Goal: Task Accomplishment & Management: Manage account settings

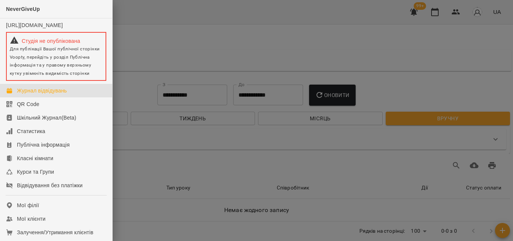
click at [198, 33] on div at bounding box center [256, 120] width 513 height 241
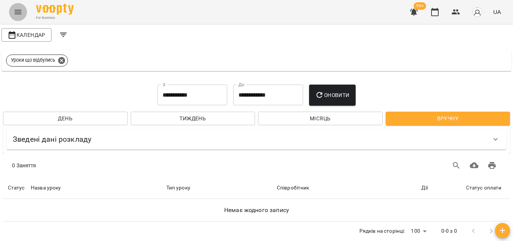
scroll to position [0, 0]
click at [432, 12] on icon "button" at bounding box center [435, 12] width 8 height 8
click at [458, 14] on icon "button" at bounding box center [455, 12] width 9 height 9
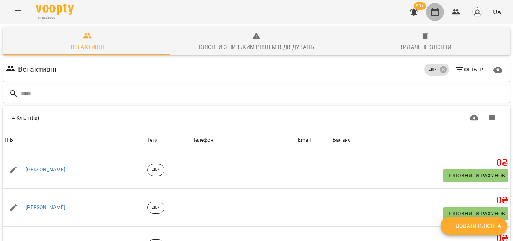
click at [440, 12] on button "button" at bounding box center [435, 12] width 18 height 18
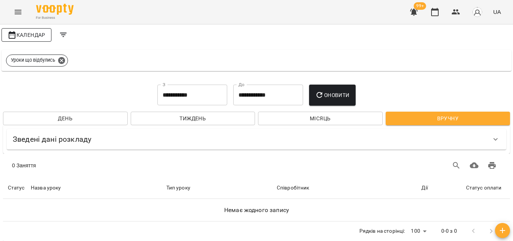
click at [32, 36] on span "Календар" at bounding box center [27, 34] width 38 height 9
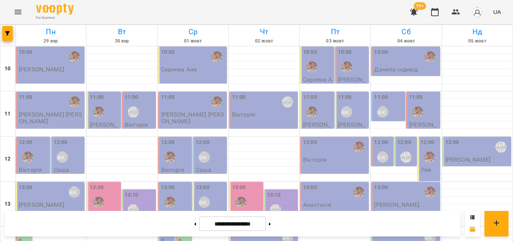
scroll to position [113, 0]
click at [194, 222] on button at bounding box center [195, 223] width 2 height 17
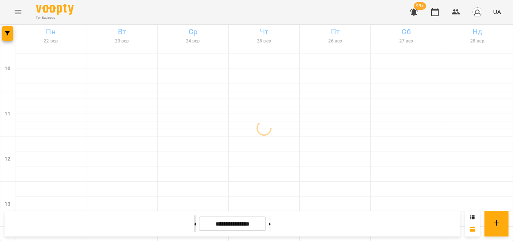
click at [194, 221] on button at bounding box center [195, 223] width 2 height 17
type input "**********"
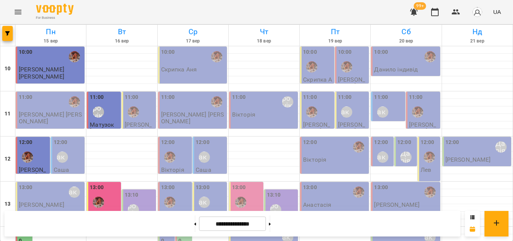
scroll to position [225, 0]
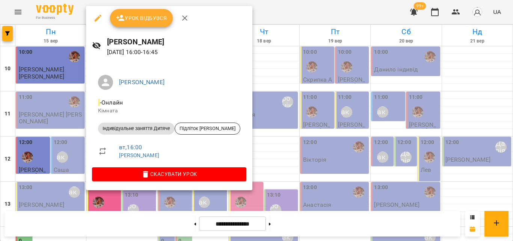
click at [238, 13] on div at bounding box center [256, 120] width 513 height 241
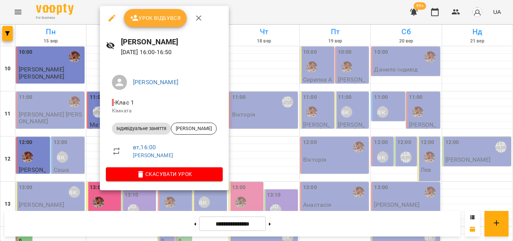
click at [258, 9] on div at bounding box center [256, 120] width 513 height 241
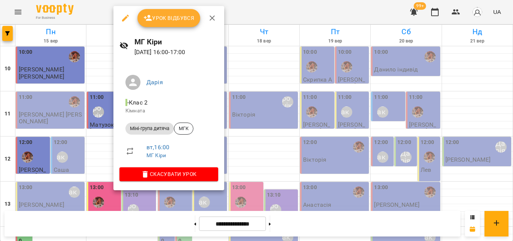
click at [237, 9] on div at bounding box center [256, 120] width 513 height 241
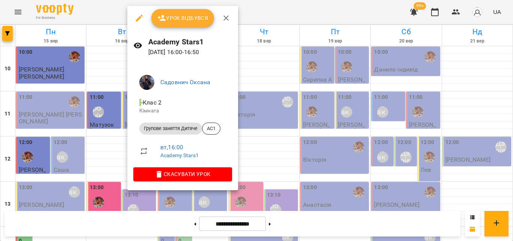
click at [266, 10] on div at bounding box center [256, 120] width 513 height 241
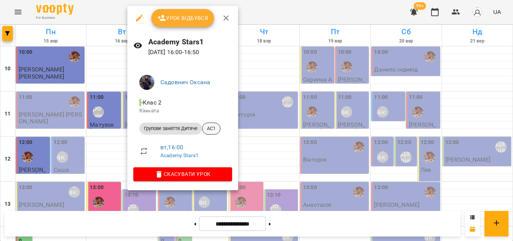
click at [217, 129] on span "AC1" at bounding box center [211, 128] width 18 height 7
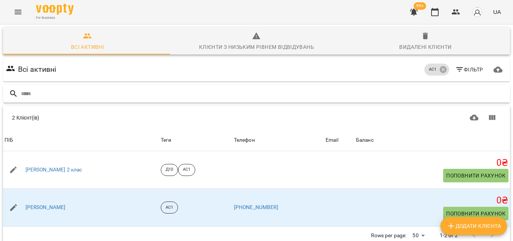
scroll to position [33, 0]
click at [440, 11] on button "button" at bounding box center [435, 12] width 18 height 18
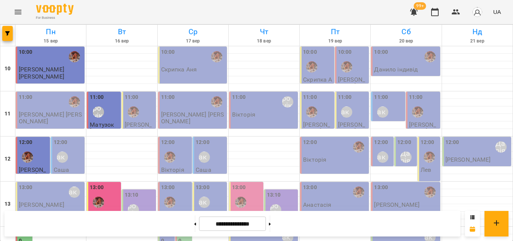
scroll to position [188, 0]
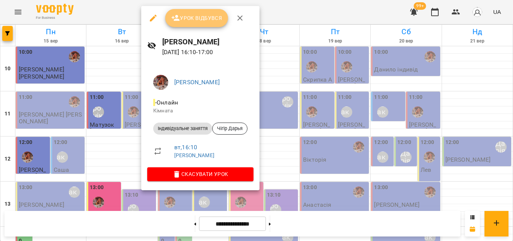
click at [198, 18] on span "Урок відбувся" at bounding box center [196, 18] width 51 height 9
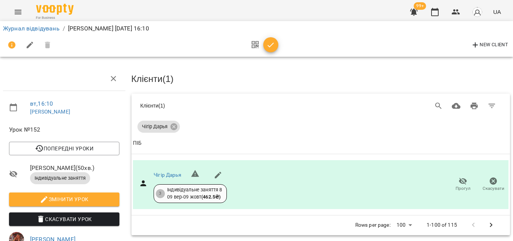
click at [271, 36] on div at bounding box center [262, 45] width 31 height 18
click at [271, 37] on button "button" at bounding box center [270, 44] width 15 height 15
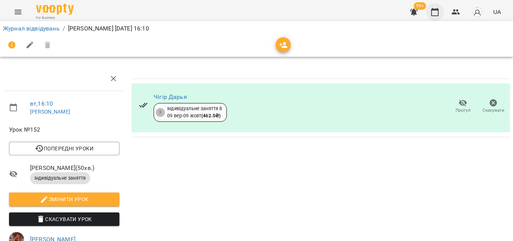
click at [434, 16] on icon "button" at bounding box center [435, 12] width 8 height 8
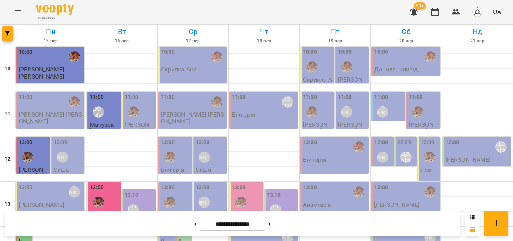
scroll to position [263, 0]
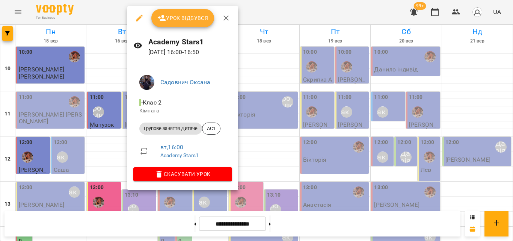
click at [268, 12] on div at bounding box center [256, 120] width 513 height 241
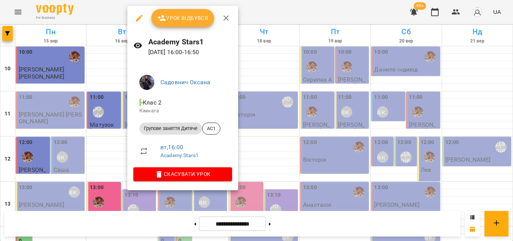
click at [273, 12] on div at bounding box center [256, 120] width 513 height 241
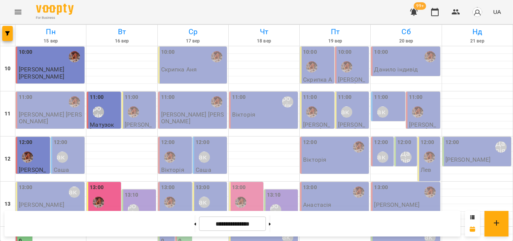
scroll to position [222, 0]
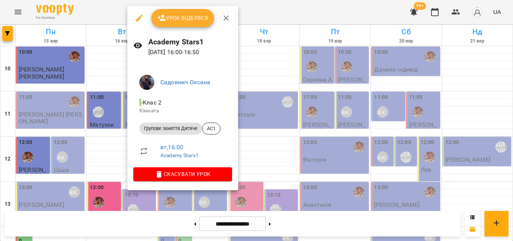
click at [198, 23] on span "Урок відбувся" at bounding box center [182, 18] width 51 height 9
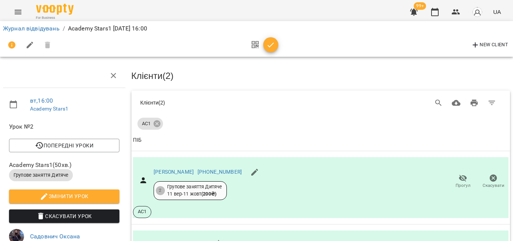
scroll to position [62, 0]
click at [269, 50] on button "button" at bounding box center [270, 44] width 15 height 15
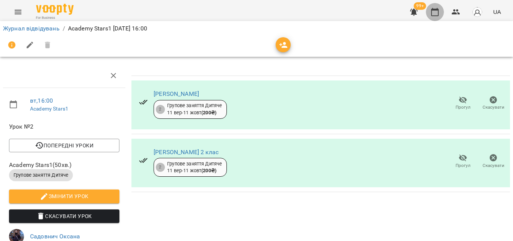
click at [433, 12] on icon "button" at bounding box center [434, 12] width 9 height 9
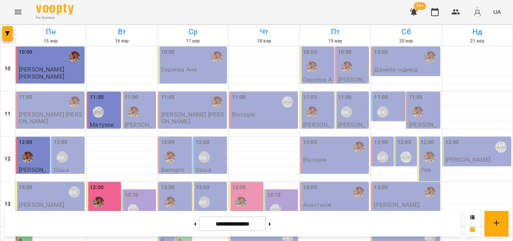
scroll to position [225, 0]
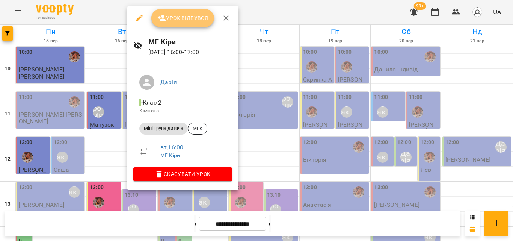
click at [194, 23] on button "Урок відбувся" at bounding box center [182, 18] width 63 height 18
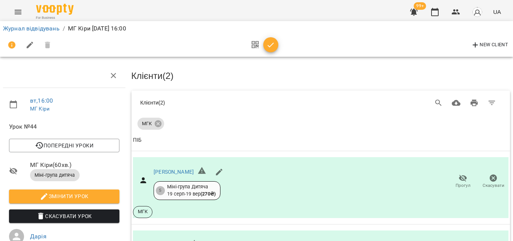
scroll to position [110, 0]
click at [267, 51] on button "button" at bounding box center [270, 44] width 15 height 15
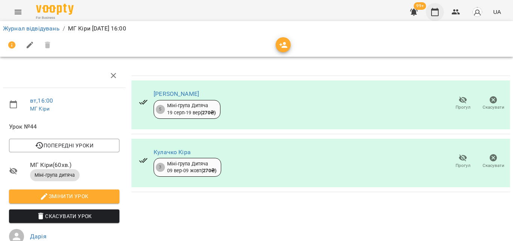
click at [437, 13] on icon "button" at bounding box center [434, 12] width 9 height 9
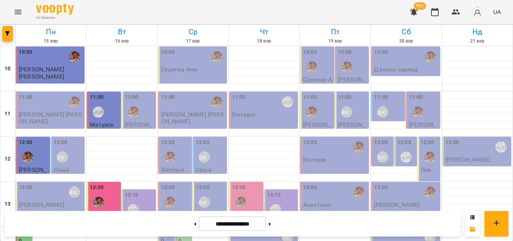
scroll to position [225, 0]
click at [451, 11] on button "button" at bounding box center [456, 12] width 18 height 18
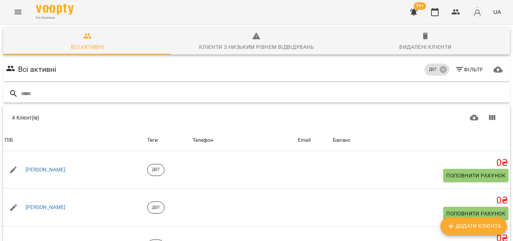
click at [171, 92] on input "text" at bounding box center [264, 93] width 486 height 12
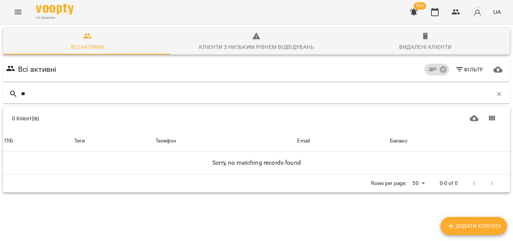
type input "*"
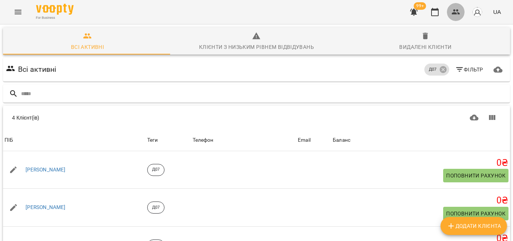
click at [454, 11] on icon "button" at bounding box center [455, 12] width 9 height 9
click at [454, 226] on icon "Додати клієнта" at bounding box center [450, 225] width 9 height 9
select select "**"
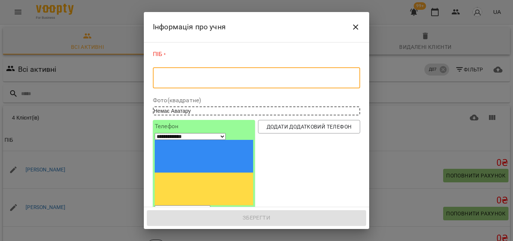
click at [160, 78] on textarea at bounding box center [256, 77] width 197 height 7
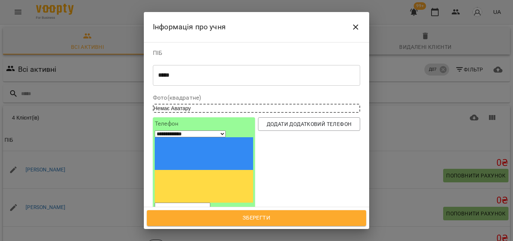
click at [219, 79] on div "***** * ​" at bounding box center [256, 75] width 207 height 21
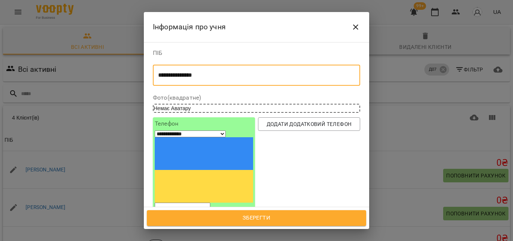
type textarea "**********"
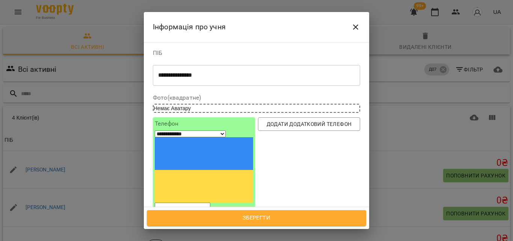
click at [188, 202] on input "tel" at bounding box center [183, 207] width 56 height 10
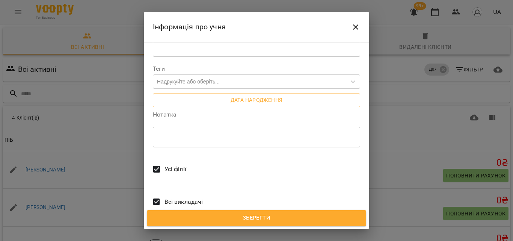
scroll to position [214, 0]
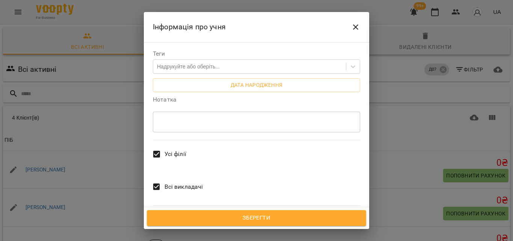
type input "**********"
click at [238, 216] on span "Зберегти" at bounding box center [256, 218] width 203 height 10
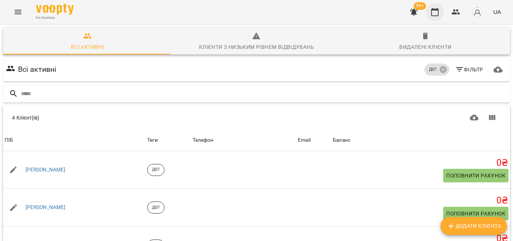
click at [436, 10] on icon "button" at bounding box center [435, 12] width 8 height 8
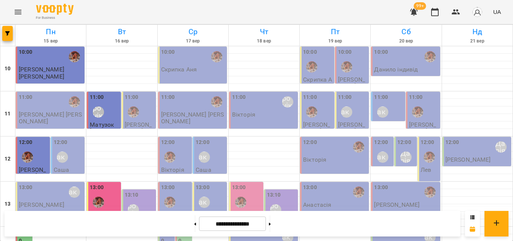
scroll to position [263, 0]
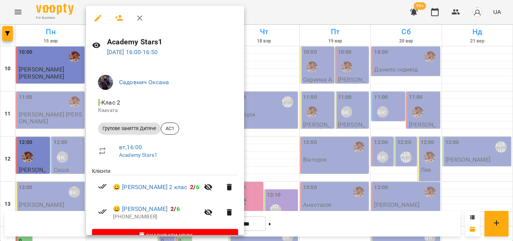
scroll to position [18, 0]
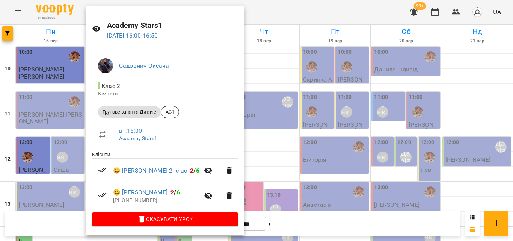
click at [273, 17] on div at bounding box center [256, 120] width 513 height 241
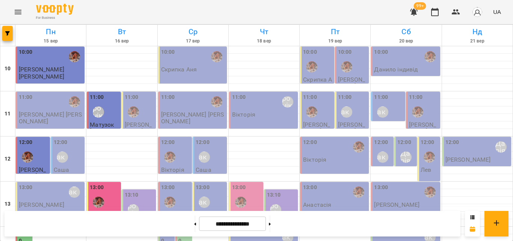
scroll to position [225, 0]
click at [454, 12] on icon "button" at bounding box center [455, 12] width 9 height 9
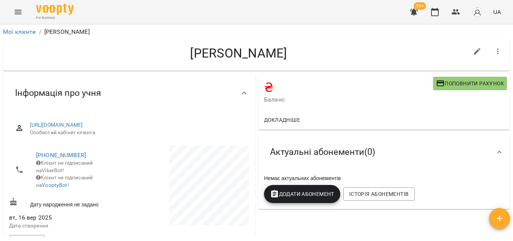
click at [307, 198] on span "Додати Абонемент" at bounding box center [302, 193] width 64 height 9
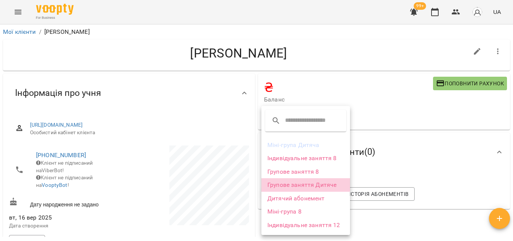
click at [296, 189] on li "Групове заняття Дитяче" at bounding box center [305, 185] width 89 height 14
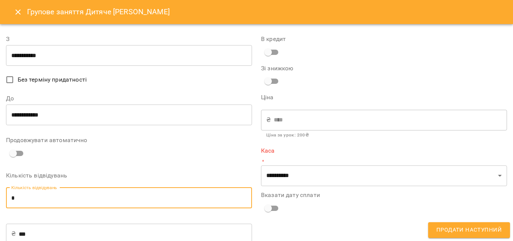
drag, startPoint x: 79, startPoint y: 195, endPoint x: 28, endPoint y: 201, distance: 51.4
click at [28, 201] on input "*" at bounding box center [129, 197] width 246 height 21
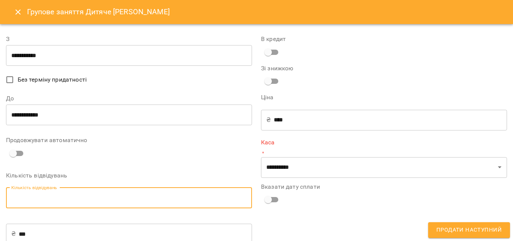
type input "*"
type input "***"
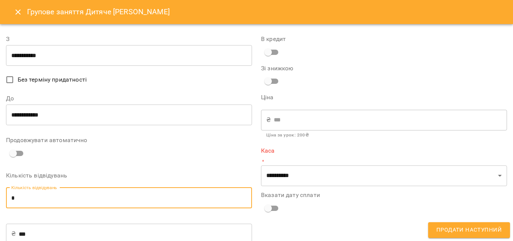
type input "*"
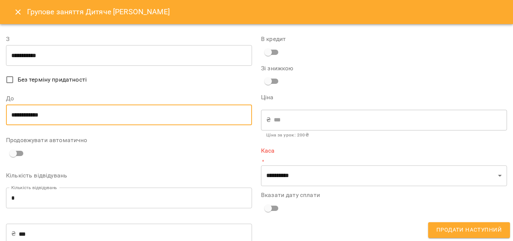
click at [38, 117] on input "**********" at bounding box center [129, 114] width 246 height 21
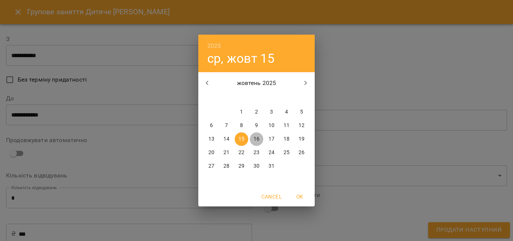
click at [253, 139] on span "16" at bounding box center [257, 139] width 14 height 8
type input "**********"
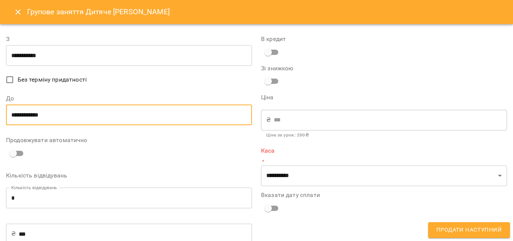
scroll to position [38, 0]
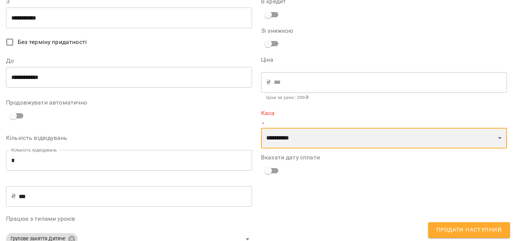
click at [315, 136] on select "**********" at bounding box center [384, 138] width 246 height 21
select select "****"
click at [261, 128] on select "**********" at bounding box center [384, 138] width 246 height 21
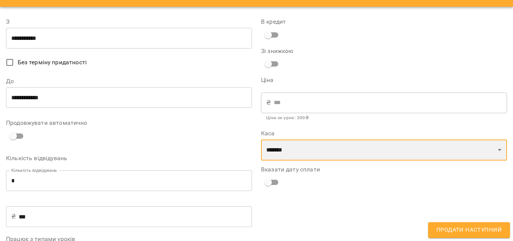
scroll to position [0, 0]
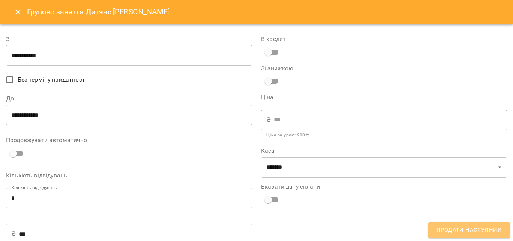
click at [471, 231] on span "Продати наступний" at bounding box center [468, 230] width 65 height 10
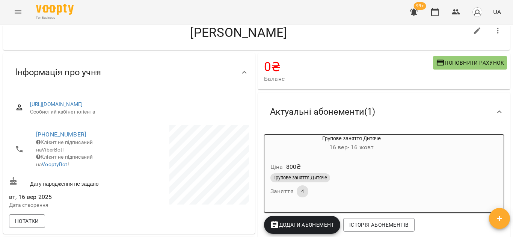
scroll to position [38, 0]
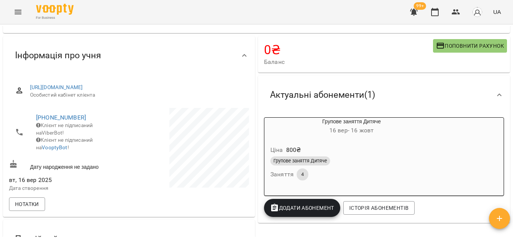
click at [304, 210] on span "Додати Абонемент" at bounding box center [302, 207] width 64 height 9
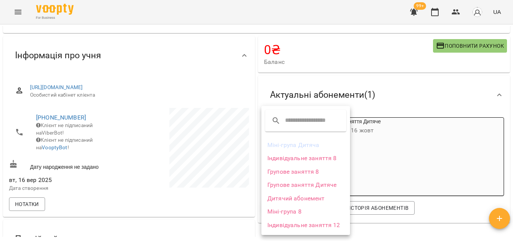
click at [297, 202] on li "Дитячий абонемент" at bounding box center [305, 198] width 89 height 14
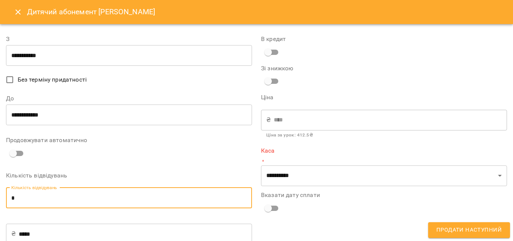
drag, startPoint x: 41, startPoint y: 196, endPoint x: 0, endPoint y: 202, distance: 41.5
click at [0, 202] on div "**********" at bounding box center [256, 160] width 513 height 273
type input "*"
type input "****"
type input "*"
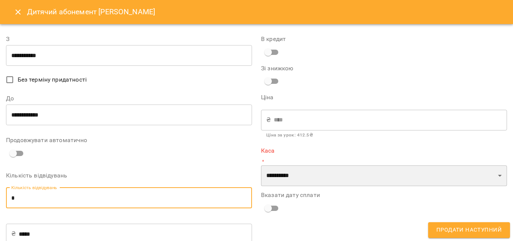
click at [287, 181] on select "**********" at bounding box center [384, 175] width 246 height 21
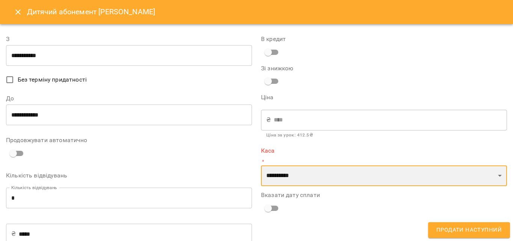
select select "****"
click at [261, 165] on select "**********" at bounding box center [384, 175] width 246 height 21
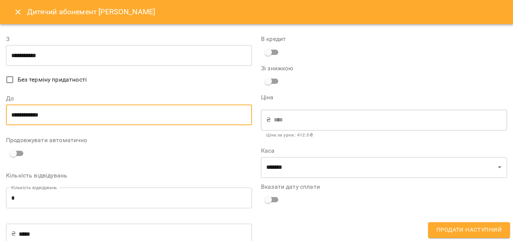
click at [44, 118] on input "**********" at bounding box center [129, 114] width 246 height 21
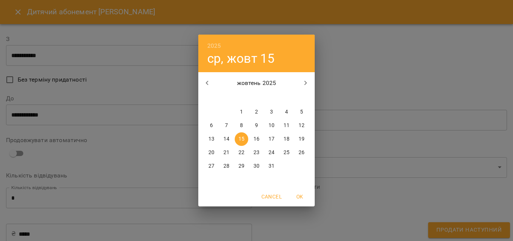
click at [253, 140] on span "16" at bounding box center [257, 139] width 14 height 8
type input "**********"
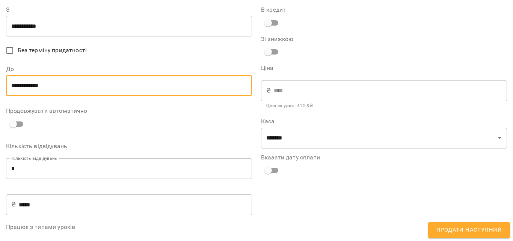
scroll to position [56, 0]
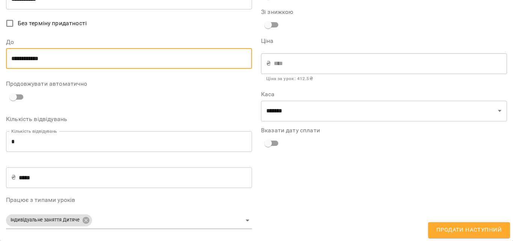
click at [466, 234] on span "Продати наступний" at bounding box center [468, 230] width 65 height 10
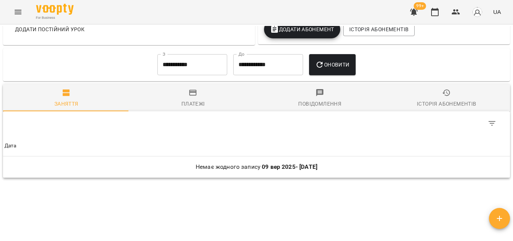
scroll to position [300, 0]
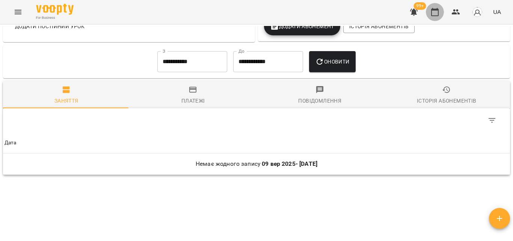
click at [435, 12] on icon "button" at bounding box center [434, 12] width 9 height 9
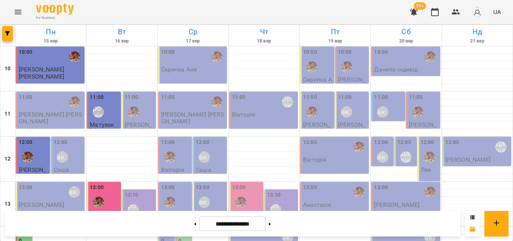
scroll to position [260, 0]
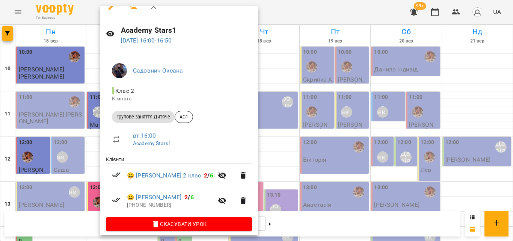
scroll to position [18, 0]
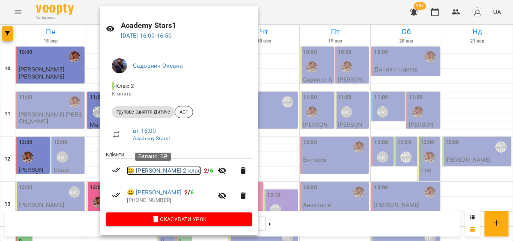
click at [162, 169] on link "😀 Олексій 2 клас" at bounding box center [164, 170] width 74 height 9
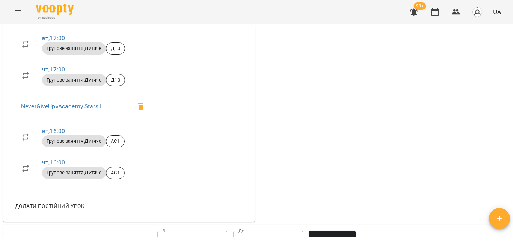
scroll to position [300, 0]
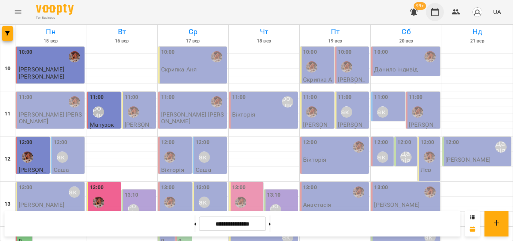
scroll to position [263, 0]
click at [456, 12] on icon "button" at bounding box center [455, 12] width 9 height 9
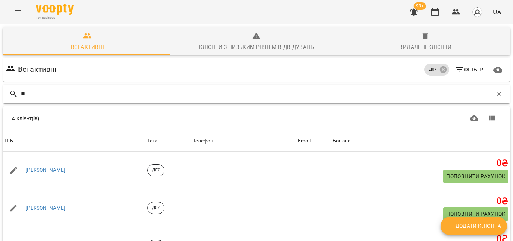
type input "***"
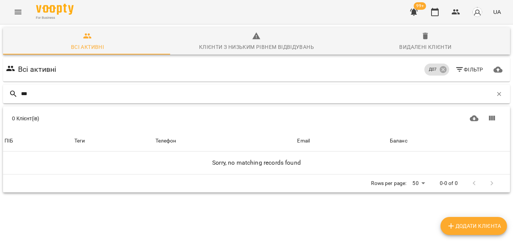
drag, startPoint x: 283, startPoint y: 100, endPoint x: 9, endPoint y: 86, distance: 274.8
click at [9, 86] on div "***" at bounding box center [256, 93] width 507 height 19
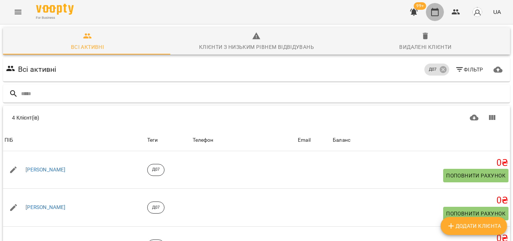
click at [432, 13] on icon "button" at bounding box center [435, 12] width 8 height 8
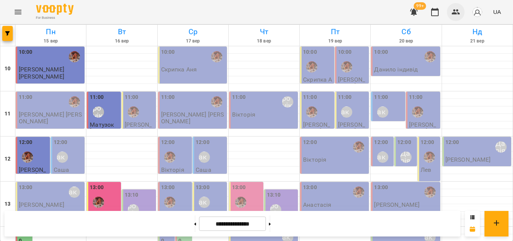
click at [455, 11] on icon "button" at bounding box center [456, 11] width 8 height 5
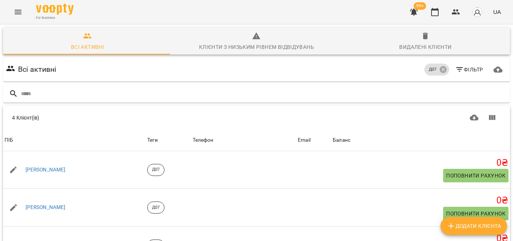
click at [21, 118] on div "4 Клієнт(ів)" at bounding box center [132, 118] width 240 height 8
click at [92, 42] on span "Всі активні" at bounding box center [88, 42] width 160 height 20
click at [22, 68] on h6 "Всі активні" at bounding box center [37, 69] width 39 height 12
click at [38, 69] on h6 "Всі активні" at bounding box center [37, 69] width 39 height 12
click at [455, 9] on icon "button" at bounding box center [455, 12] width 9 height 9
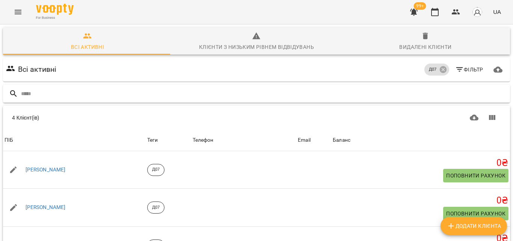
click at [89, 86] on div at bounding box center [256, 93] width 507 height 18
click at [439, 69] on icon at bounding box center [442, 69] width 7 height 7
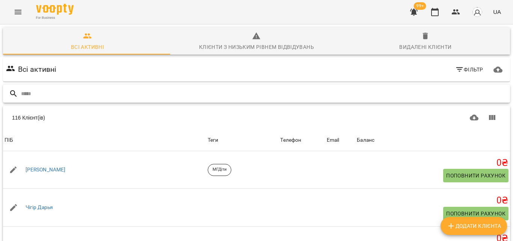
click at [358, 97] on input "text" at bounding box center [264, 93] width 486 height 12
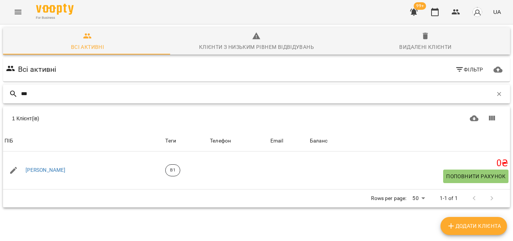
scroll to position [33, 0]
type input "***"
drag, startPoint x: 270, startPoint y: 77, endPoint x: 254, endPoint y: 68, distance: 18.7
click at [254, 68] on div "Всі активні Фільтр *** Додати клієнта 1 Клієнт(ів) 1 Клієнт(ів) ПІБ Теги Телефо…" at bounding box center [257, 145] width 510 height 179
click at [254, 87] on input "***" at bounding box center [257, 93] width 472 height 12
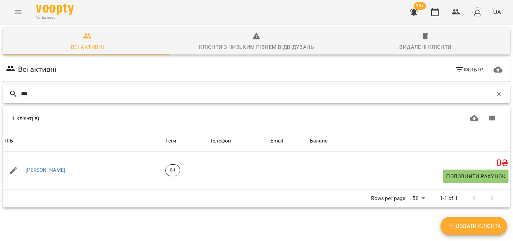
drag, startPoint x: 254, startPoint y: 61, endPoint x: 0, endPoint y: 60, distance: 254.2
click at [0, 60] on div "Всі активні Клієнти з низьким рівнем відвідувань Видалені клієнти Всі активні Ф…" at bounding box center [256, 143] width 516 height 241
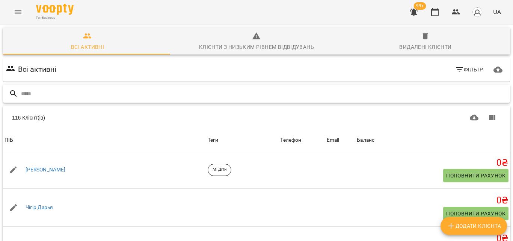
scroll to position [71, 0]
click at [452, 7] on button "button" at bounding box center [456, 12] width 18 height 18
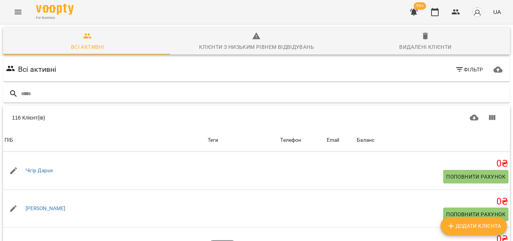
scroll to position [0, 0]
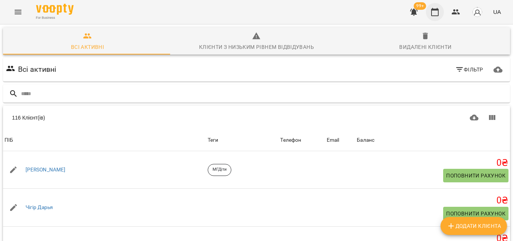
click at [432, 7] on button "button" at bounding box center [435, 12] width 18 height 18
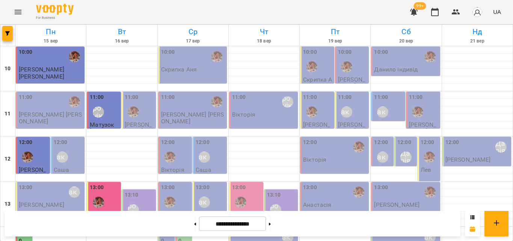
scroll to position [113, 0]
click at [194, 221] on button at bounding box center [195, 223] width 2 height 17
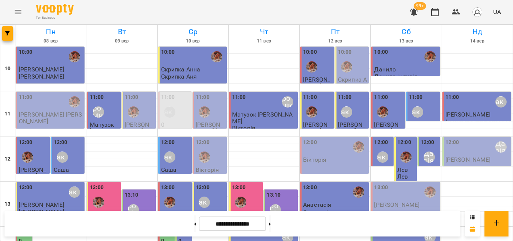
scroll to position [225, 0]
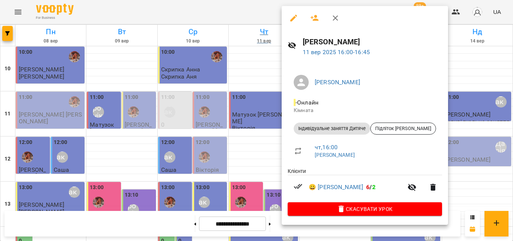
click at [264, 9] on div at bounding box center [256, 120] width 513 height 241
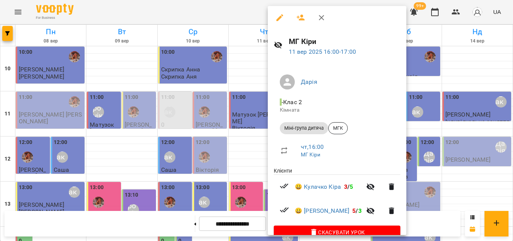
scroll to position [0, 0]
click at [210, 10] on div at bounding box center [256, 120] width 513 height 241
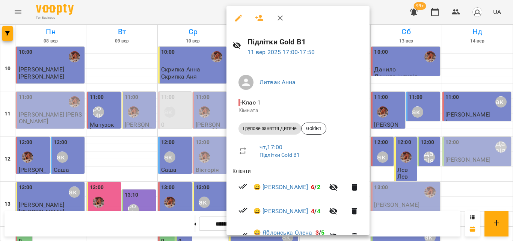
click at [206, 12] on div at bounding box center [256, 120] width 513 height 241
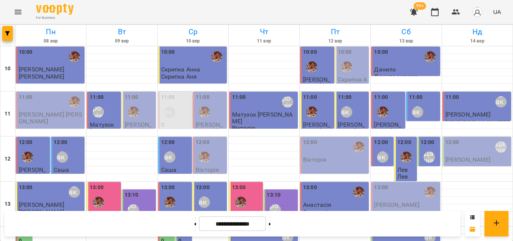
scroll to position [263, 0]
click at [271, 223] on icon at bounding box center [270, 223] width 2 height 3
type input "**********"
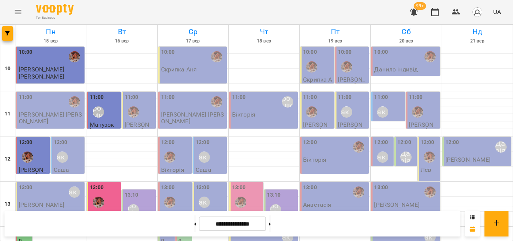
scroll to position [260, 0]
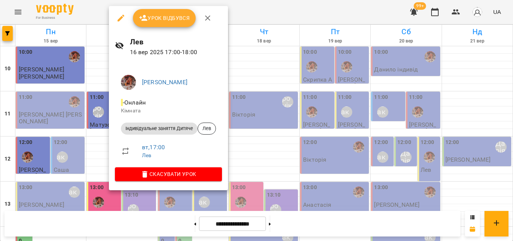
drag, startPoint x: 244, startPoint y: 8, endPoint x: 195, endPoint y: 70, distance: 79.7
click at [244, 7] on div at bounding box center [256, 120] width 513 height 241
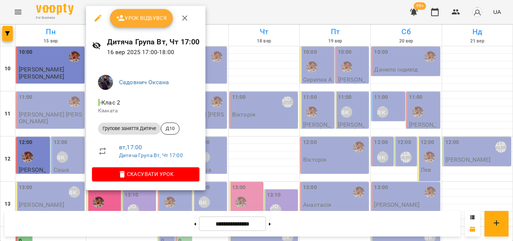
click at [254, 5] on div at bounding box center [256, 120] width 513 height 241
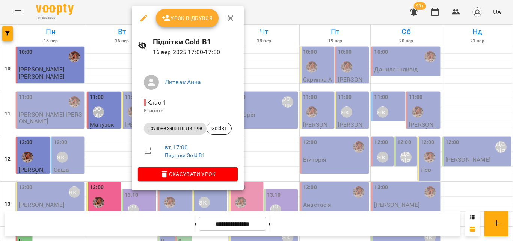
click at [272, 12] on div at bounding box center [256, 120] width 513 height 241
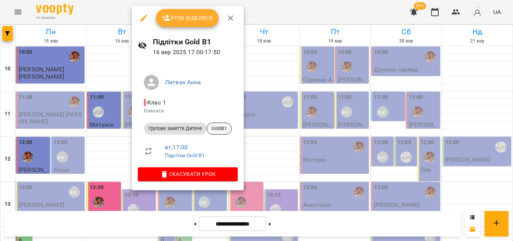
click at [229, 127] on span "GoldB1" at bounding box center [219, 128] width 24 height 7
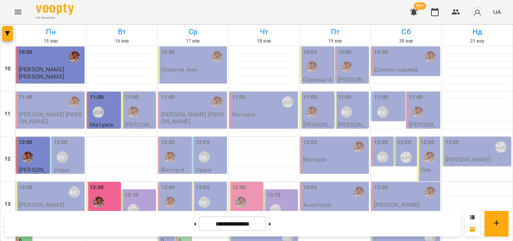
scroll to position [260, 0]
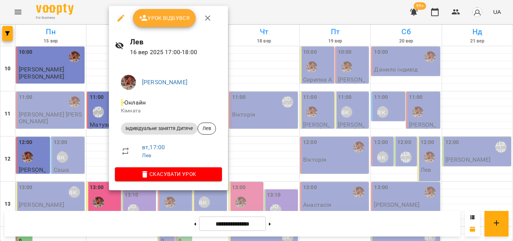
click at [243, 10] on div at bounding box center [256, 120] width 513 height 241
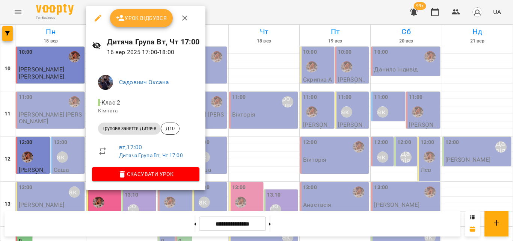
click at [231, 23] on div at bounding box center [256, 120] width 513 height 241
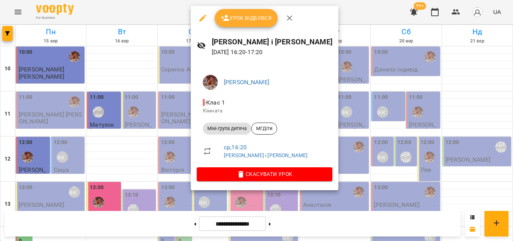
click at [315, 14] on div at bounding box center [256, 120] width 513 height 241
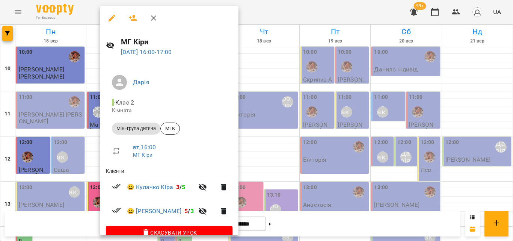
click at [284, 9] on div at bounding box center [256, 120] width 513 height 241
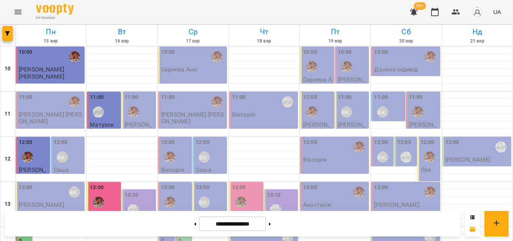
click at [16, 13] on icon "Menu" at bounding box center [18, 12] width 9 height 9
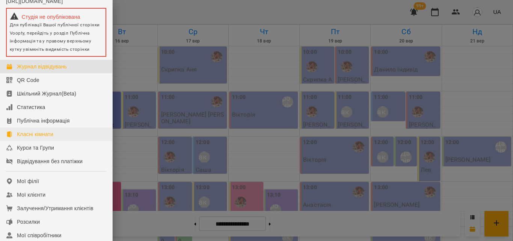
scroll to position [38, 0]
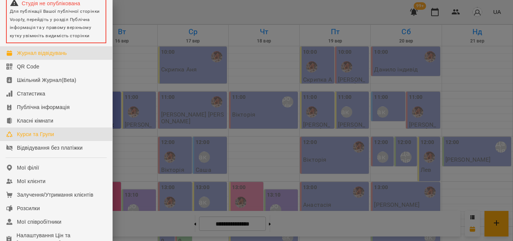
click at [33, 138] on div "Курси та Групи" at bounding box center [35, 134] width 37 height 8
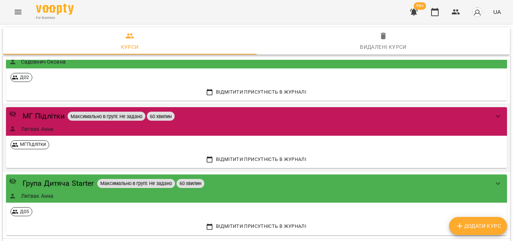
scroll to position [1277, 0]
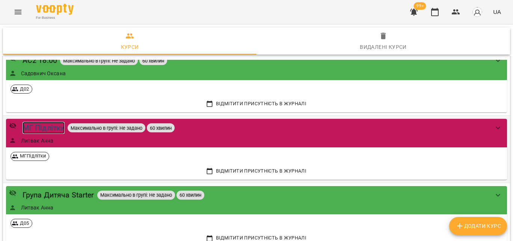
click at [57, 126] on div "МГ Підлітки" at bounding box center [44, 128] width 42 height 12
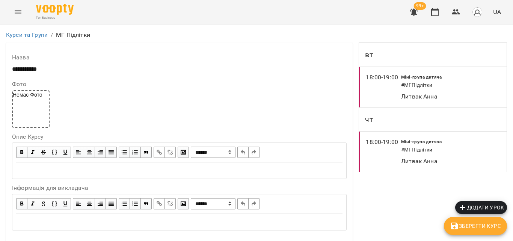
scroll to position [263, 0]
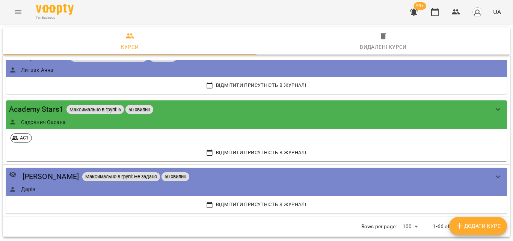
scroll to position [3608, 0]
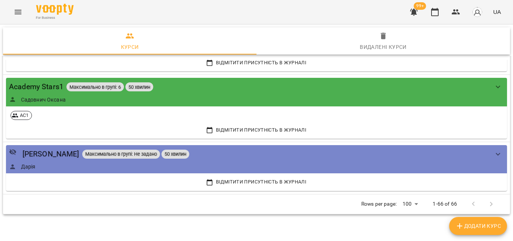
drag, startPoint x: 489, startPoint y: 224, endPoint x: 484, endPoint y: 199, distance: 25.3
click at [491, 223] on span "Додати Курс" at bounding box center [478, 225] width 46 height 9
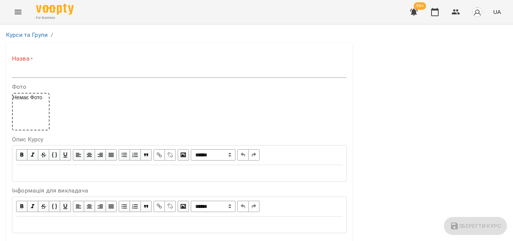
click at [76, 74] on input "text" at bounding box center [179, 72] width 335 height 12
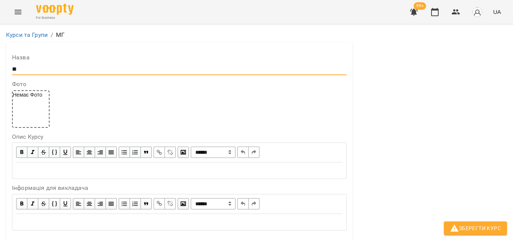
click at [40, 66] on input "**" at bounding box center [179, 69] width 335 height 12
type input "**********"
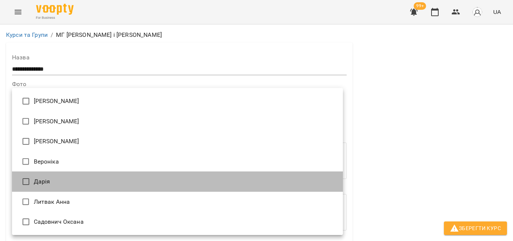
click at [38, 180] on li "Дарія" at bounding box center [177, 181] width 331 height 20
type input "**********"
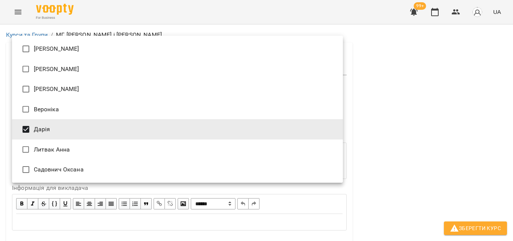
click at [364, 73] on div at bounding box center [256, 120] width 513 height 241
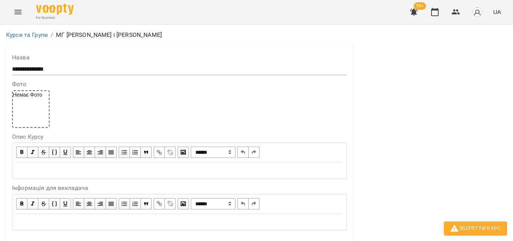
scroll to position [263, 0]
drag, startPoint x: 45, startPoint y: 149, endPoint x: 11, endPoint y: 154, distance: 34.3
type input "**"
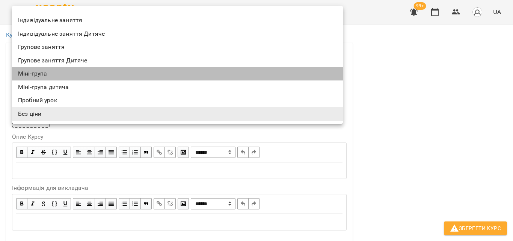
click at [164, 75] on li "Міні-група" at bounding box center [177, 74] width 331 height 14
type input "**********"
type input "**"
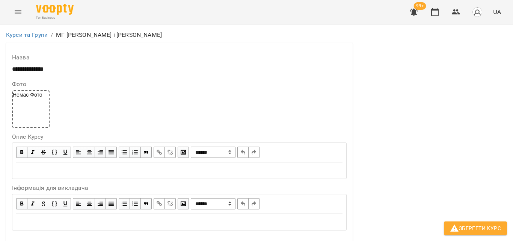
scroll to position [338, 0]
drag, startPoint x: 75, startPoint y: 77, endPoint x: 21, endPoint y: 74, distance: 54.5
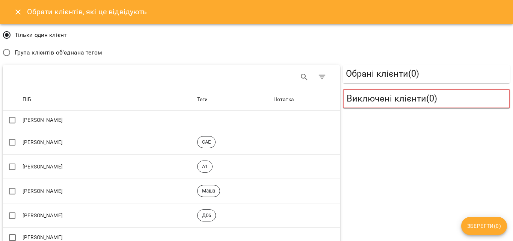
click at [27, 55] on span "Група клієнтів об'єднана тегом" at bounding box center [58, 52] width 87 height 9
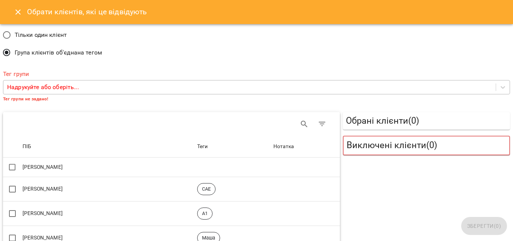
click at [35, 84] on p "Надрукуйте або оберіть..." at bounding box center [43, 87] width 72 height 9
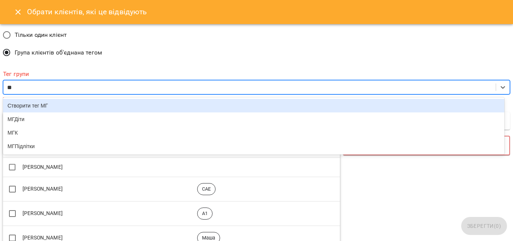
type input "***"
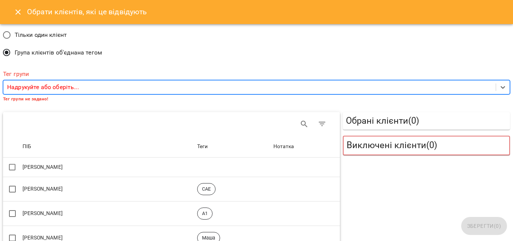
click at [67, 84] on div "Надрукуйте або оберіть..." at bounding box center [249, 87] width 492 height 14
type input "*"
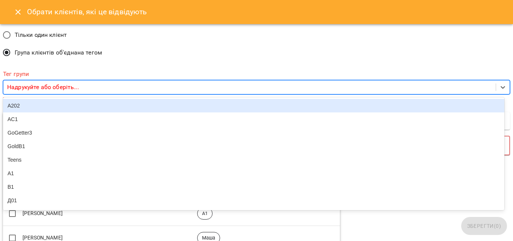
type input "*"
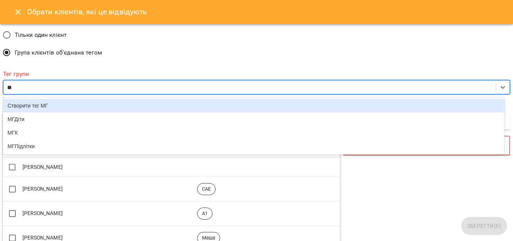
type input "***"
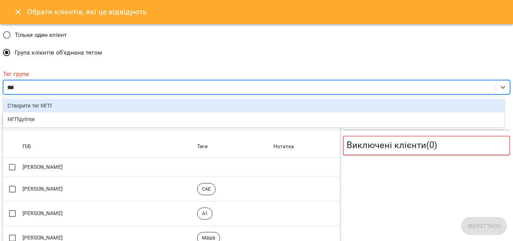
click at [62, 105] on div "Створити тег МГП" at bounding box center [253, 106] width 501 height 14
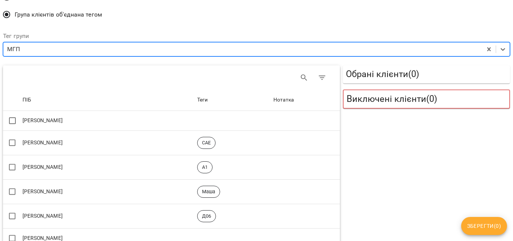
scroll to position [38, 0]
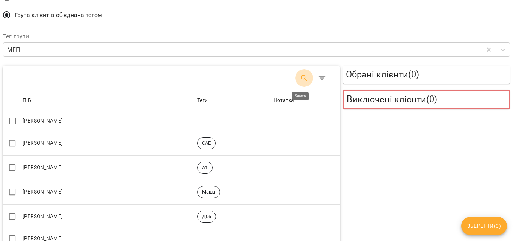
click at [300, 75] on icon "Search" at bounding box center [304, 78] width 9 height 9
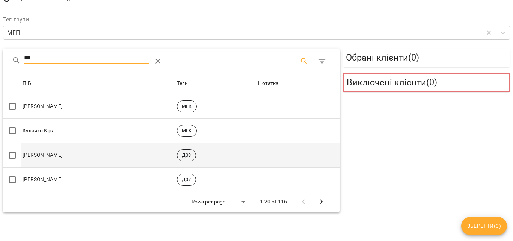
scroll to position [62, 0]
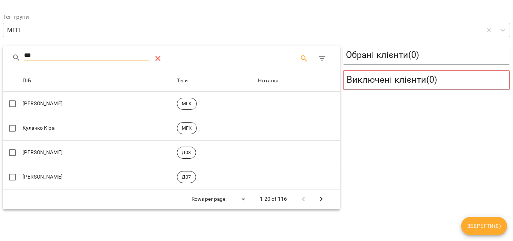
type input "***"
click at [157, 54] on icon "Table Toolbar" at bounding box center [158, 58] width 9 height 9
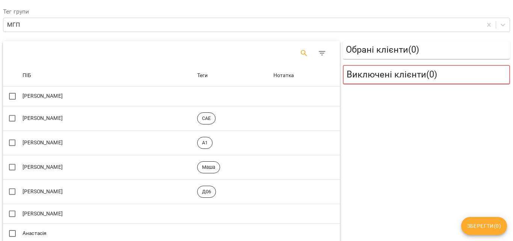
click at [302, 53] on icon "Search" at bounding box center [304, 53] width 9 height 9
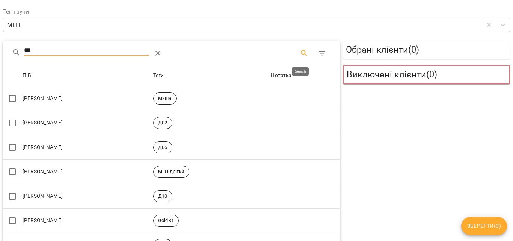
scroll to position [0, 0]
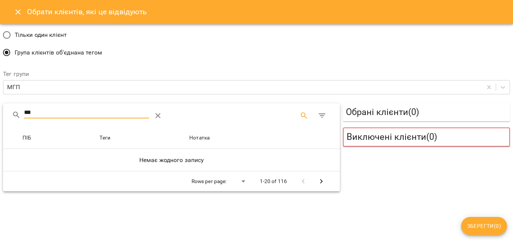
type input "***"
click at [158, 115] on icon "Table Toolbar" at bounding box center [158, 115] width 9 height 9
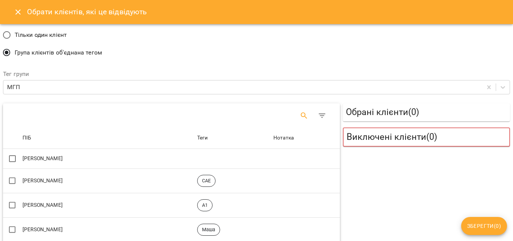
click at [300, 113] on icon "Search" at bounding box center [304, 115] width 9 height 9
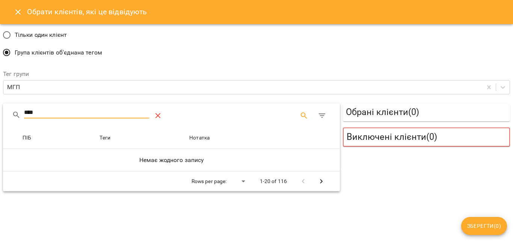
type input "****"
click at [159, 116] on icon "Table Toolbar" at bounding box center [158, 115] width 9 height 9
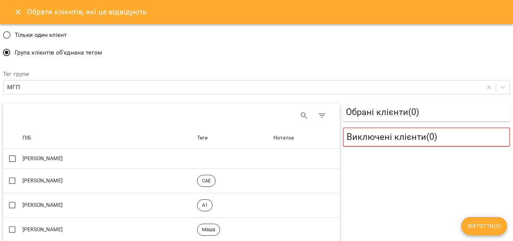
click at [306, 55] on div "Тільки один клієнт Група клієнтів об'єднана тегом" at bounding box center [257, 45] width 510 height 38
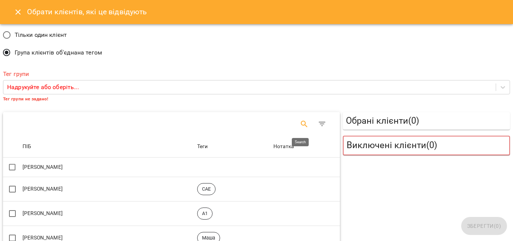
click at [304, 123] on icon "Search" at bounding box center [304, 123] width 9 height 9
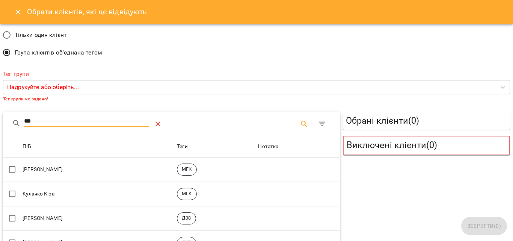
type input "***"
click at [157, 122] on icon "Table Toolbar" at bounding box center [158, 123] width 9 height 9
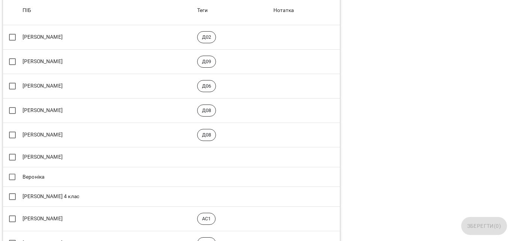
scroll to position [190, 0]
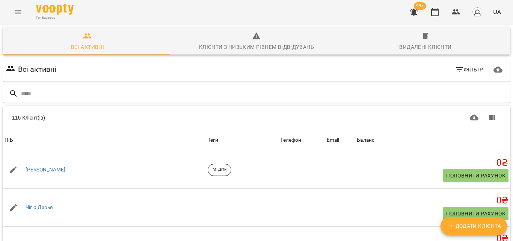
click at [13, 8] on button "Menu" at bounding box center [18, 12] width 18 height 18
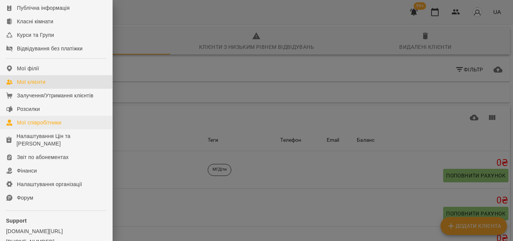
scroll to position [150, 0]
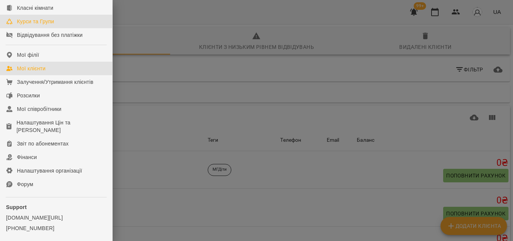
click at [33, 25] on div "Курси та Групи" at bounding box center [35, 22] width 37 height 8
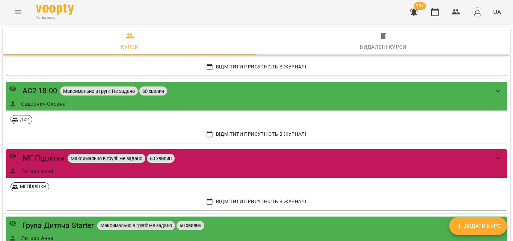
scroll to position [1314, 0]
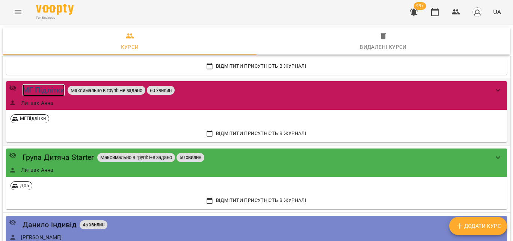
click at [52, 90] on div "МГ Підлітки" at bounding box center [44, 90] width 42 height 12
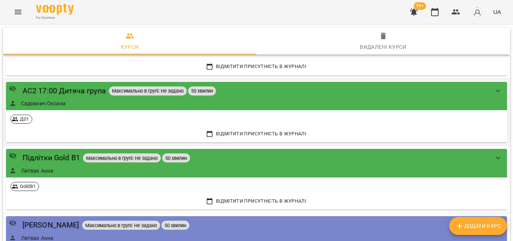
scroll to position [3345, 0]
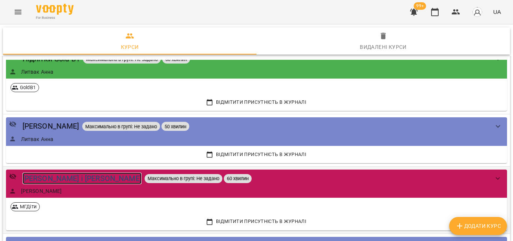
click at [57, 175] on div "[PERSON_NAME] і [PERSON_NAME]" at bounding box center [82, 178] width 119 height 12
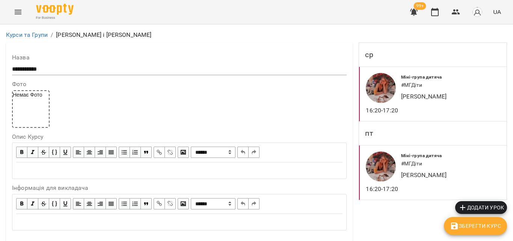
scroll to position [225, 0]
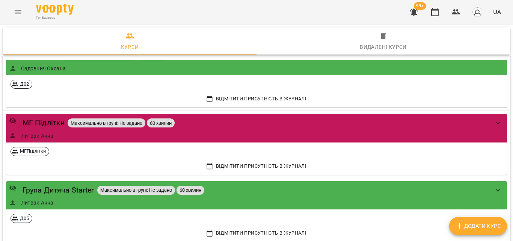
scroll to position [1277, 0]
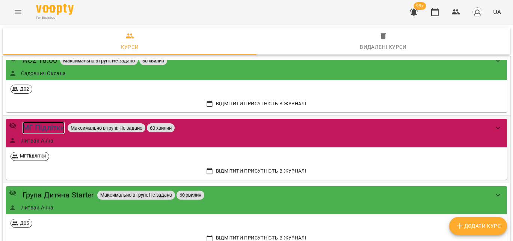
click at [42, 124] on div "МГ Підлітки" at bounding box center [44, 128] width 42 height 12
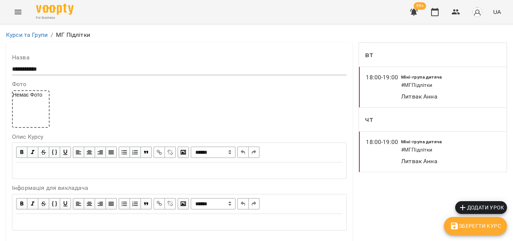
scroll to position [622, 0]
click at [458, 11] on icon "button" at bounding box center [456, 11] width 8 height 5
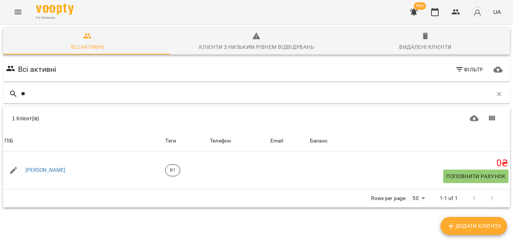
type input "*"
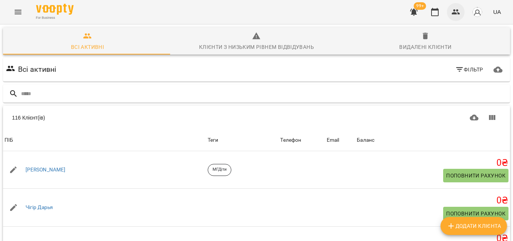
click at [451, 9] on button "button" at bounding box center [456, 12] width 18 height 18
click at [352, 96] on input "text" at bounding box center [264, 93] width 486 height 12
type input "*"
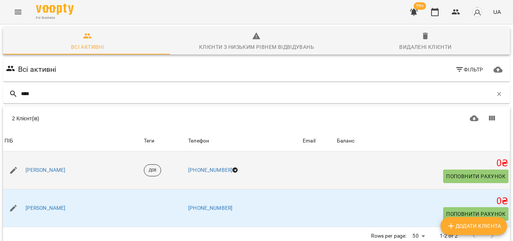
scroll to position [33, 0]
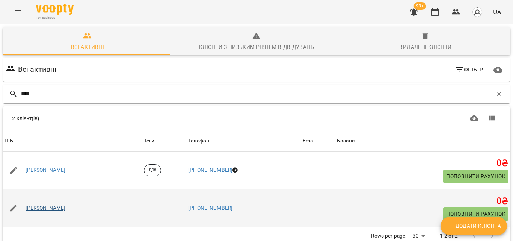
type input "****"
click at [62, 204] on link "Аліса Андріенко" at bounding box center [46, 208] width 40 height 8
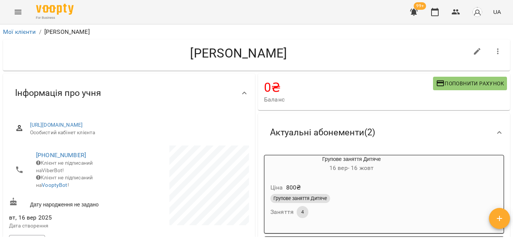
scroll to position [75, 0]
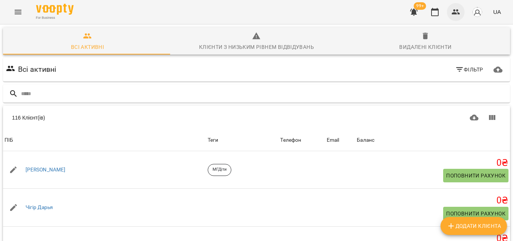
click at [458, 15] on icon "button" at bounding box center [455, 12] width 9 height 9
click at [464, 228] on span "Додати клієнта" at bounding box center [473, 225] width 54 height 9
select select "**"
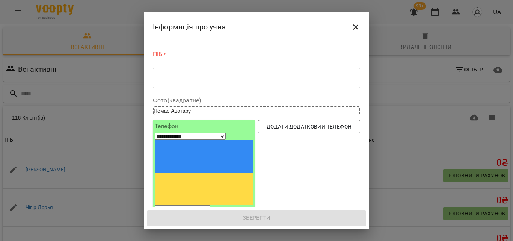
click at [292, 87] on div "* ​" at bounding box center [256, 77] width 207 height 21
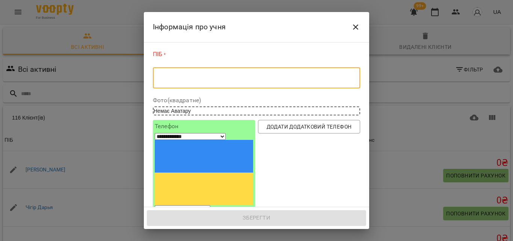
type textarea "*"
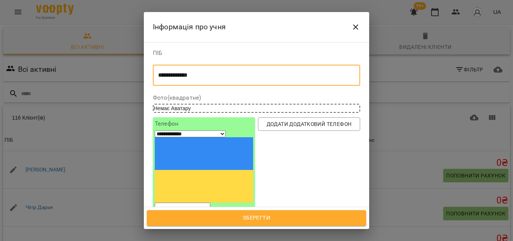
type textarea "**********"
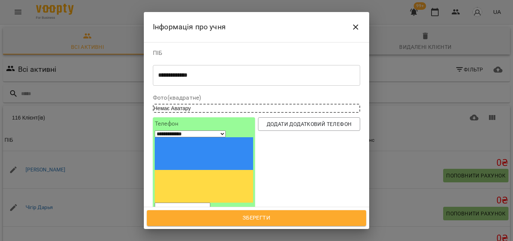
click at [210, 202] on input "tel" at bounding box center [183, 207] width 56 height 10
type input "**********"
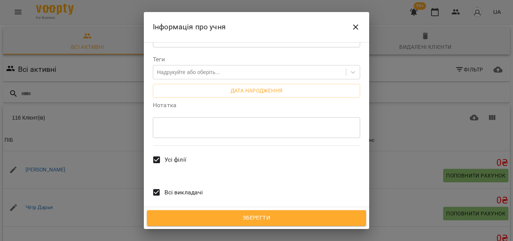
scroll to position [214, 0]
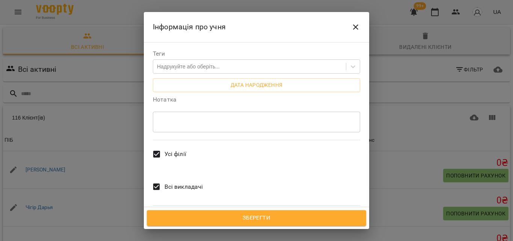
click at [180, 149] on span "Усі філії" at bounding box center [175, 153] width 22 height 9
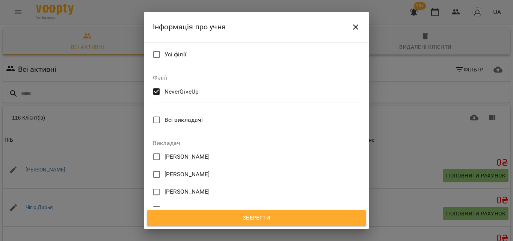
scroll to position [385, 0]
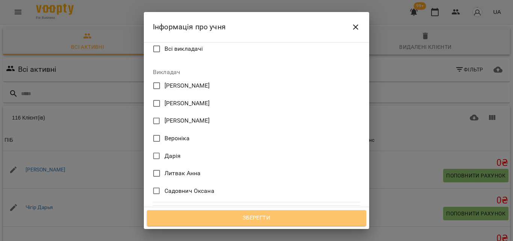
click at [253, 217] on span "Зберегти" at bounding box center [256, 218] width 203 height 10
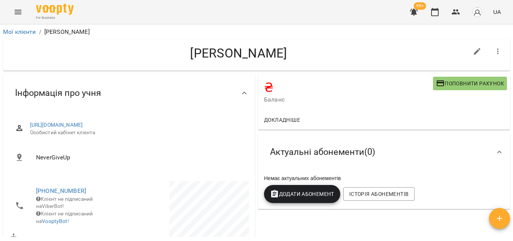
click at [288, 197] on span "Додати Абонемент" at bounding box center [302, 193] width 64 height 9
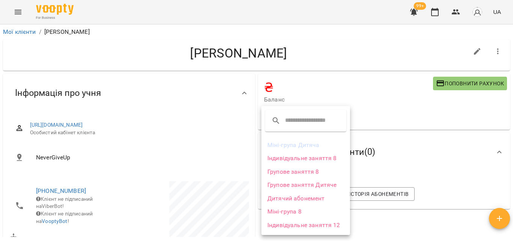
click at [279, 214] on li "Міні-група 8" at bounding box center [305, 212] width 89 height 14
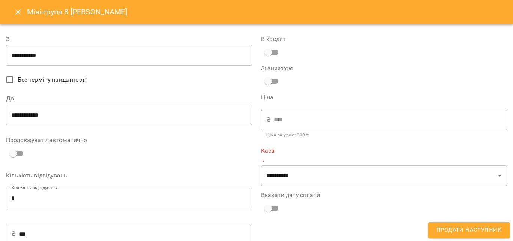
click at [17, 14] on icon "Close" at bounding box center [17, 11] width 5 height 5
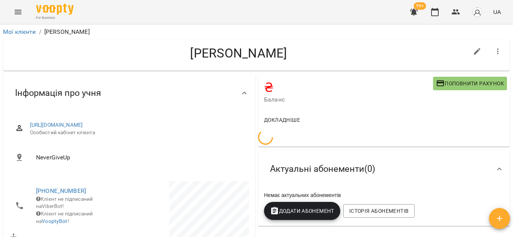
click at [285, 163] on span "Актуальні абонементи ( 0 )" at bounding box center [322, 169] width 105 height 12
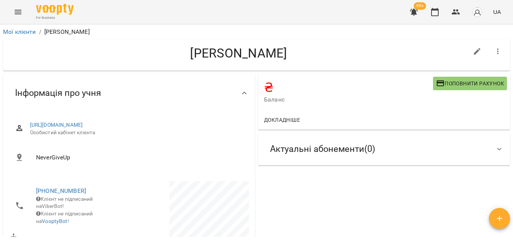
click at [290, 148] on span "Актуальні абонементи ( 0 )" at bounding box center [322, 149] width 105 height 12
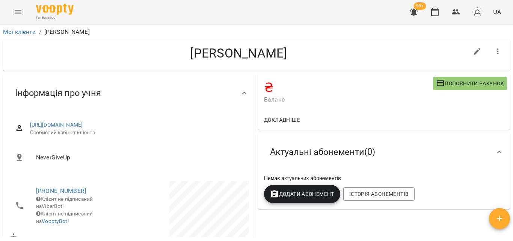
click at [292, 196] on span "Додати Абонемент" at bounding box center [302, 193] width 64 height 9
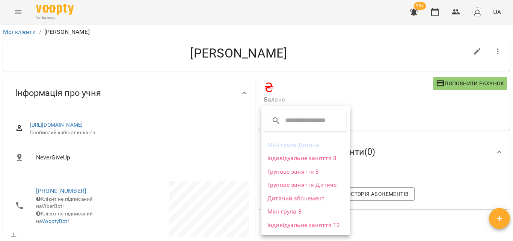
click at [296, 147] on li "Міні-група Дитяча" at bounding box center [305, 145] width 89 height 14
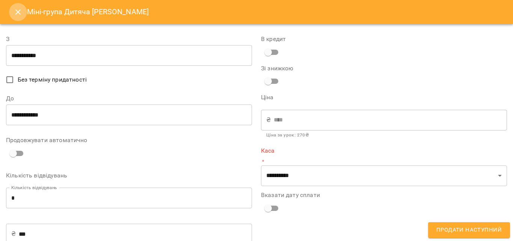
click at [16, 15] on icon "Close" at bounding box center [18, 12] width 9 height 9
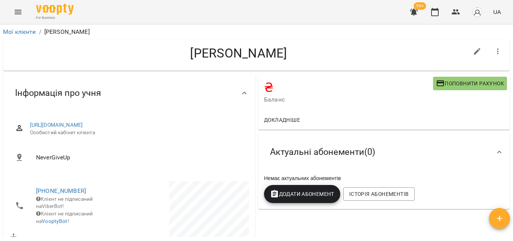
click at [305, 196] on span "Додати Абонемент" at bounding box center [302, 193] width 64 height 9
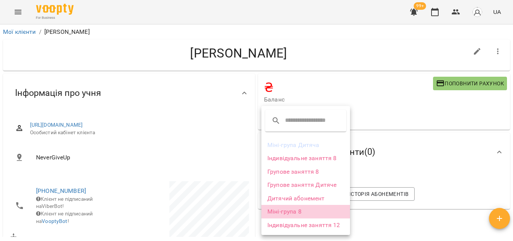
click at [280, 213] on li "Міні-група 8" at bounding box center [305, 212] width 89 height 14
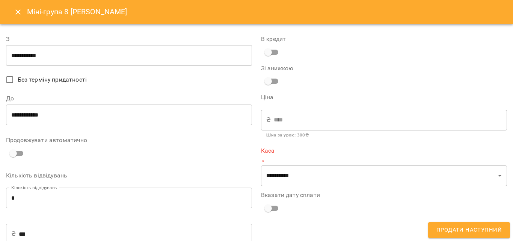
click at [64, 118] on input "**********" at bounding box center [129, 114] width 246 height 21
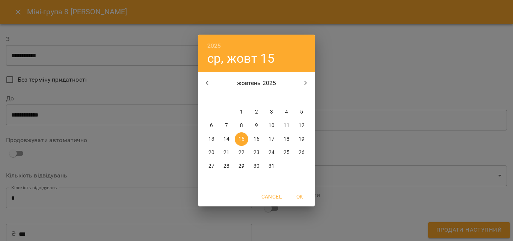
click at [259, 139] on p "16" at bounding box center [256, 139] width 6 height 8
type input "**********"
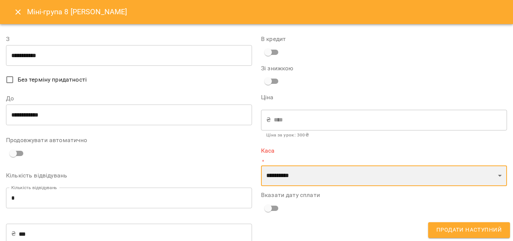
click at [291, 173] on select "**********" at bounding box center [384, 175] width 246 height 21
select select "*******"
click at [261, 165] on select "**********" at bounding box center [384, 175] width 246 height 21
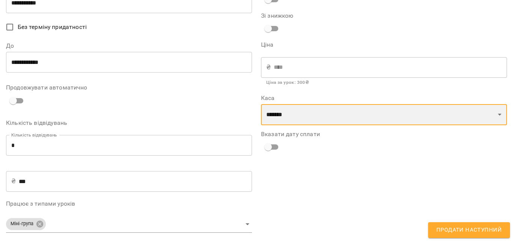
scroll to position [56, 0]
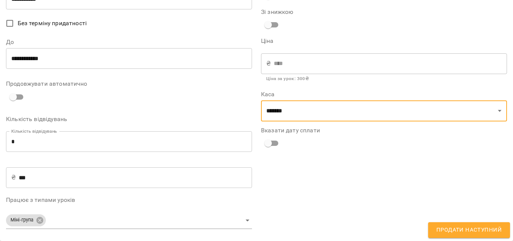
click at [486, 229] on span "Продати наступний" at bounding box center [468, 230] width 65 height 10
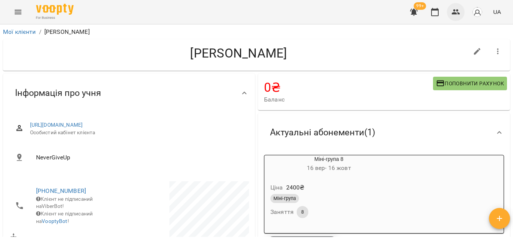
click at [457, 15] on icon "button" at bounding box center [455, 12] width 9 height 9
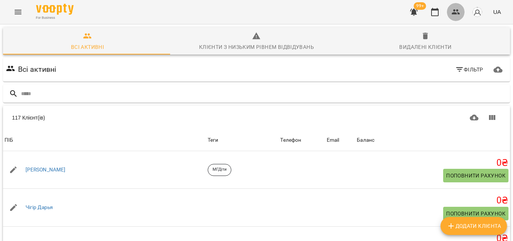
click at [450, 9] on button "button" at bounding box center [456, 12] width 18 height 18
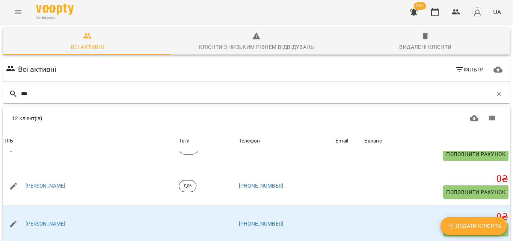
scroll to position [286, 0]
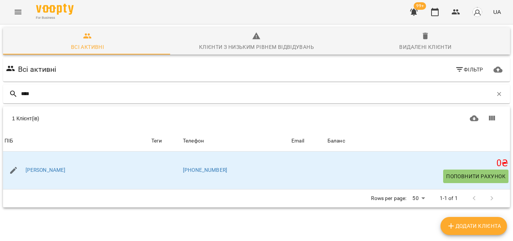
type input "****"
drag, startPoint x: 260, startPoint y: 108, endPoint x: 257, endPoint y: 96, distance: 12.4
click at [257, 97] on div "Всі активні Фільтр **** Додати клієнта 1 Клієнт(ів) 1 Клієнт(ів) ПІБ Теги Телеф…" at bounding box center [257, 145] width 510 height 179
drag, startPoint x: 257, startPoint y: 95, endPoint x: 20, endPoint y: 93, distance: 236.9
click at [20, 93] on div "****" at bounding box center [256, 93] width 507 height 19
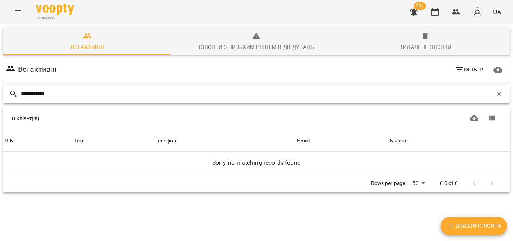
type input "**********"
click at [15, 91] on icon at bounding box center [13, 93] width 9 height 9
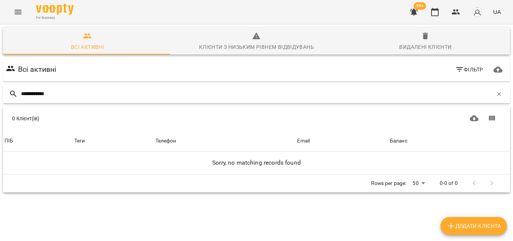
click at [15, 91] on icon at bounding box center [13, 93] width 9 height 9
drag, startPoint x: 78, startPoint y: 95, endPoint x: 0, endPoint y: 81, distance: 79.2
click at [0, 81] on div "**********" at bounding box center [256, 136] width 516 height 226
type input "*"
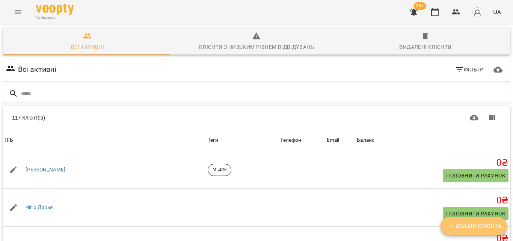
click at [478, 220] on button "Додати клієнта" at bounding box center [473, 226] width 66 height 18
select select "**"
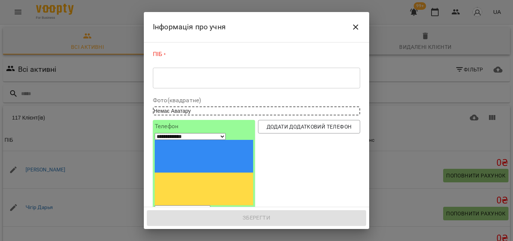
click at [235, 68] on div "* ​" at bounding box center [256, 77] width 207 height 21
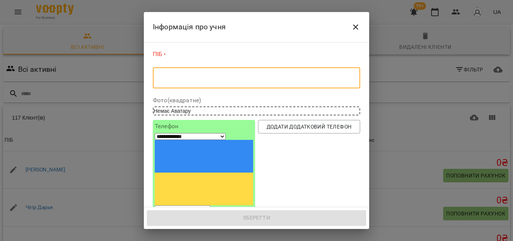
type textarea "*"
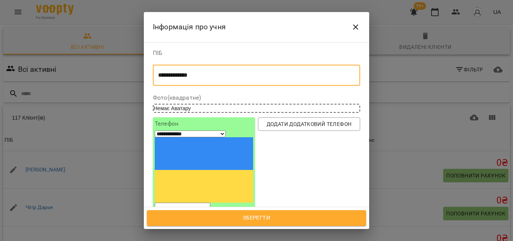
type textarea "**********"
click at [207, 202] on input "tel" at bounding box center [183, 207] width 56 height 10
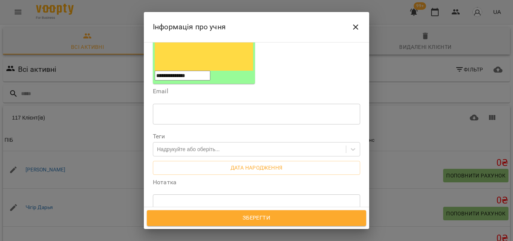
scroll to position [150, 0]
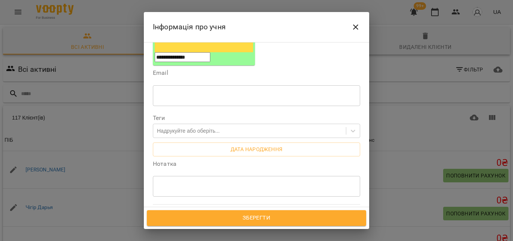
type input "**********"
click at [177, 214] on span "Усі філії" at bounding box center [175, 218] width 22 height 9
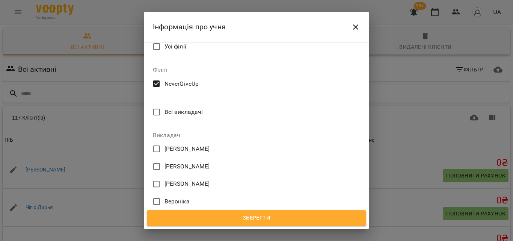
scroll to position [385, 0]
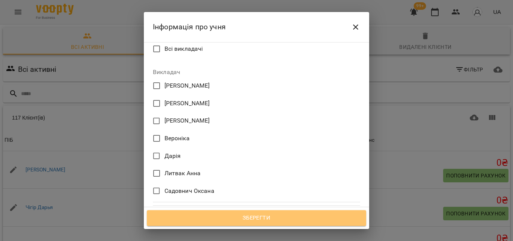
click at [237, 218] on span "Зберегти" at bounding box center [256, 218] width 203 height 10
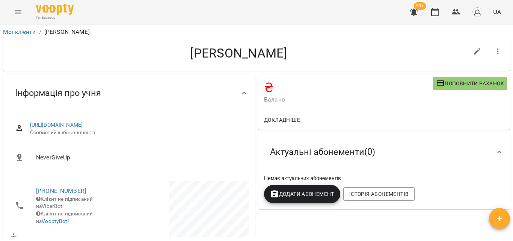
click at [286, 192] on span "Додати Абонемент" at bounding box center [302, 193] width 64 height 9
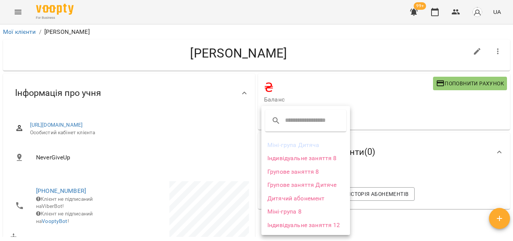
click at [290, 211] on li "Міні-група 8" at bounding box center [305, 212] width 89 height 14
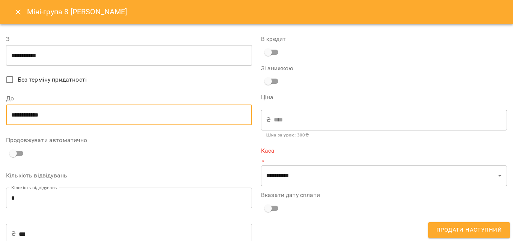
click at [30, 118] on input "**********" at bounding box center [129, 114] width 246 height 21
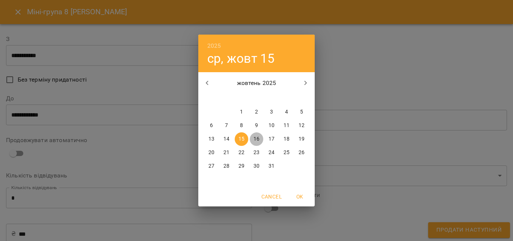
click at [253, 137] on p "16" at bounding box center [256, 139] width 6 height 8
type input "**********"
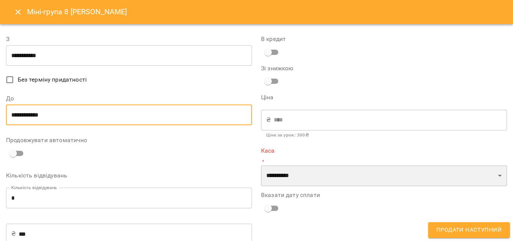
click at [268, 179] on select "**********" at bounding box center [384, 175] width 246 height 21
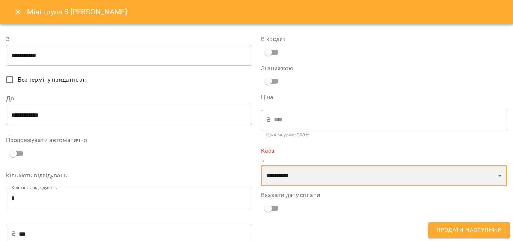
select select "****"
click at [261, 165] on select "**********" at bounding box center [384, 175] width 246 height 21
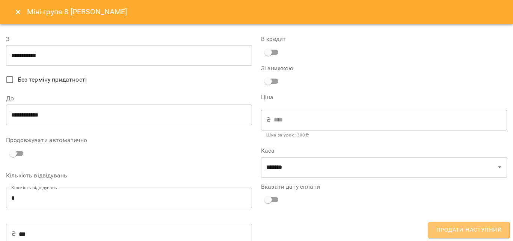
click at [445, 227] on span "Продати наступний" at bounding box center [468, 230] width 65 height 10
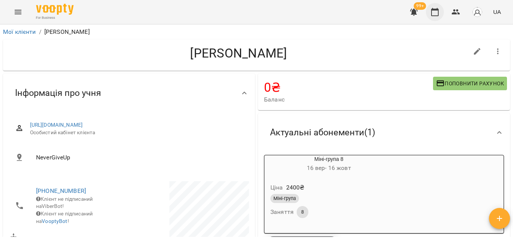
click at [431, 11] on icon "button" at bounding box center [434, 12] width 9 height 9
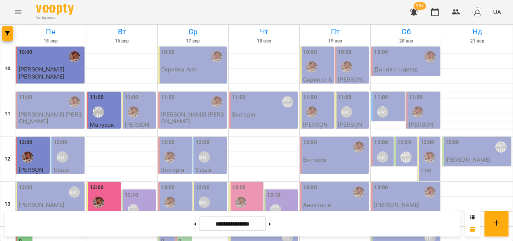
scroll to position [260, 0]
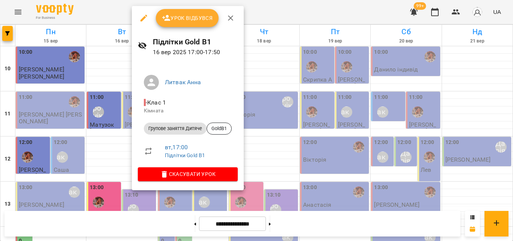
click at [112, 14] on div at bounding box center [256, 120] width 513 height 241
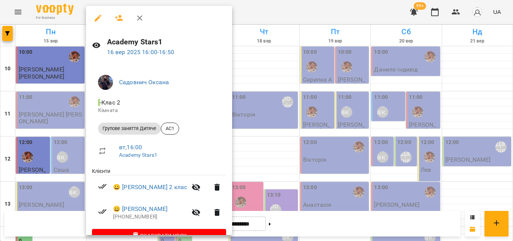
scroll to position [18, 0]
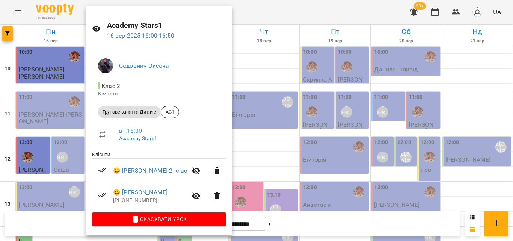
click at [269, 9] on div at bounding box center [256, 120] width 513 height 241
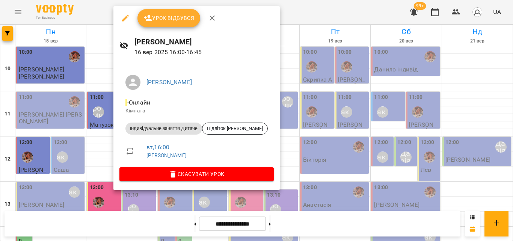
click at [92, 18] on div at bounding box center [256, 120] width 513 height 241
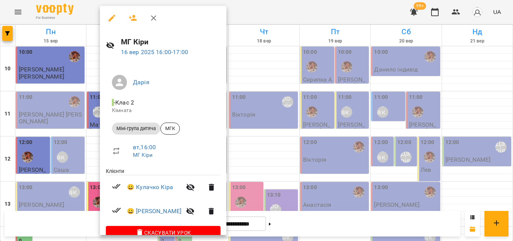
click at [89, 10] on div at bounding box center [256, 120] width 513 height 241
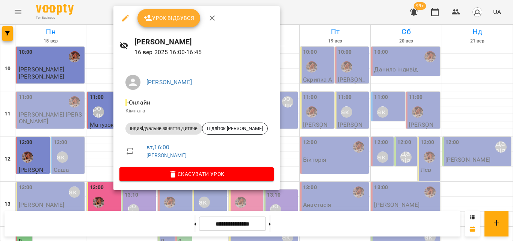
click at [103, 20] on div at bounding box center [256, 120] width 513 height 241
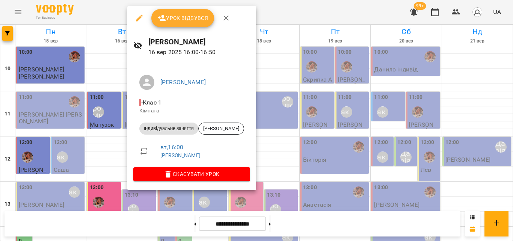
click at [109, 16] on div at bounding box center [256, 120] width 513 height 241
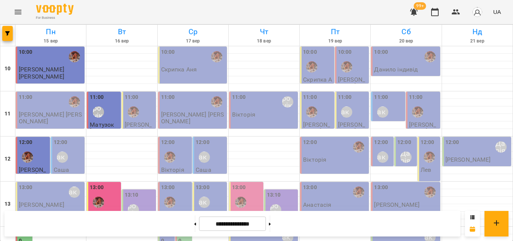
scroll to position [260, 0]
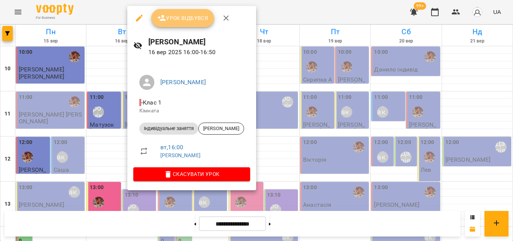
click at [181, 17] on span "Урок відбувся" at bounding box center [182, 18] width 51 height 9
drag, startPoint x: 308, startPoint y: 11, endPoint x: 184, endPoint y: 25, distance: 124.7
click at [308, 11] on div at bounding box center [256, 120] width 513 height 241
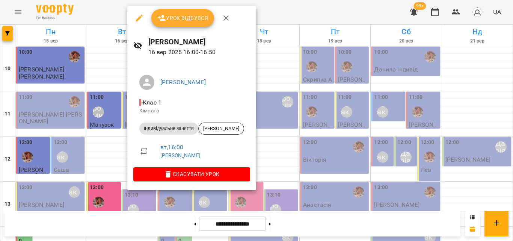
click at [173, 23] on button "Урок відбувся" at bounding box center [182, 18] width 63 height 18
click at [203, 17] on span "Урок відбувся" at bounding box center [182, 18] width 51 height 9
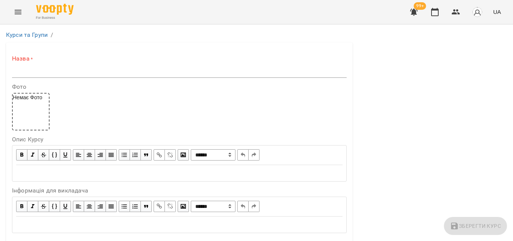
click at [31, 70] on input "text" at bounding box center [179, 72] width 335 height 12
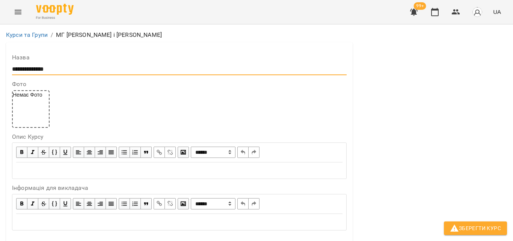
scroll to position [188, 0]
type input "**********"
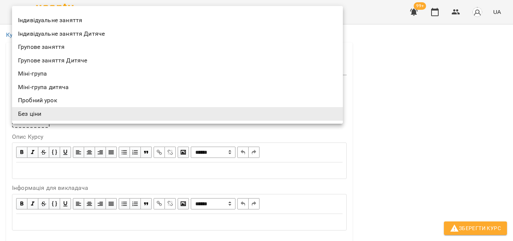
click at [166, 74] on li "Міні-група" at bounding box center [177, 74] width 331 height 14
type input "**********"
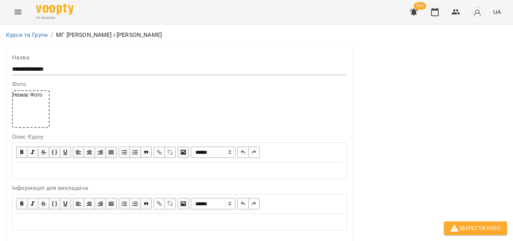
scroll to position [225, 0]
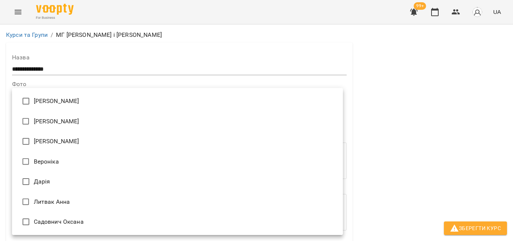
type input "**********"
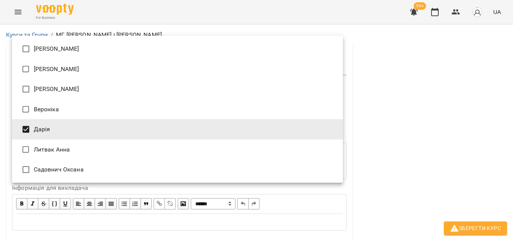
click at [454, 100] on div at bounding box center [256, 120] width 513 height 241
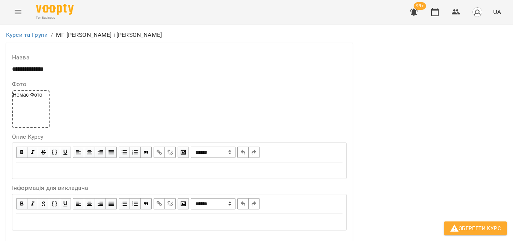
scroll to position [413, 0]
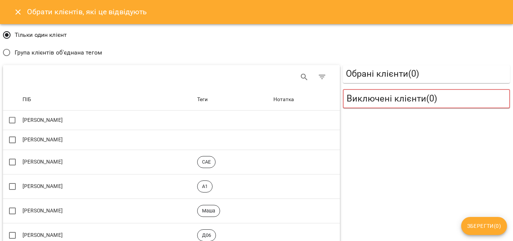
click at [63, 55] on span "Група клієнтів об'єднана тегом" at bounding box center [58, 52] width 87 height 9
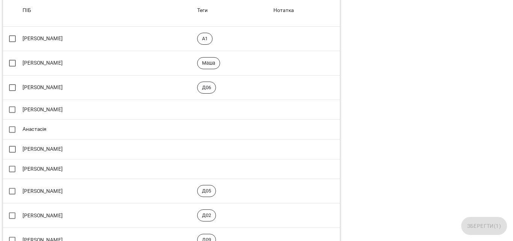
scroll to position [0, 0]
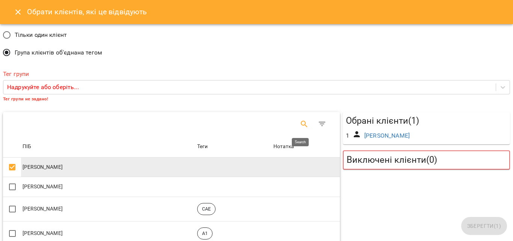
click at [300, 122] on icon "Search" at bounding box center [304, 123] width 9 height 9
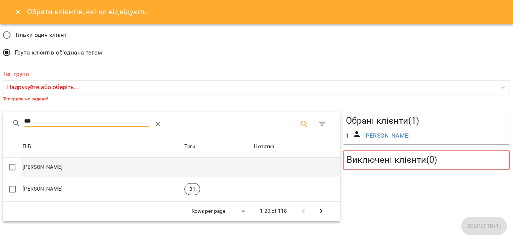
type input "***"
click at [43, 173] on td "[PERSON_NAME]" at bounding box center [102, 167] width 162 height 20
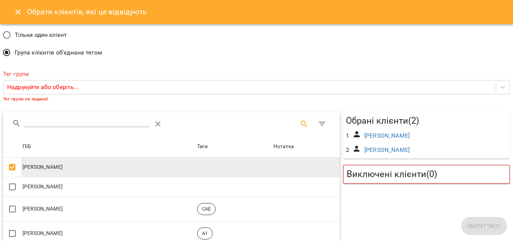
click at [271, 64] on div "Тег групи Надрукуйте або оберіть... Тег групи не задано!" at bounding box center [257, 86] width 510 height 47
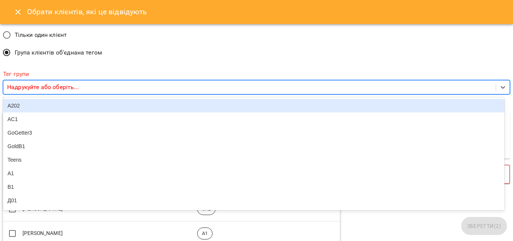
click at [80, 86] on div "Надрукуйте або оберіть..." at bounding box center [249, 87] width 492 height 14
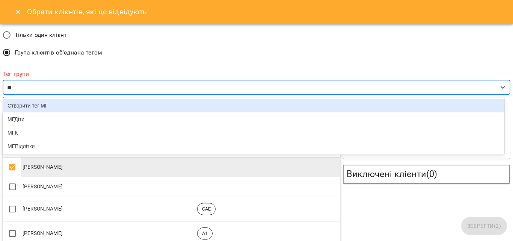
type input "***"
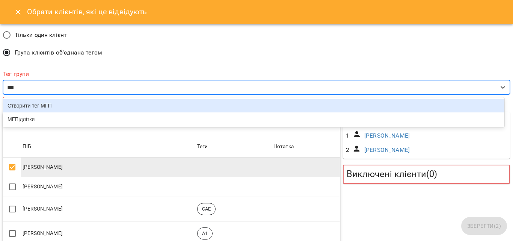
click at [90, 104] on div "Створити тег МГП" at bounding box center [253, 106] width 501 height 14
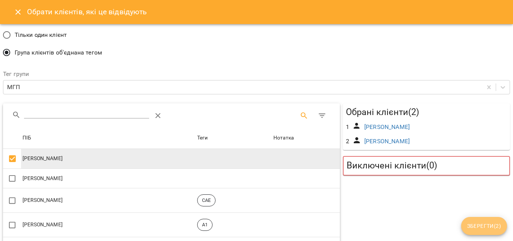
click at [476, 226] on span "Зберегти ( 2 )" at bounding box center [484, 225] width 34 height 9
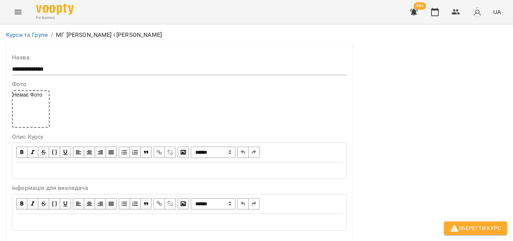
scroll to position [181, 0]
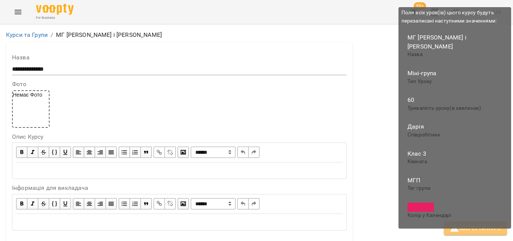
click at [473, 232] on span "Зберегти Курс" at bounding box center [475, 227] width 51 height 9
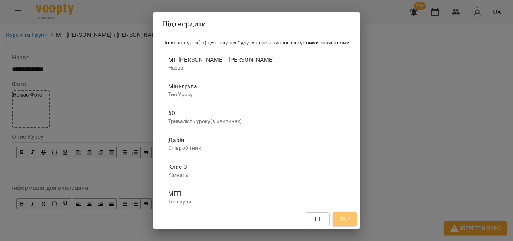
click at [342, 218] on span "Так" at bounding box center [345, 218] width 12 height 9
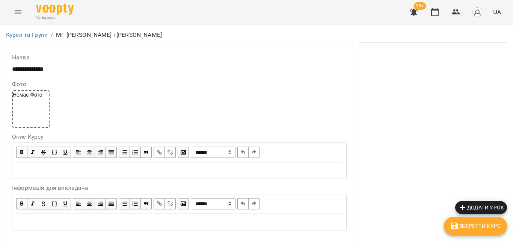
scroll to position [676, 0]
click at [460, 225] on span "Зберегти Курс" at bounding box center [475, 225] width 51 height 9
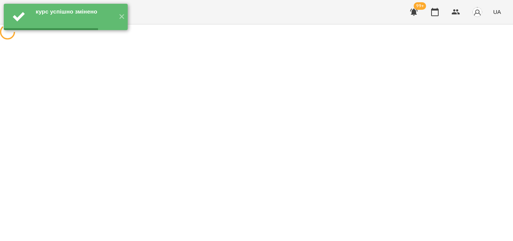
scroll to position [0, 0]
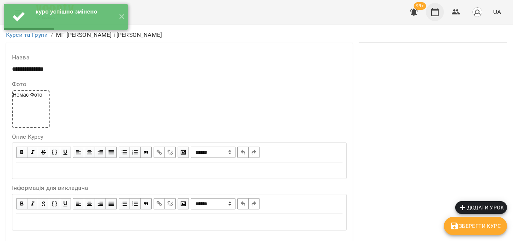
click at [435, 9] on icon "button" at bounding box center [435, 12] width 8 height 8
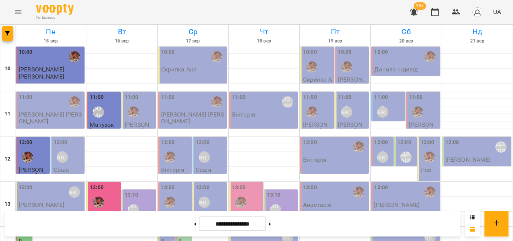
scroll to position [260, 0]
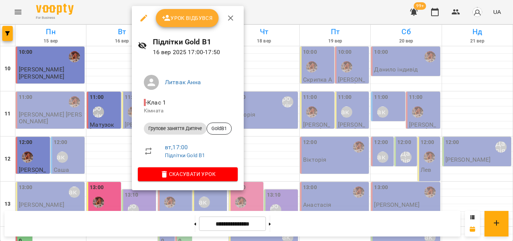
drag, startPoint x: 291, startPoint y: 6, endPoint x: 192, endPoint y: 15, distance: 98.8
click at [261, 14] on div at bounding box center [256, 120] width 513 height 241
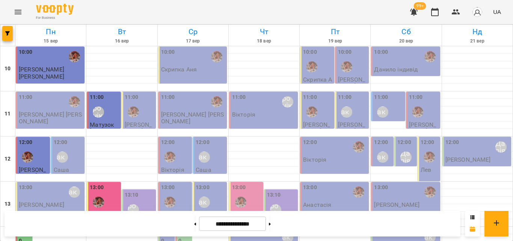
click at [190, 17] on div "For Business 99+ UA" at bounding box center [256, 12] width 513 height 24
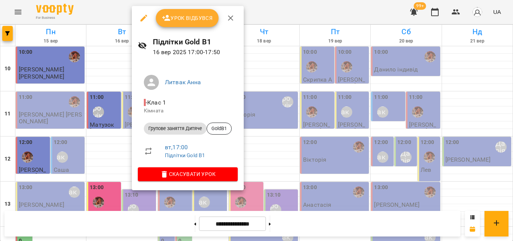
click at [170, 24] on button "Урок відбувся" at bounding box center [187, 18] width 63 height 18
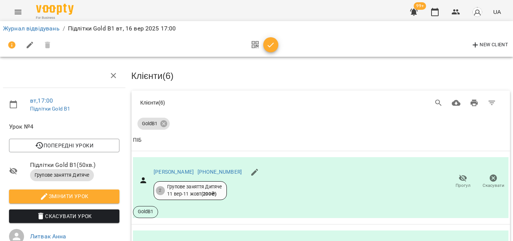
scroll to position [44, 0]
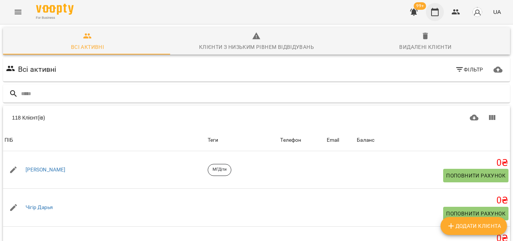
click at [433, 11] on icon "button" at bounding box center [434, 12] width 9 height 9
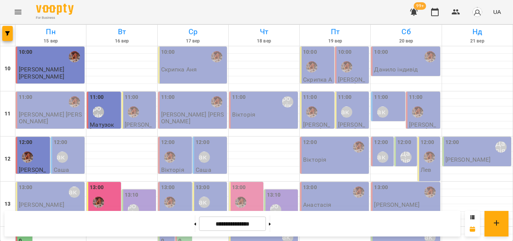
scroll to position [225, 0]
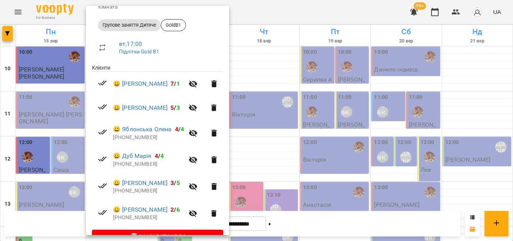
scroll to position [113, 0]
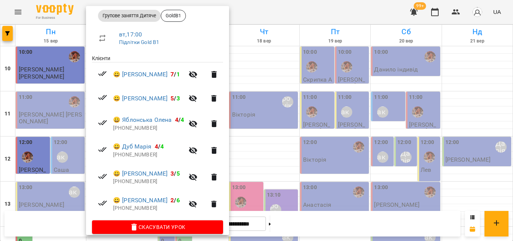
click at [305, 10] on div at bounding box center [256, 120] width 513 height 241
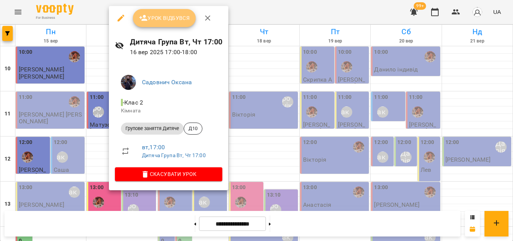
click at [178, 18] on span "Урок відбувся" at bounding box center [164, 18] width 51 height 9
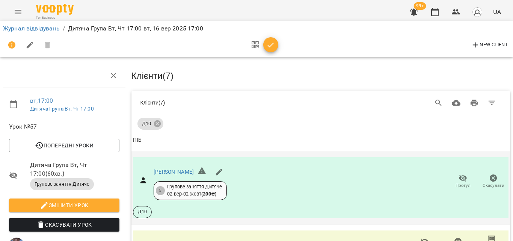
scroll to position [113, 0]
click at [420, 237] on icon "button" at bounding box center [424, 241] width 9 height 9
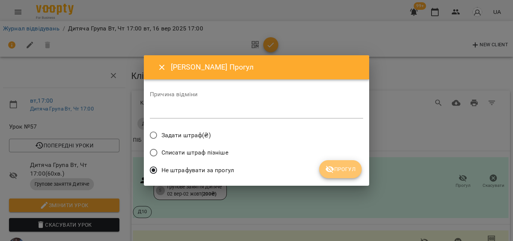
click at [342, 166] on span "Прогул" at bounding box center [340, 168] width 30 height 9
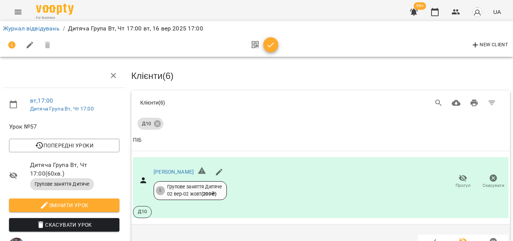
scroll to position [418, 0]
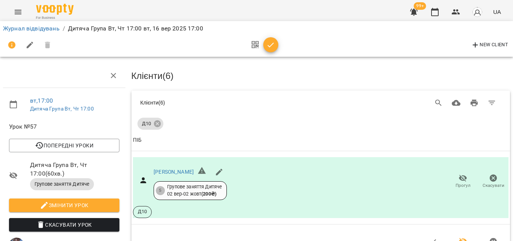
click at [266, 46] on icon "button" at bounding box center [270, 45] width 9 height 9
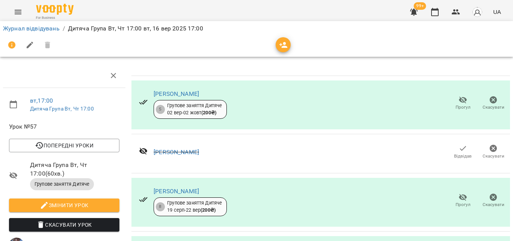
scroll to position [219, 0]
click at [437, 12] on icon "button" at bounding box center [434, 12] width 9 height 9
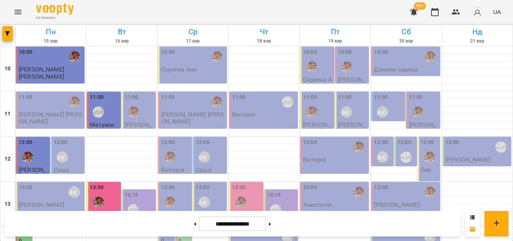
scroll to position [225, 0]
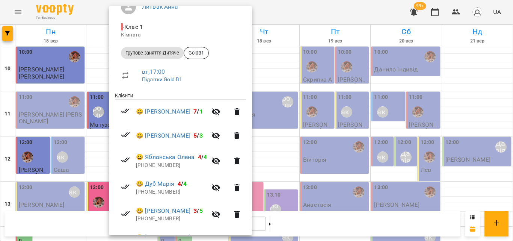
scroll to position [0, 0]
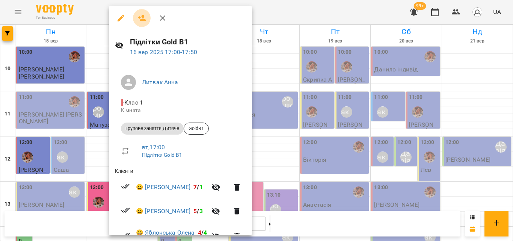
click at [145, 19] on icon "button" at bounding box center [141, 18] width 9 height 9
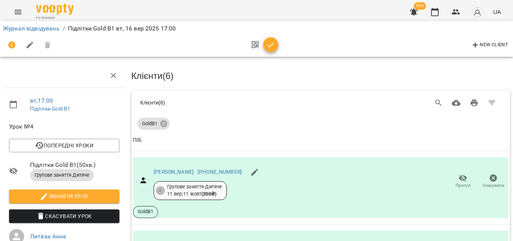
scroll to position [382, 0]
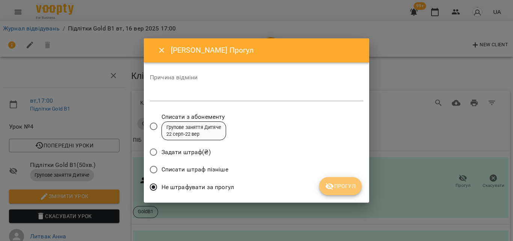
click at [327, 185] on icon "submit" at bounding box center [329, 186] width 9 height 9
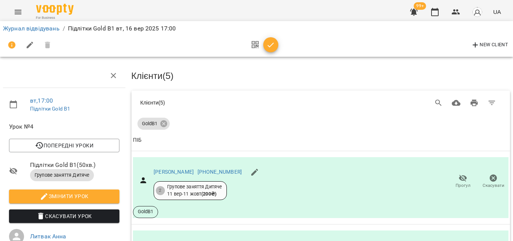
scroll to position [363, 0]
click at [267, 50] on button "button" at bounding box center [270, 44] width 15 height 15
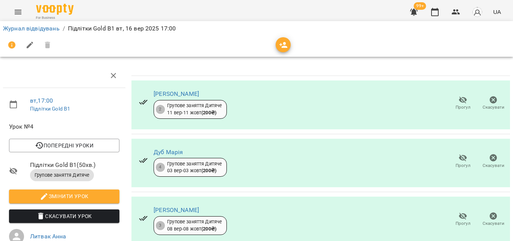
scroll to position [179, 0]
click at [441, 14] on button "button" at bounding box center [435, 12] width 18 height 18
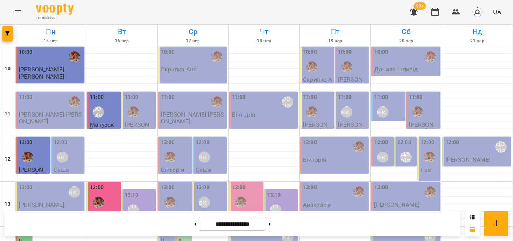
scroll to position [297, 0]
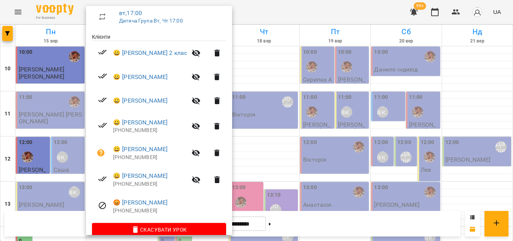
scroll to position [146, 0]
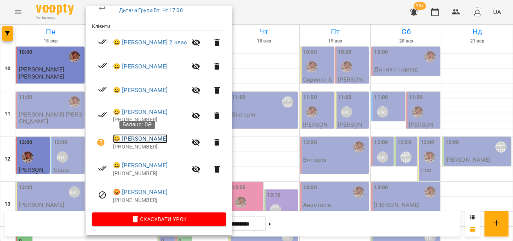
click at [129, 139] on link "😀 Пінько Артем" at bounding box center [140, 138] width 54 height 9
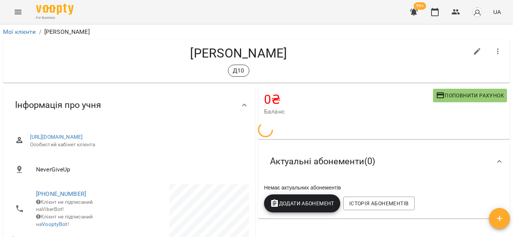
scroll to position [75, 0]
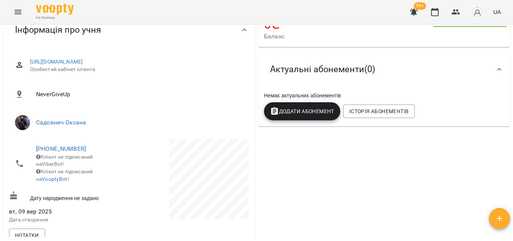
click at [302, 119] on button "Додати Абонемент" at bounding box center [302, 111] width 76 height 18
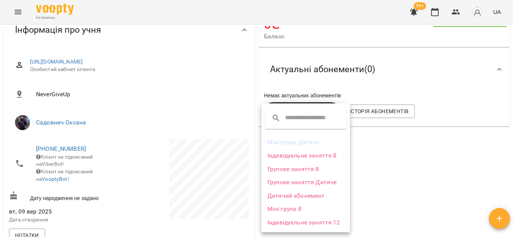
click at [294, 184] on li "Групове заняття Дитяче" at bounding box center [305, 182] width 89 height 14
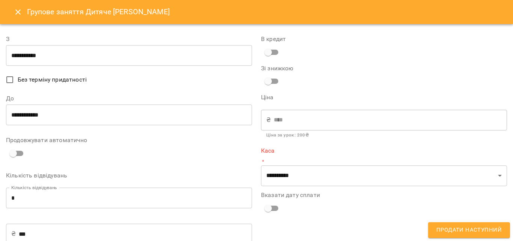
type input "**********"
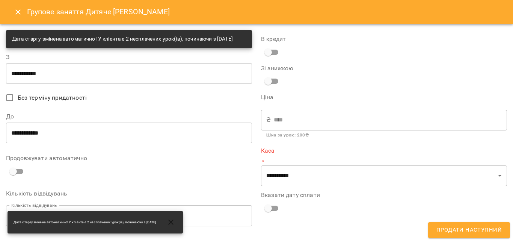
click at [57, 139] on input "**********" at bounding box center [129, 132] width 246 height 21
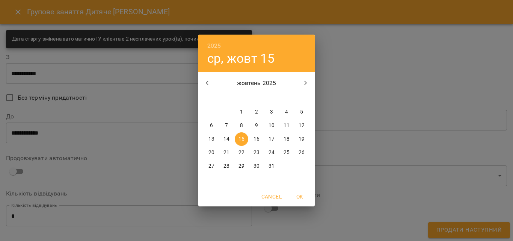
click at [285, 125] on p "11" at bounding box center [286, 126] width 6 height 8
type input "**********"
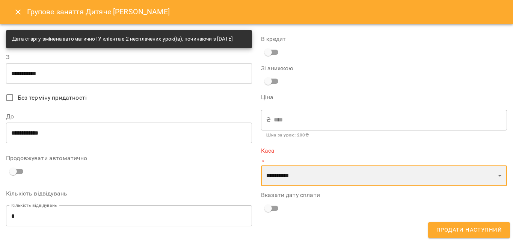
click at [285, 178] on select "**********" at bounding box center [384, 175] width 246 height 21
select select "****"
click at [261, 165] on select "**********" at bounding box center [384, 175] width 246 height 21
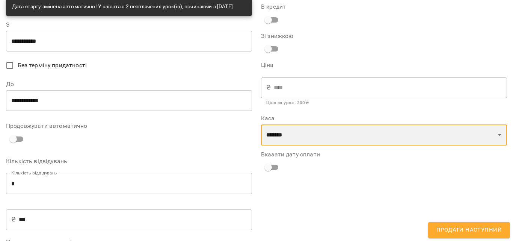
scroll to position [0, 0]
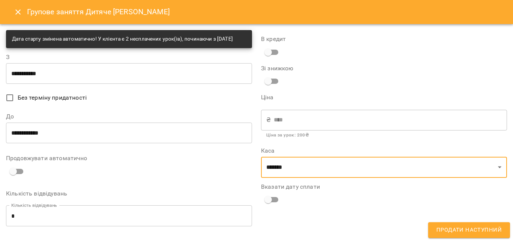
click at [460, 231] on span "Продати наступний" at bounding box center [468, 230] width 65 height 10
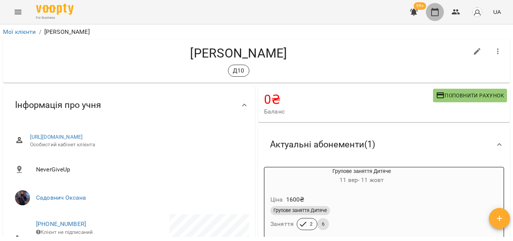
click at [431, 14] on icon "button" at bounding box center [434, 12] width 9 height 9
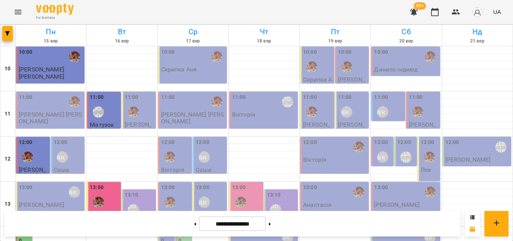
scroll to position [260, 0]
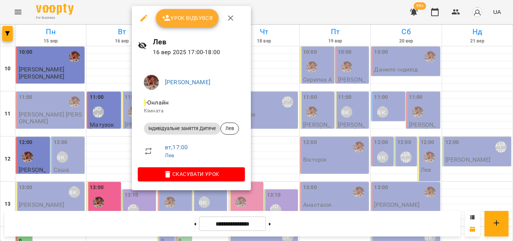
click at [91, 17] on div at bounding box center [256, 120] width 513 height 241
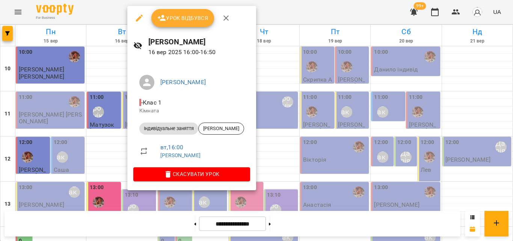
click at [118, 15] on div at bounding box center [256, 120] width 513 height 241
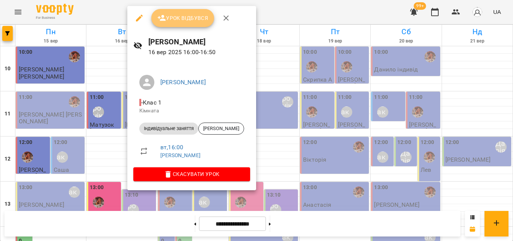
click at [163, 27] on button "Урок відбувся" at bounding box center [182, 18] width 63 height 18
click at [199, 16] on span "Урок відбувся" at bounding box center [182, 18] width 51 height 9
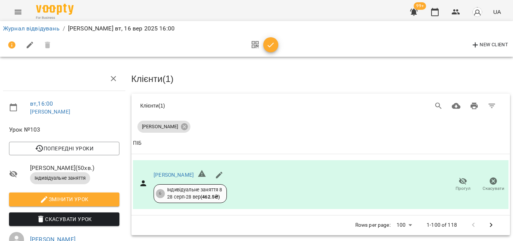
drag, startPoint x: 267, startPoint y: 46, endPoint x: 333, endPoint y: 46, distance: 65.7
click at [333, 46] on div "New Client" at bounding box center [256, 45] width 507 height 18
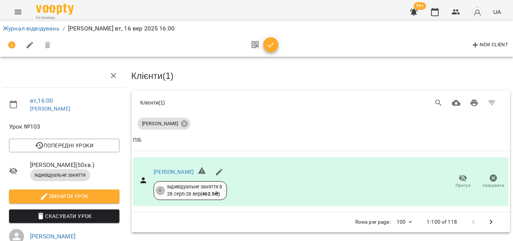
scroll to position [35, 0]
click at [270, 46] on icon "button" at bounding box center [271, 44] width 6 height 5
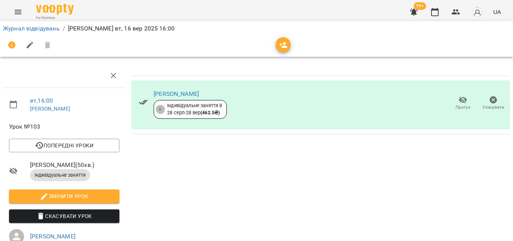
scroll to position [0, 0]
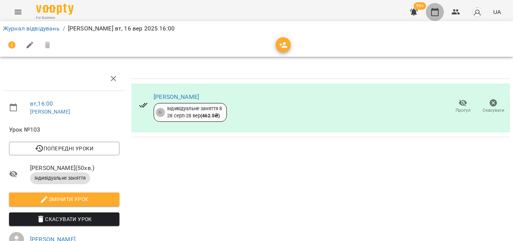
click at [432, 16] on icon "button" at bounding box center [435, 12] width 8 height 8
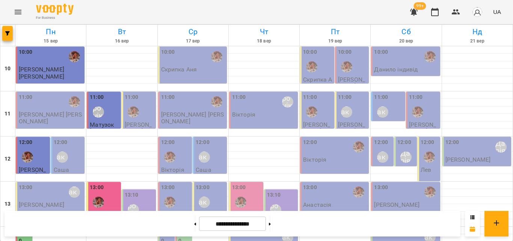
scroll to position [297, 0]
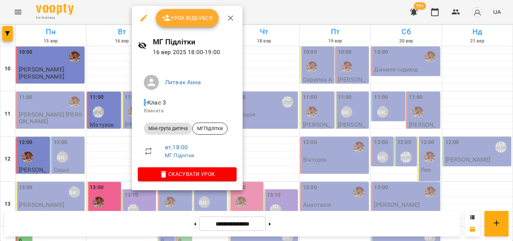
click at [98, 10] on div at bounding box center [256, 120] width 513 height 241
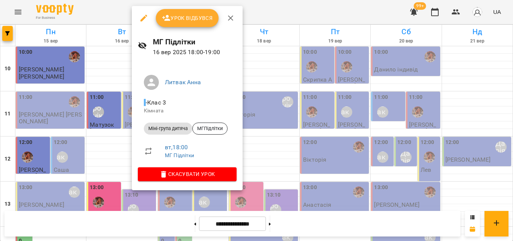
click at [184, 23] on button "Урок відбувся" at bounding box center [187, 18] width 63 height 18
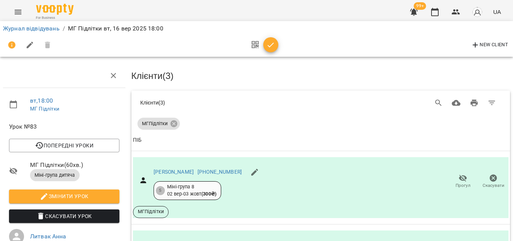
scroll to position [50, 0]
click at [268, 47] on icon "button" at bounding box center [270, 45] width 9 height 9
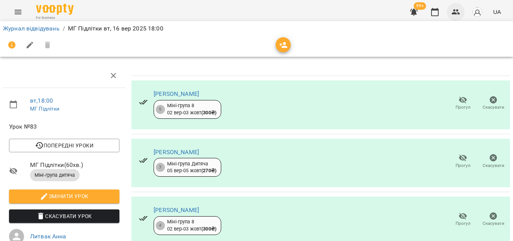
click at [455, 13] on icon "button" at bounding box center [456, 11] width 8 height 5
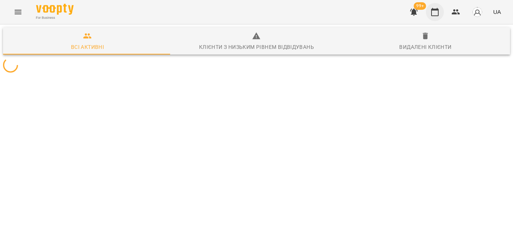
click at [437, 10] on icon "button" at bounding box center [435, 12] width 8 height 8
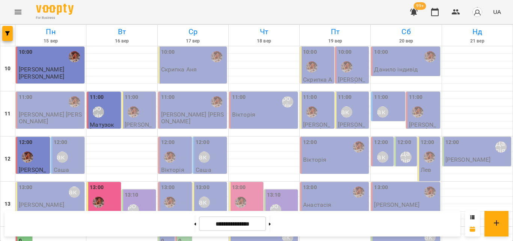
scroll to position [297, 0]
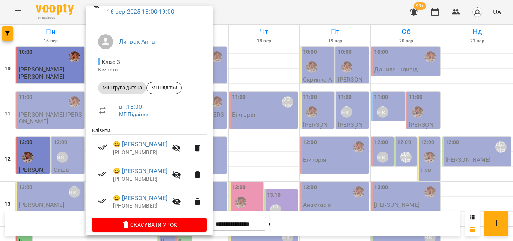
scroll to position [47, 0]
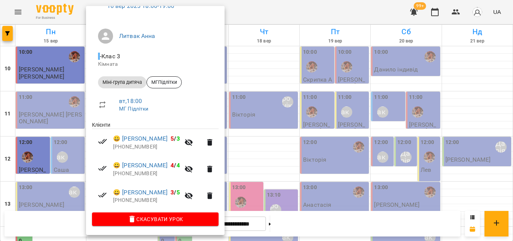
click at [247, 17] on div at bounding box center [256, 120] width 513 height 241
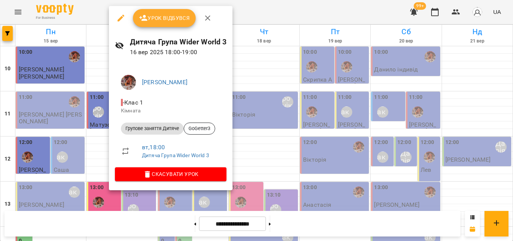
click at [289, 12] on div at bounding box center [256, 120] width 513 height 241
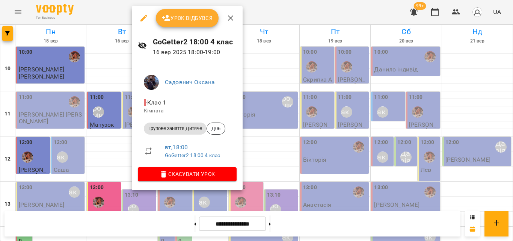
click at [184, 26] on button "Урок відбувся" at bounding box center [187, 18] width 63 height 18
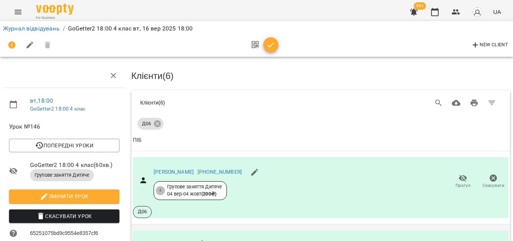
scroll to position [382, 0]
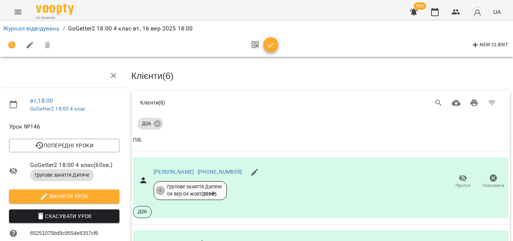
click at [270, 43] on icon "button" at bounding box center [270, 45] width 9 height 9
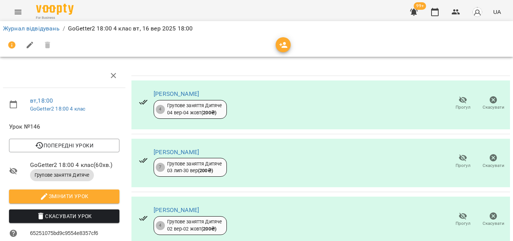
scroll to position [198, 0]
click at [434, 15] on icon "button" at bounding box center [434, 12] width 9 height 9
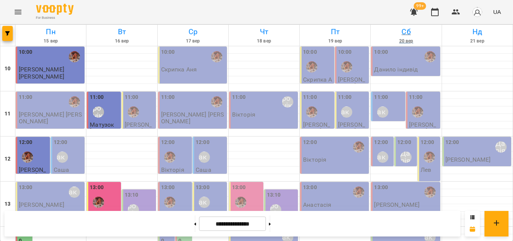
scroll to position [335, 0]
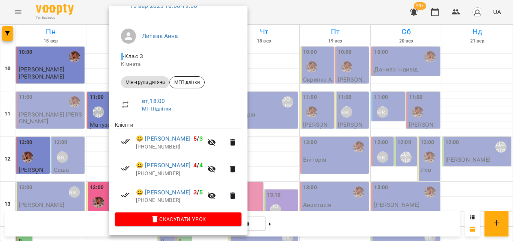
scroll to position [47, 0]
click at [290, 8] on div at bounding box center [256, 120] width 513 height 241
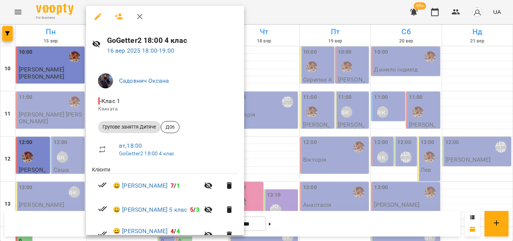
scroll to position [0, 0]
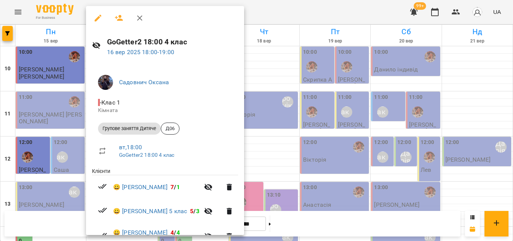
click at [121, 18] on icon "button" at bounding box center [119, 18] width 9 height 9
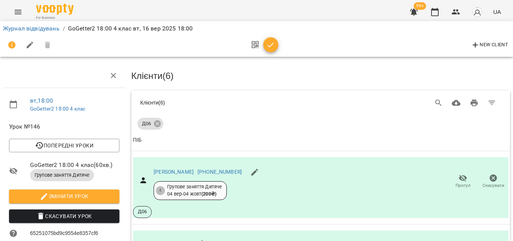
scroll to position [119, 0]
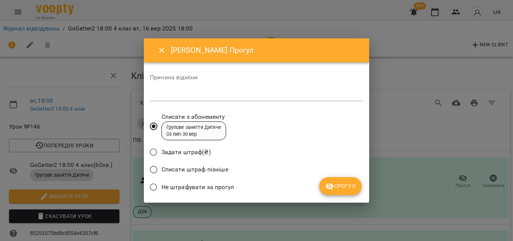
click at [231, 184] on span "Не штрафувати за прогул" at bounding box center [197, 186] width 72 height 9
click at [327, 185] on icon "submit" at bounding box center [330, 186] width 8 height 7
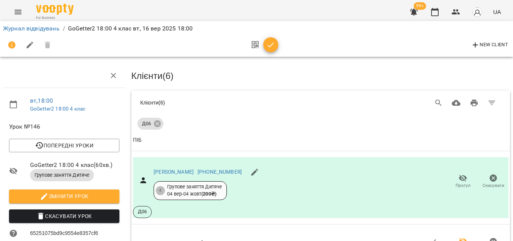
scroll to position [0, 0]
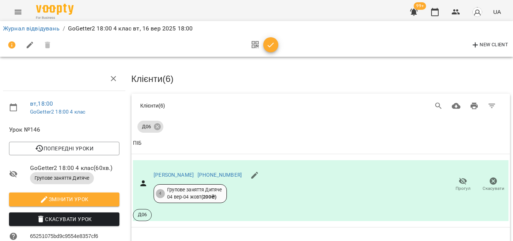
click at [267, 45] on icon "button" at bounding box center [270, 45] width 9 height 9
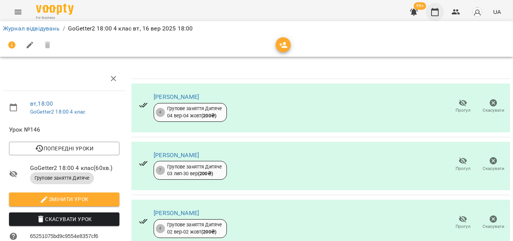
click at [437, 11] on icon "button" at bounding box center [434, 12] width 9 height 9
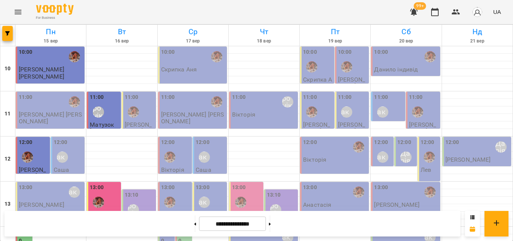
scroll to position [300, 0]
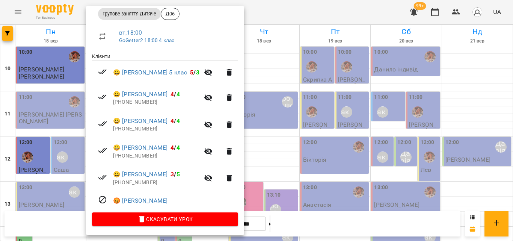
scroll to position [116, 0]
click at [273, 17] on div at bounding box center [256, 120] width 513 height 241
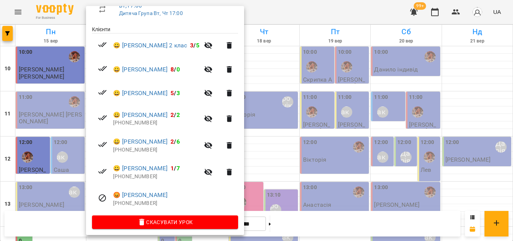
scroll to position [146, 0]
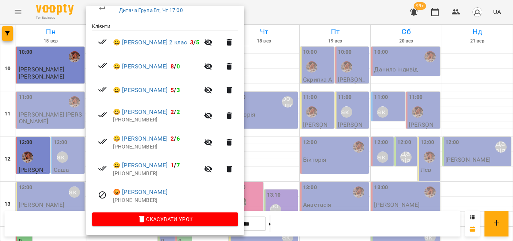
drag, startPoint x: 290, startPoint y: 9, endPoint x: 258, endPoint y: 17, distance: 33.2
click at [258, 17] on div at bounding box center [256, 120] width 513 height 241
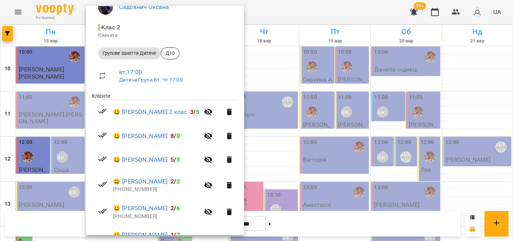
scroll to position [113, 0]
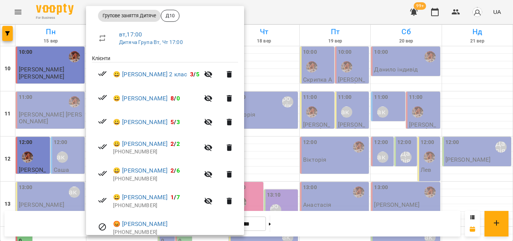
drag, startPoint x: 277, startPoint y: 18, endPoint x: 85, endPoint y: 109, distance: 213.1
click at [277, 17] on div at bounding box center [256, 120] width 513 height 241
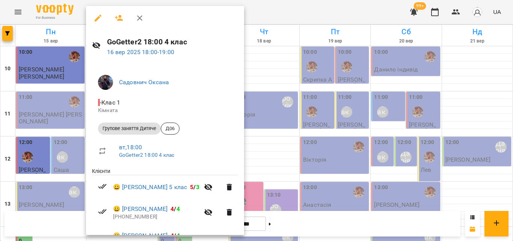
click at [97, 18] on icon "button" at bounding box center [98, 18] width 7 height 7
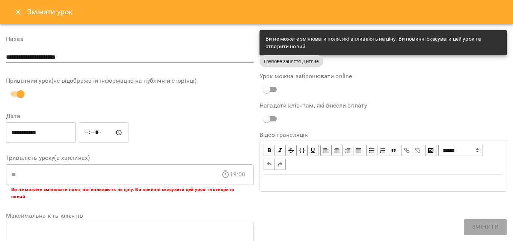
click at [20, 9] on icon "Close" at bounding box center [18, 12] width 9 height 9
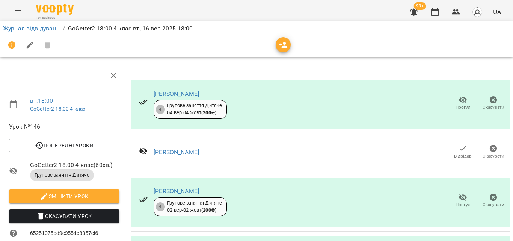
scroll to position [179, 0]
click at [430, 11] on button "button" at bounding box center [435, 12] width 18 height 18
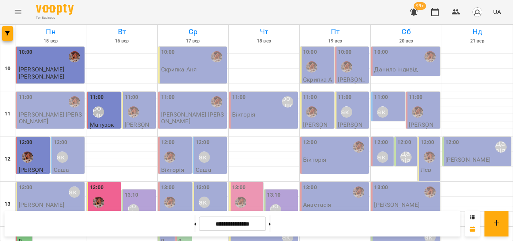
scroll to position [222, 0]
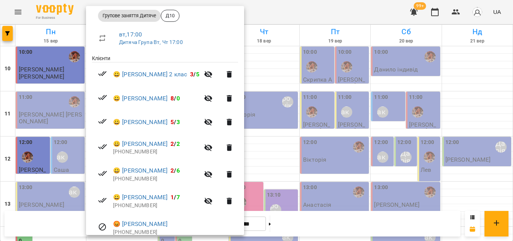
scroll to position [146, 0]
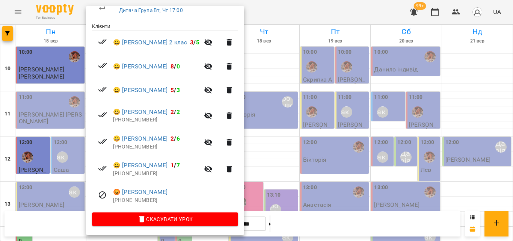
drag, startPoint x: 272, startPoint y: 17, endPoint x: 256, endPoint y: 13, distance: 16.8
click at [256, 13] on div at bounding box center [256, 120] width 513 height 241
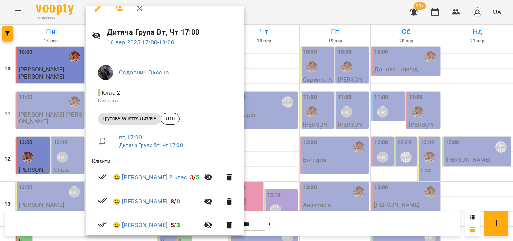
scroll to position [0, 0]
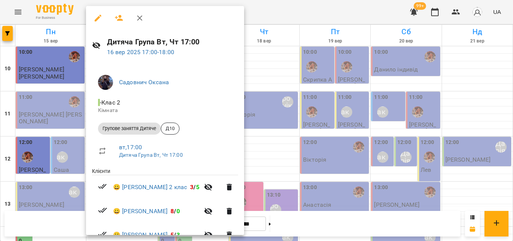
click at [116, 21] on icon "button" at bounding box center [119, 18] width 9 height 9
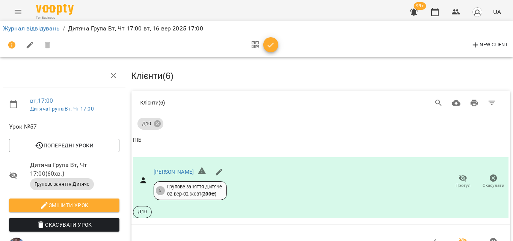
scroll to position [150, 0]
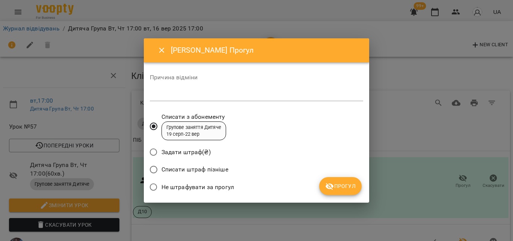
click at [227, 189] on span "Не штрафувати за прогул" at bounding box center [197, 186] width 72 height 9
click at [332, 183] on icon "submit" at bounding box center [329, 186] width 9 height 9
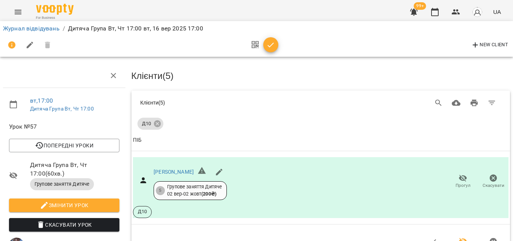
scroll to position [342, 0]
click at [267, 45] on icon "button" at bounding box center [270, 45] width 9 height 9
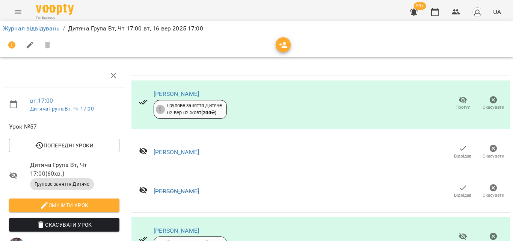
scroll to position [219, 0]
click at [441, 9] on button "button" at bounding box center [435, 12] width 18 height 18
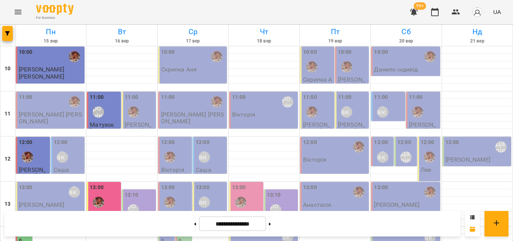
scroll to position [335, 0]
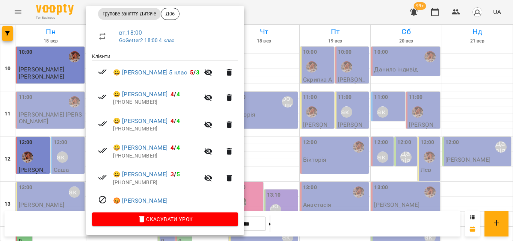
scroll to position [116, 0]
click at [277, 17] on div at bounding box center [256, 120] width 513 height 241
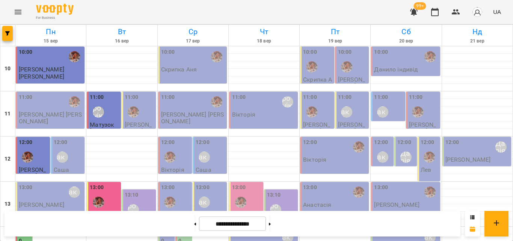
scroll to position [297, 0]
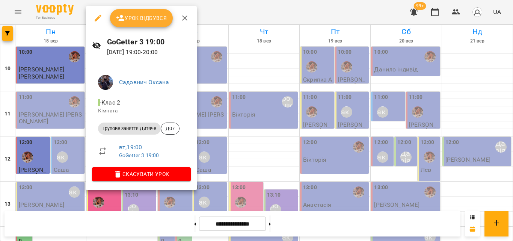
click at [262, 5] on div at bounding box center [256, 120] width 513 height 241
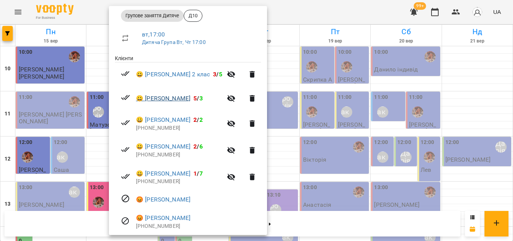
scroll to position [140, 0]
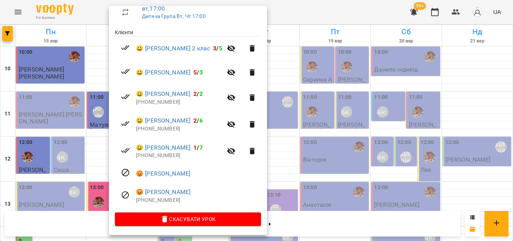
click at [284, 17] on div at bounding box center [256, 120] width 513 height 241
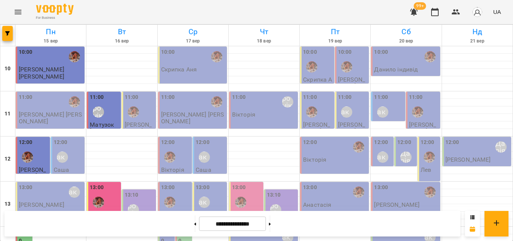
scroll to position [260, 0]
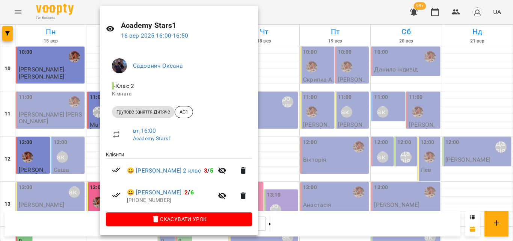
scroll to position [18, 0]
click at [277, 19] on div at bounding box center [256, 120] width 513 height 241
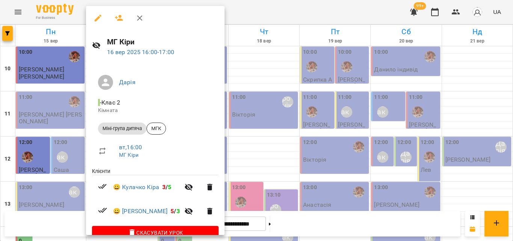
click at [263, 14] on div at bounding box center [256, 120] width 513 height 241
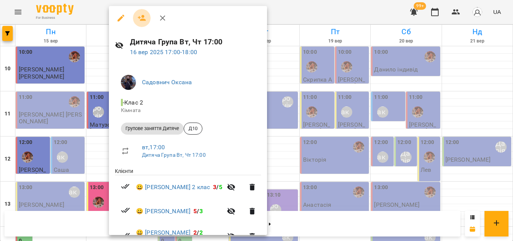
click at [143, 16] on icon "button" at bounding box center [142, 18] width 8 height 6
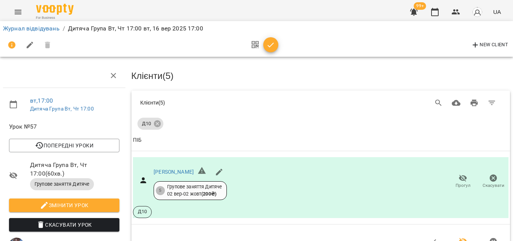
scroll to position [418, 0]
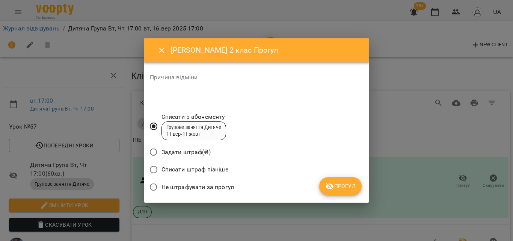
click at [169, 187] on span "Не штрафувати за прогул" at bounding box center [197, 186] width 72 height 9
click at [353, 190] on span "Прогул" at bounding box center [340, 185] width 30 height 9
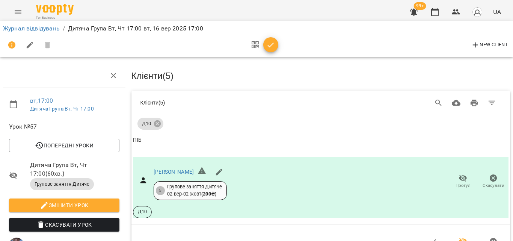
scroll to position [399, 0]
click at [274, 48] on icon "button" at bounding box center [270, 45] width 9 height 9
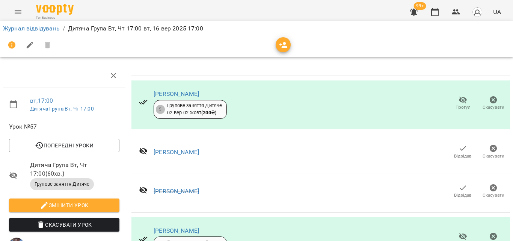
scroll to position [200, 0]
click at [436, 13] on icon "button" at bounding box center [434, 12] width 9 height 9
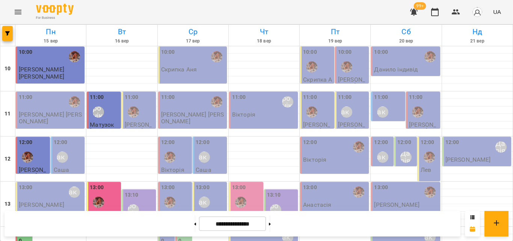
scroll to position [225, 0]
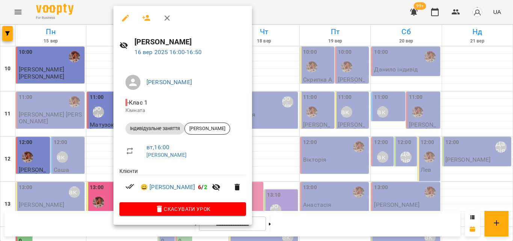
click at [265, 15] on div at bounding box center [256, 120] width 513 height 241
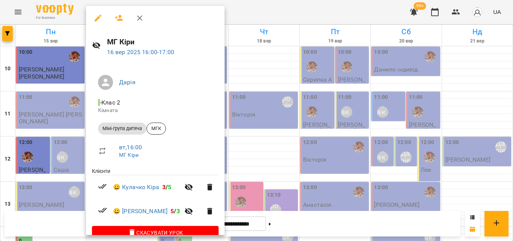
click at [255, 13] on div at bounding box center [256, 120] width 513 height 241
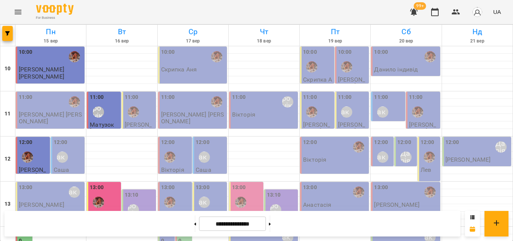
scroll to position [263, 0]
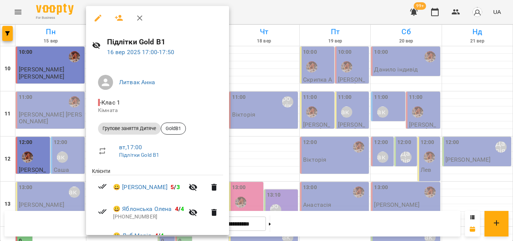
click at [250, 12] on div at bounding box center [256, 120] width 513 height 241
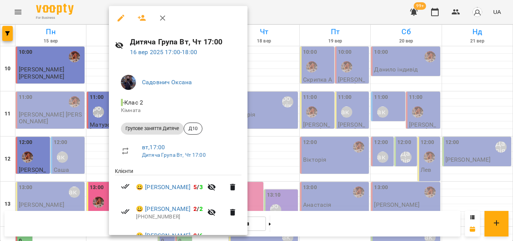
click at [281, 21] on div at bounding box center [256, 120] width 513 height 241
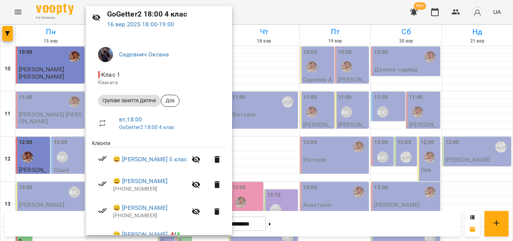
scroll to position [113, 0]
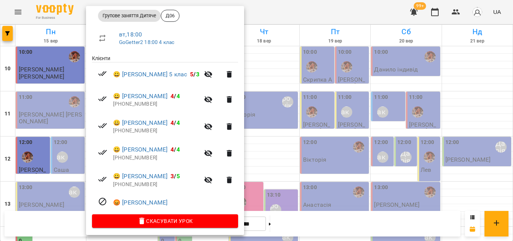
click at [289, 15] on div at bounding box center [256, 120] width 513 height 241
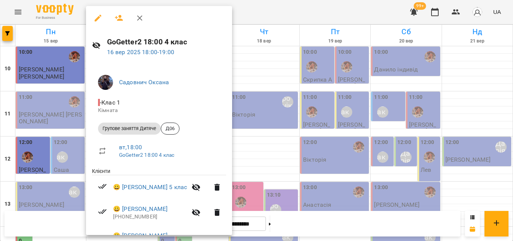
scroll to position [116, 0]
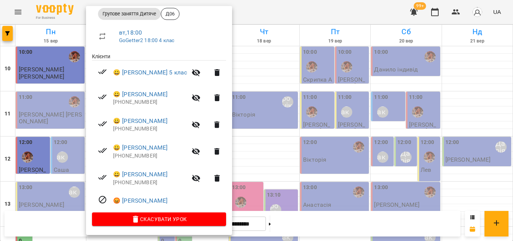
click at [261, 16] on div at bounding box center [256, 120] width 513 height 241
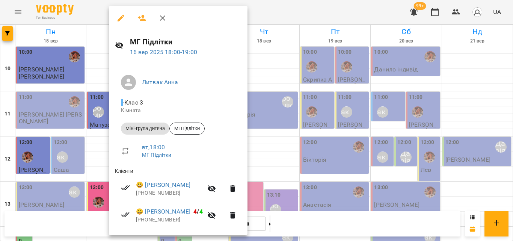
scroll to position [38, 0]
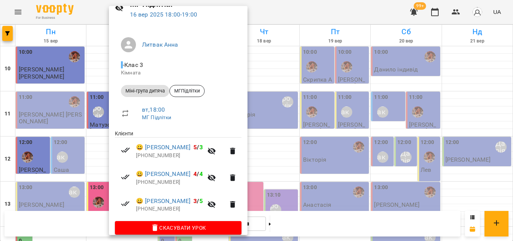
click at [280, 18] on div at bounding box center [256, 120] width 513 height 241
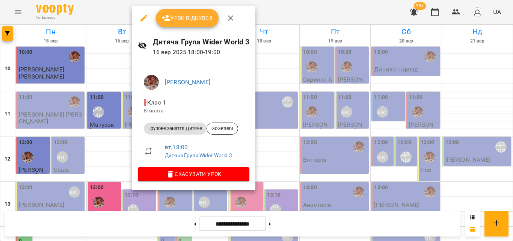
click at [302, 18] on div at bounding box center [256, 120] width 513 height 241
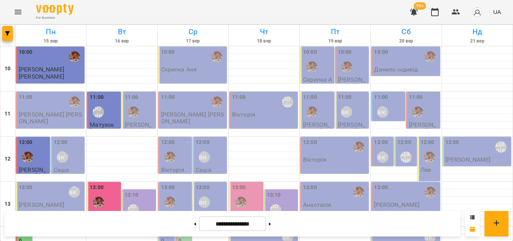
click at [20, 11] on icon "Menu" at bounding box center [18, 12] width 7 height 5
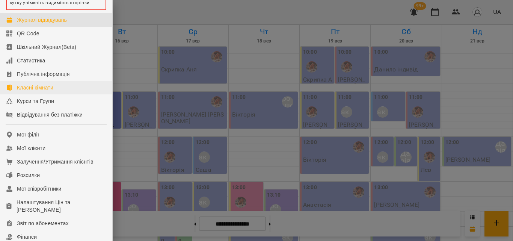
scroll to position [33, 0]
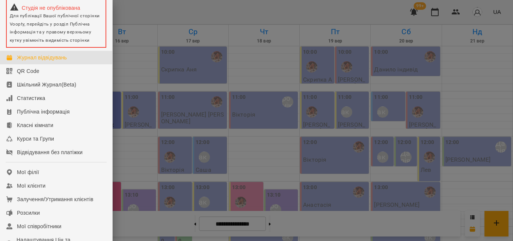
click at [169, 15] on div at bounding box center [256, 120] width 513 height 241
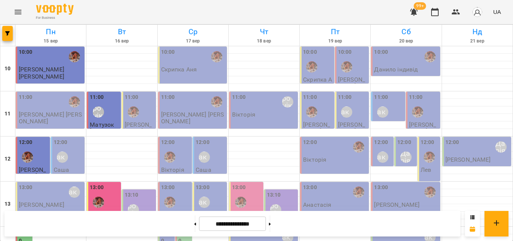
scroll to position [297, 0]
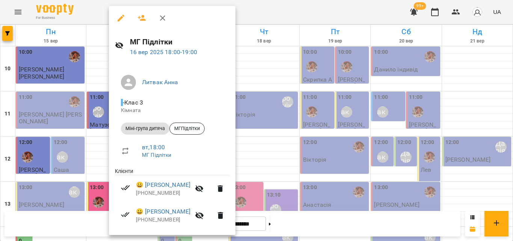
scroll to position [47, 0]
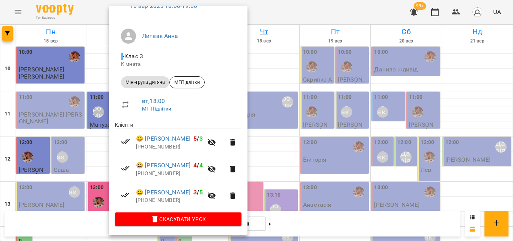
drag, startPoint x: 285, startPoint y: 9, endPoint x: 246, endPoint y: 39, distance: 49.6
click at [285, 9] on div at bounding box center [256, 120] width 513 height 241
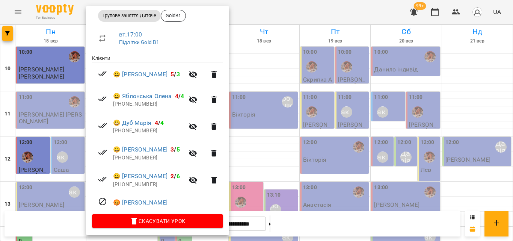
scroll to position [116, 0]
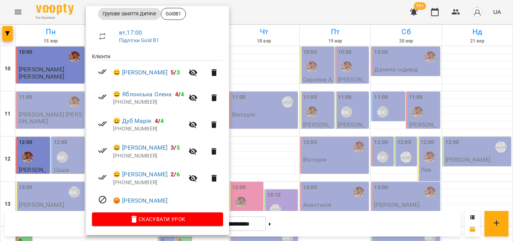
click at [265, 12] on div at bounding box center [256, 120] width 513 height 241
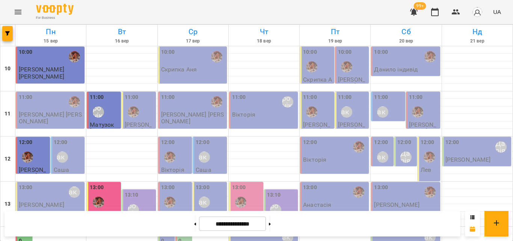
scroll to position [297, 0]
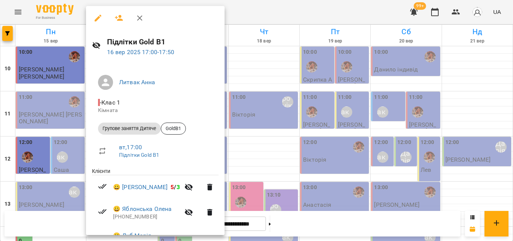
click at [253, 17] on div at bounding box center [256, 120] width 513 height 241
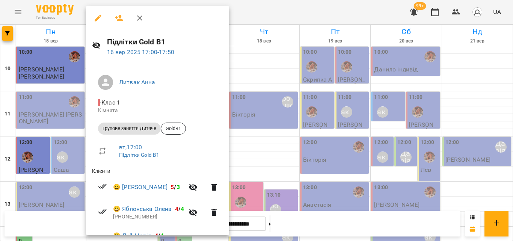
click at [289, 5] on div at bounding box center [256, 120] width 513 height 241
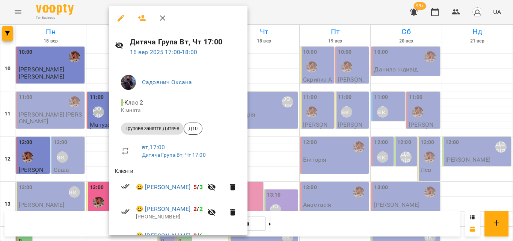
drag, startPoint x: 280, startPoint y: 18, endPoint x: 166, endPoint y: 94, distance: 137.5
click at [280, 18] on div at bounding box center [256, 120] width 513 height 241
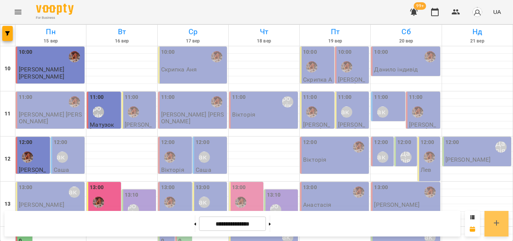
click at [494, 223] on icon at bounding box center [496, 222] width 5 height 5
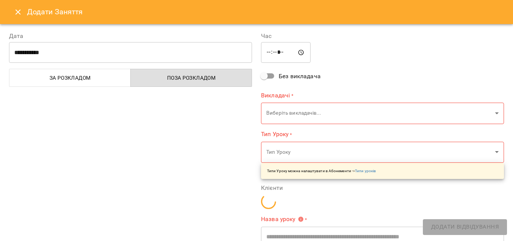
drag, startPoint x: 103, startPoint y: 78, endPoint x: 82, endPoint y: 71, distance: 22.0
click at [103, 77] on span "За розкладом" at bounding box center [70, 77] width 112 height 9
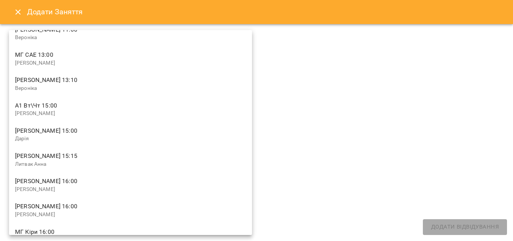
scroll to position [75, 0]
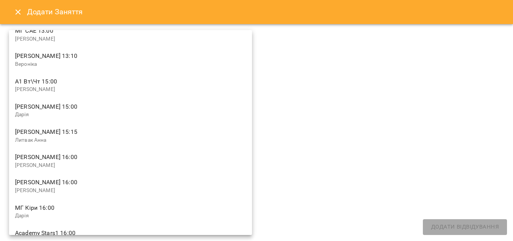
click at [336, 139] on div at bounding box center [256, 120] width 513 height 241
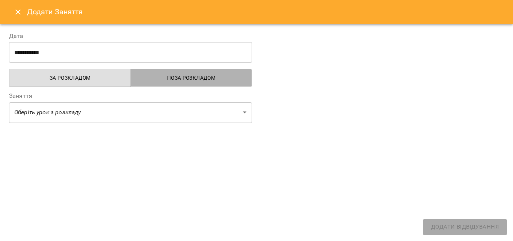
click at [161, 81] on span "Поза розкладом" at bounding box center [191, 77] width 112 height 9
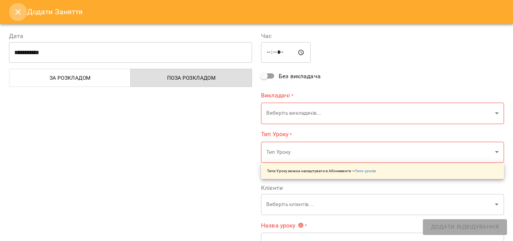
click at [18, 13] on icon "Close" at bounding box center [18, 12] width 9 height 9
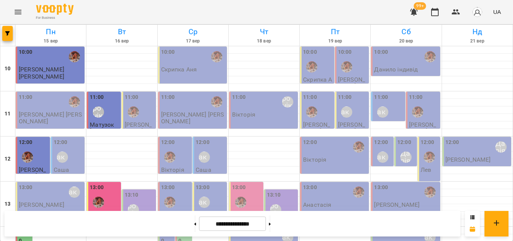
click at [19, 17] on button "Menu" at bounding box center [18, 12] width 18 height 18
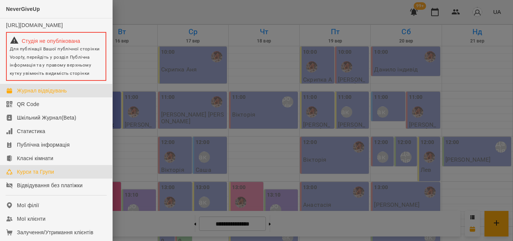
click at [35, 171] on link "Курси та Групи" at bounding box center [56, 172] width 112 height 14
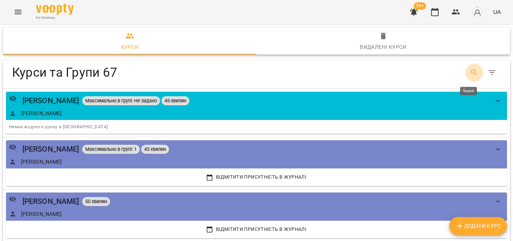
click at [470, 74] on icon "Search" at bounding box center [474, 72] width 9 height 9
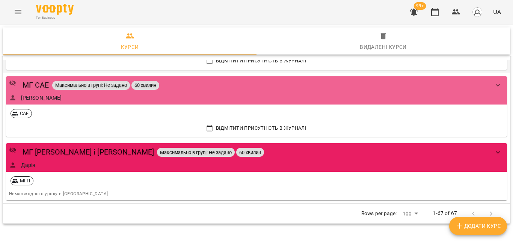
scroll to position [159, 0]
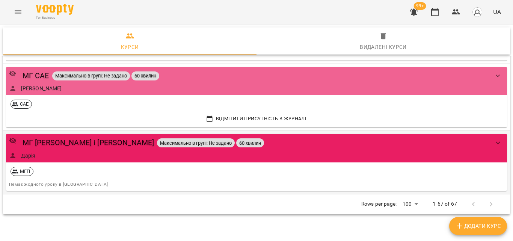
type input "**"
click at [52, 184] on span "Немає жодного уроку в [GEOGRAPHIC_DATA]" at bounding box center [58, 183] width 99 height 5
click at [116, 164] on div "МГП" at bounding box center [257, 171] width 498 height 15
click at [117, 148] on div "МГ Кіра і Ліля Максимально в групі: Не задано 60 хвилин" at bounding box center [249, 143] width 480 height 12
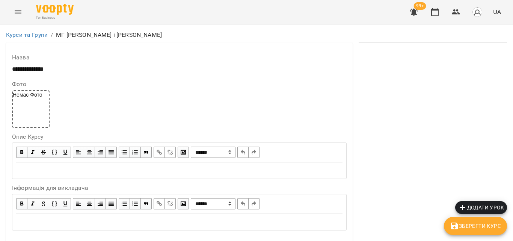
click at [460, 210] on icon "button" at bounding box center [462, 207] width 9 height 9
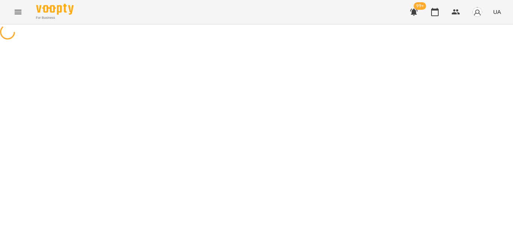
select select "**********"
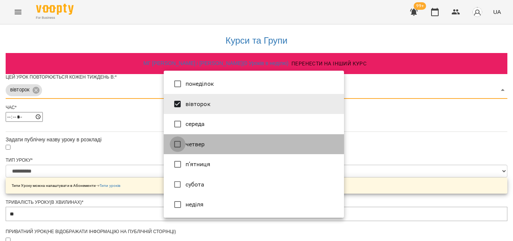
type input "***"
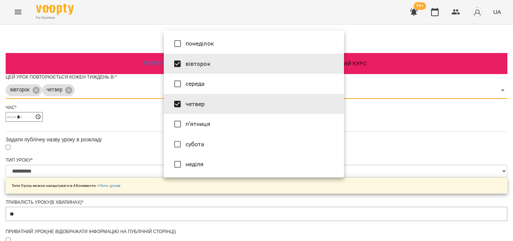
click at [419, 124] on div at bounding box center [256, 120] width 513 height 241
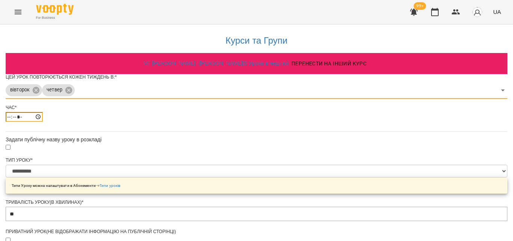
click at [43, 122] on input "*****" at bounding box center [24, 117] width 37 height 10
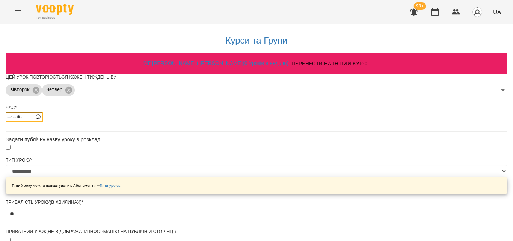
type input "*****"
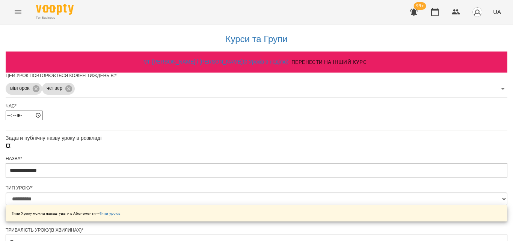
scroll to position [332, 0]
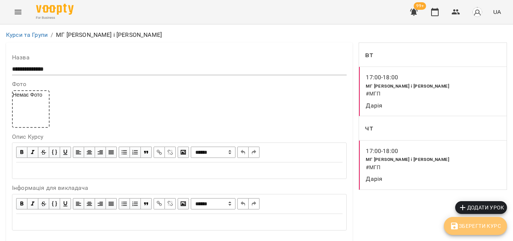
click at [460, 228] on span "Зберегти Курс" at bounding box center [475, 225] width 51 height 9
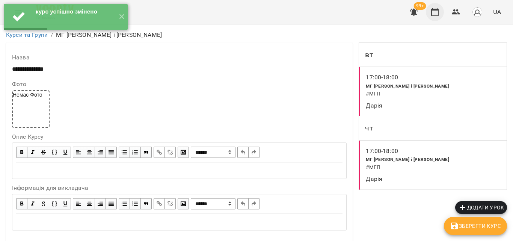
click at [434, 15] on icon "button" at bounding box center [434, 12] width 9 height 9
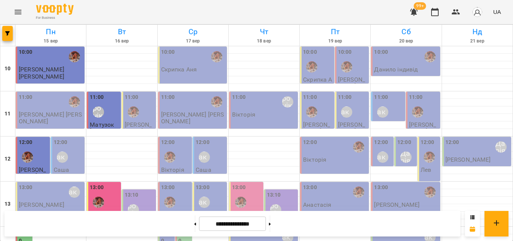
scroll to position [225, 0]
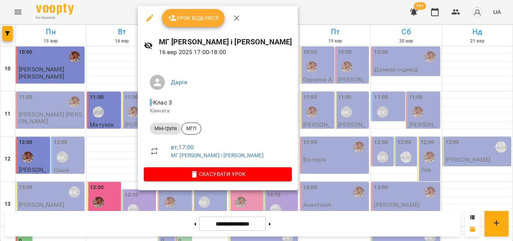
click at [116, 9] on div at bounding box center [256, 120] width 513 height 241
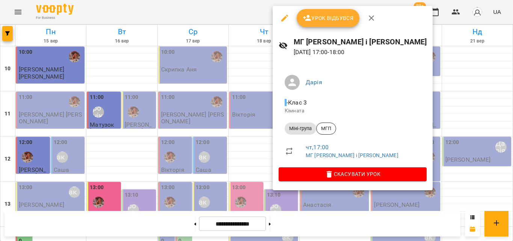
click at [246, 16] on div at bounding box center [256, 120] width 513 height 241
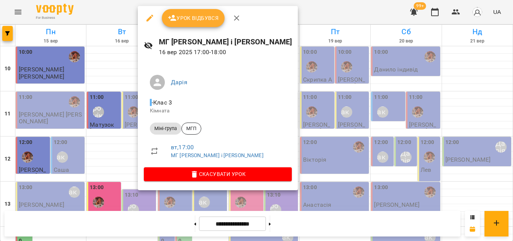
click at [196, 19] on span "Урок відбувся" at bounding box center [193, 18] width 51 height 9
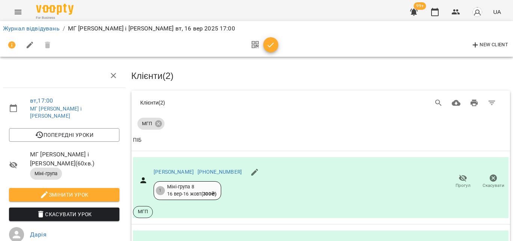
scroll to position [92, 0]
click at [273, 44] on icon "button" at bounding box center [270, 45] width 9 height 9
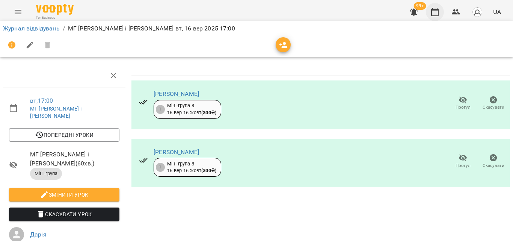
click at [433, 18] on button "button" at bounding box center [435, 12] width 18 height 18
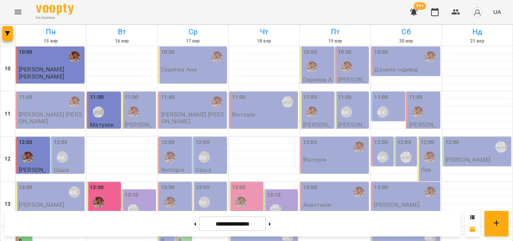
scroll to position [260, 0]
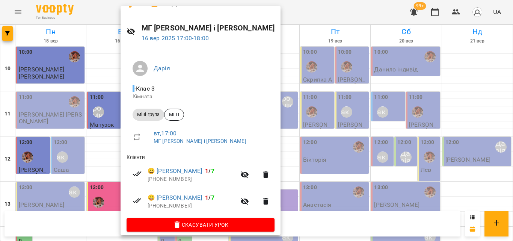
scroll to position [20, 0]
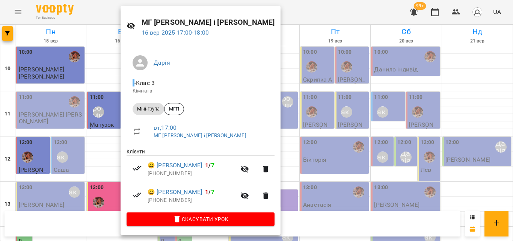
click at [276, 16] on div at bounding box center [256, 120] width 513 height 241
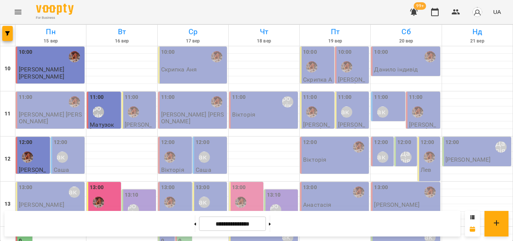
scroll to position [260, 0]
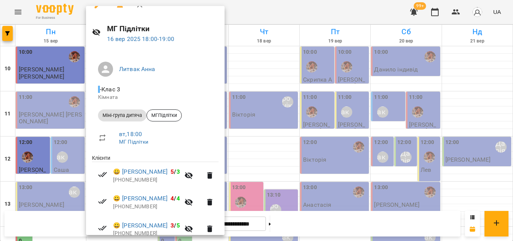
scroll to position [10, 0]
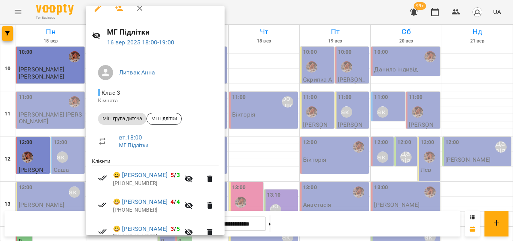
click at [255, 13] on div at bounding box center [256, 120] width 513 height 241
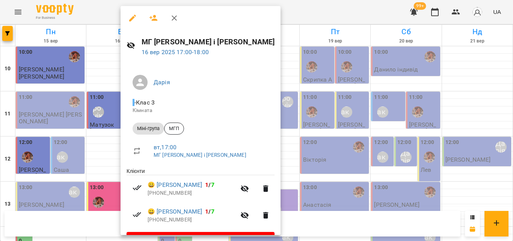
click at [295, 14] on div at bounding box center [256, 120] width 513 height 241
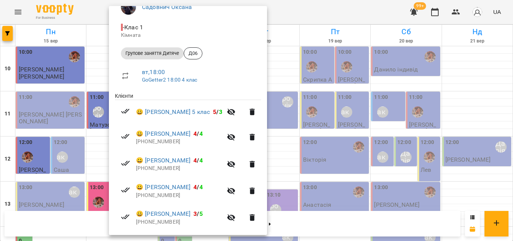
scroll to position [116, 0]
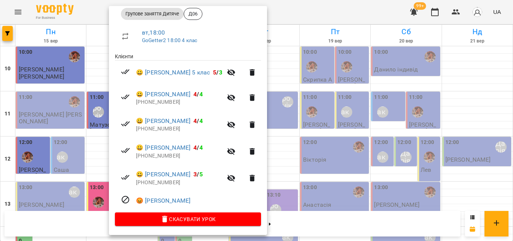
click at [324, 13] on div at bounding box center [256, 120] width 513 height 241
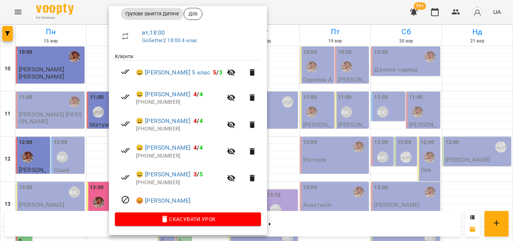
click at [303, 16] on div at bounding box center [256, 120] width 513 height 241
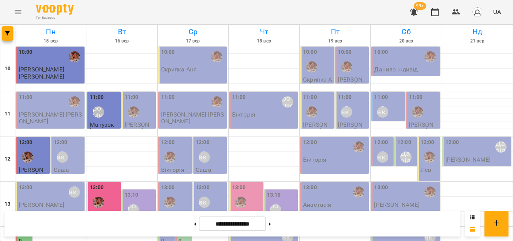
scroll to position [297, 0]
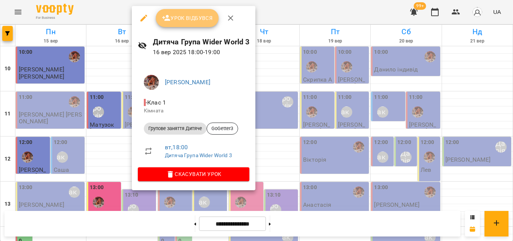
click at [180, 20] on span "Урок відбувся" at bounding box center [187, 18] width 51 height 9
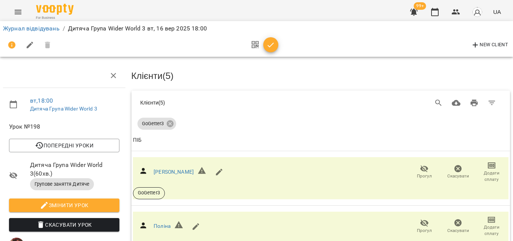
scroll to position [140, 0]
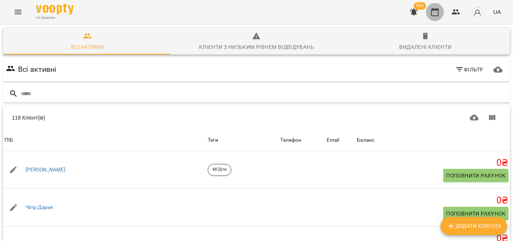
click at [429, 12] on button "button" at bounding box center [435, 12] width 18 height 18
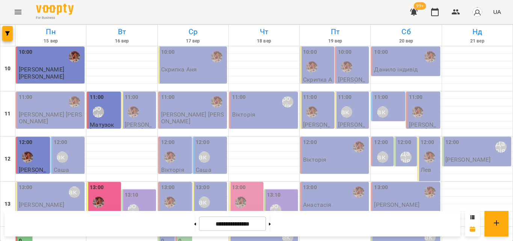
scroll to position [335, 0]
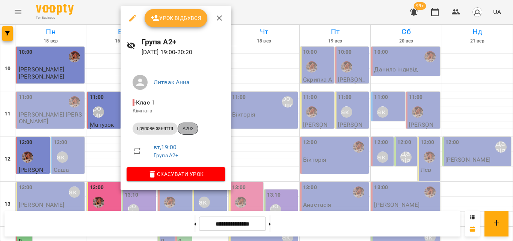
click at [192, 123] on div "A202" at bounding box center [188, 128] width 21 height 12
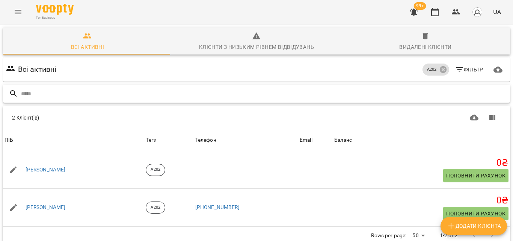
scroll to position [33, 0]
click at [438, 17] on button "button" at bounding box center [435, 12] width 18 height 18
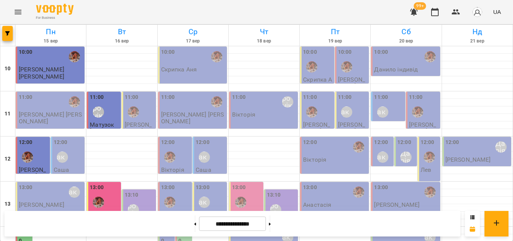
scroll to position [335, 0]
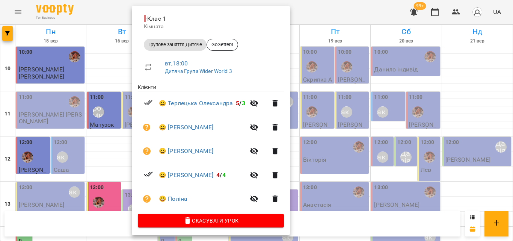
scroll to position [86, 0]
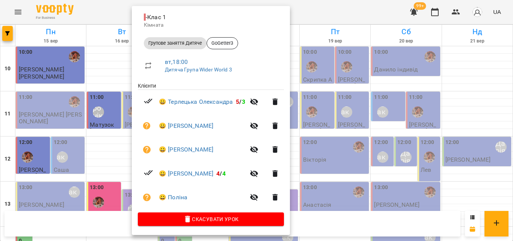
click at [325, 19] on div at bounding box center [256, 120] width 513 height 241
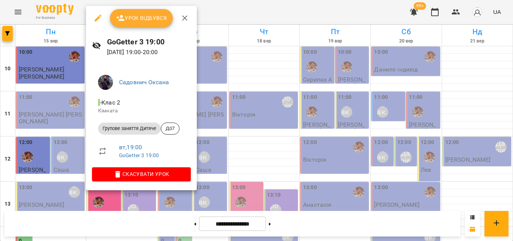
click at [246, 0] on div at bounding box center [256, 120] width 513 height 241
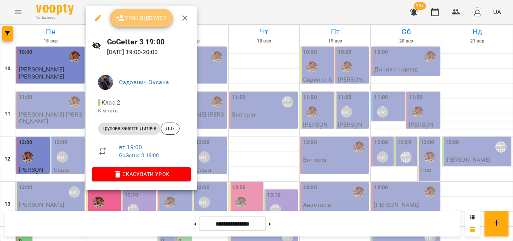
click at [140, 16] on span "Урок відбувся" at bounding box center [141, 18] width 51 height 9
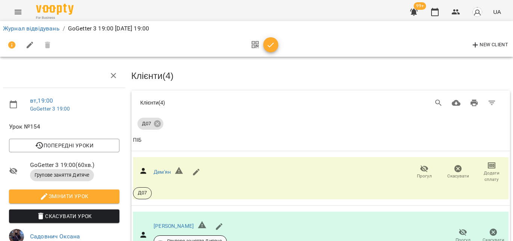
scroll to position [29, 0]
click at [270, 50] on button "button" at bounding box center [270, 44] width 15 height 15
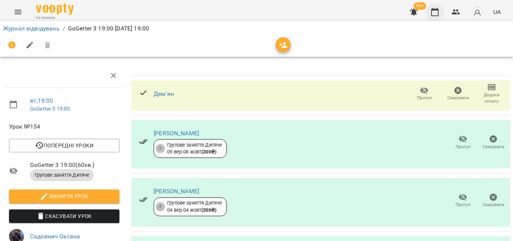
click at [440, 16] on button "button" at bounding box center [435, 12] width 18 height 18
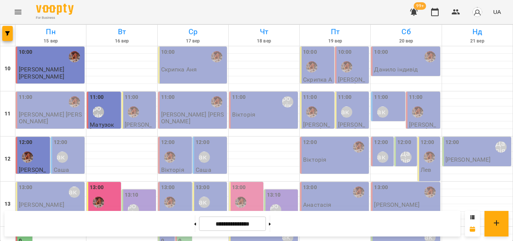
scroll to position [335, 0]
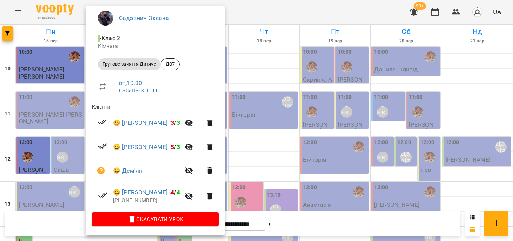
scroll to position [65, 0]
click at [128, 167] on link "😀 Дем'ян" at bounding box center [127, 170] width 29 height 9
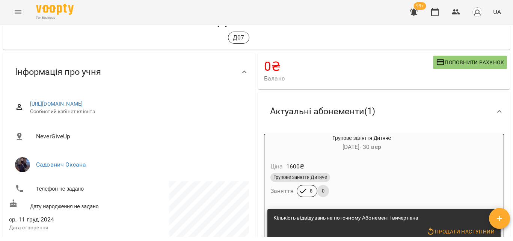
scroll to position [75, 0]
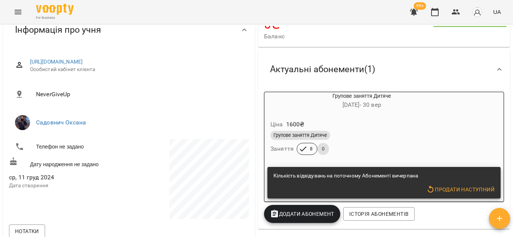
click at [301, 218] on span "Додати Абонемент" at bounding box center [302, 213] width 64 height 9
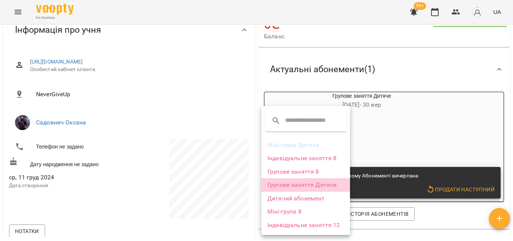
click at [312, 186] on li "Групове заняття Дитяче" at bounding box center [305, 185] width 89 height 14
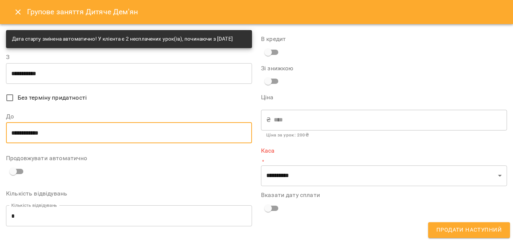
click at [31, 143] on input "**********" at bounding box center [129, 132] width 246 height 21
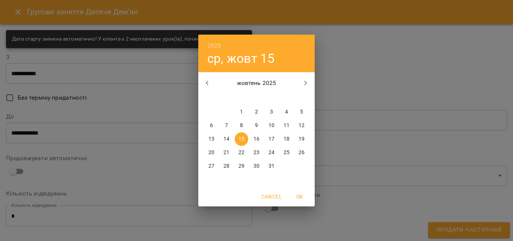
click at [148, 124] on div "2025 ср, жовт [DATE] вт ср чт пт сб нд 29 30 1 2 3 4 5 6 7 8 9 10 11 12 13 14 1…" at bounding box center [256, 120] width 513 height 241
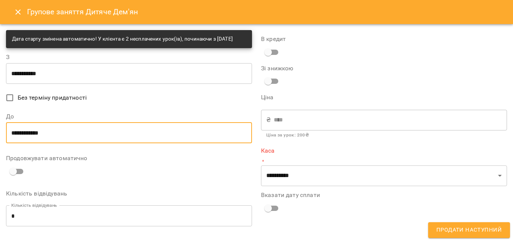
click at [34, 81] on input "**********" at bounding box center [129, 73] width 246 height 21
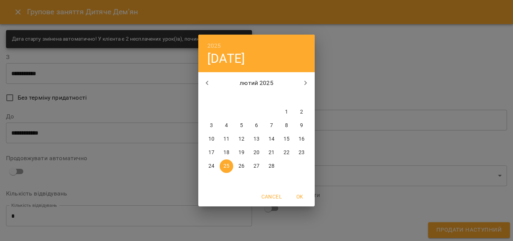
click at [157, 117] on div "2025 вт, лют [DATE] вт ср чт пт сб нд 27 28 29 30 31 1 2 3 4 5 6 7 8 9 10 11 12…" at bounding box center [256, 120] width 513 height 241
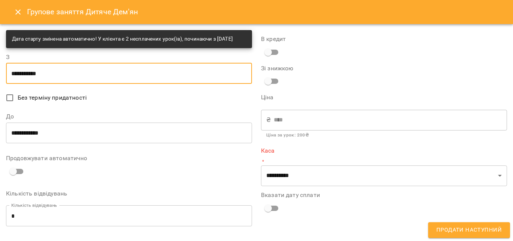
click at [77, 84] on input "**********" at bounding box center [129, 73] width 246 height 21
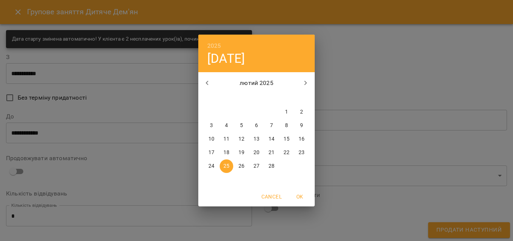
click at [245, 56] on h4 "[DATE]" at bounding box center [226, 58] width 38 height 15
click at [234, 60] on h4 "[DATE]" at bounding box center [226, 58] width 38 height 15
click at [304, 85] on icon "button" at bounding box center [305, 82] width 9 height 9
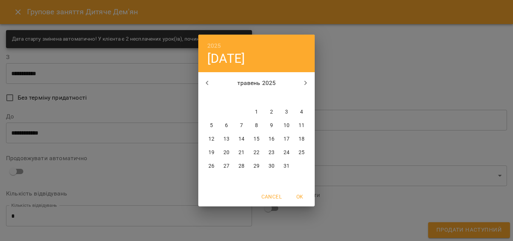
click at [304, 85] on icon "button" at bounding box center [305, 82] width 9 height 9
click at [228, 140] on p "16" at bounding box center [226, 139] width 6 height 8
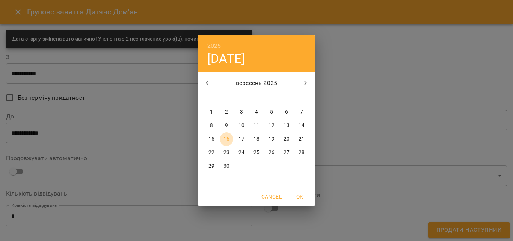
type input "**********"
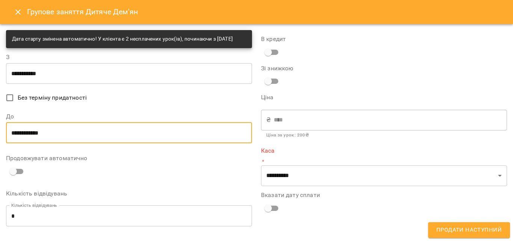
click at [69, 133] on input "**********" at bounding box center [129, 132] width 246 height 21
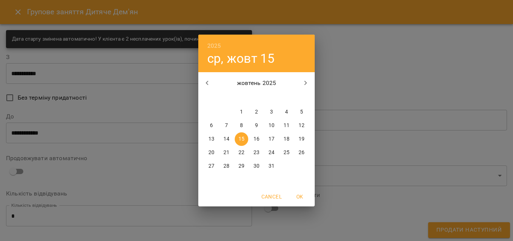
click at [252, 139] on span "16" at bounding box center [257, 139] width 14 height 8
type input "**********"
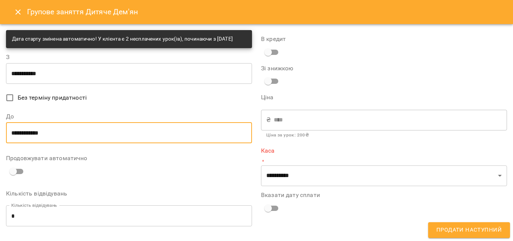
scroll to position [38, 0]
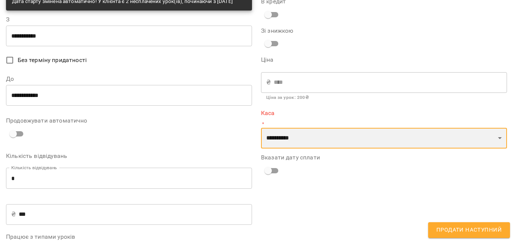
click at [300, 132] on select "**********" at bounding box center [384, 138] width 246 height 21
select select "****"
click at [261, 128] on select "**********" at bounding box center [384, 138] width 246 height 21
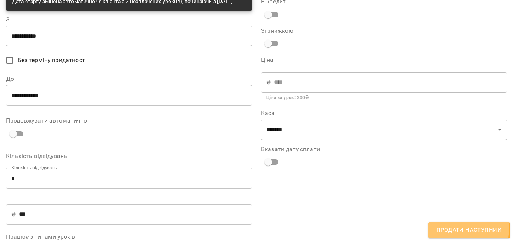
click at [444, 228] on span "Продати наступний" at bounding box center [468, 230] width 65 height 10
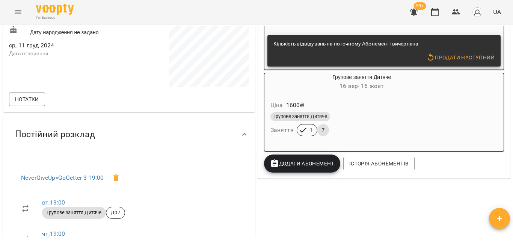
scroll to position [150, 0]
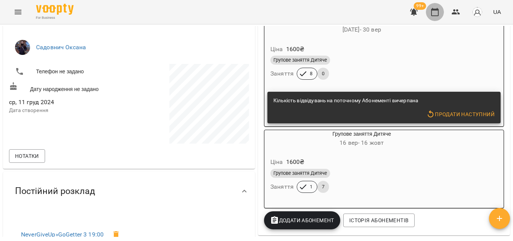
click at [438, 13] on icon "button" at bounding box center [434, 12] width 9 height 9
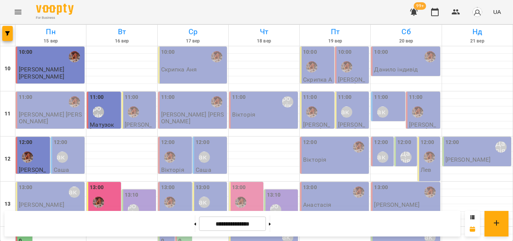
scroll to position [335, 0]
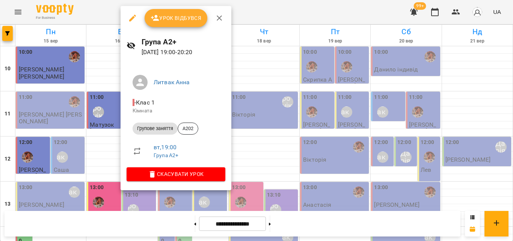
click at [179, 21] on span "Урок відбувся" at bounding box center [176, 18] width 51 height 9
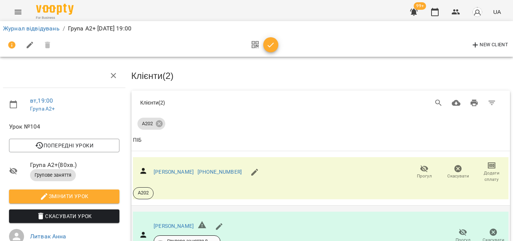
scroll to position [137, 0]
click at [276, 41] on span "button" at bounding box center [270, 45] width 15 height 9
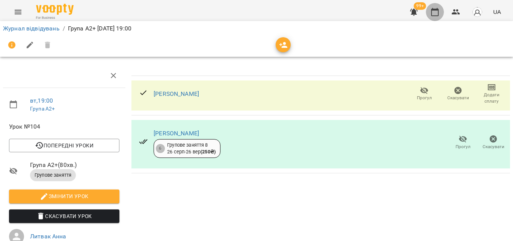
click at [431, 14] on icon "button" at bounding box center [434, 12] width 9 height 9
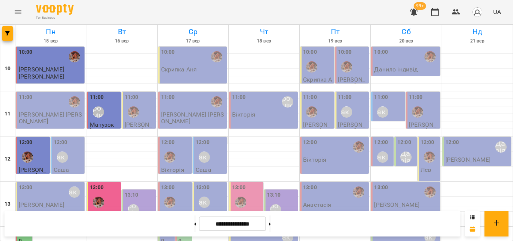
scroll to position [335, 0]
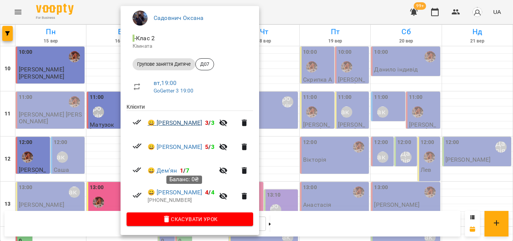
scroll to position [65, 0]
click at [304, 7] on div at bounding box center [256, 120] width 513 height 241
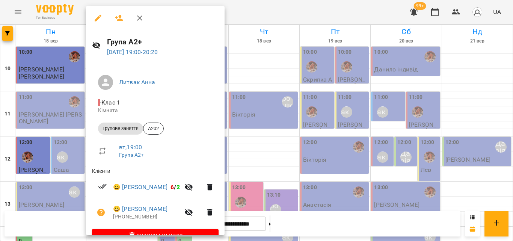
scroll to position [18, 0]
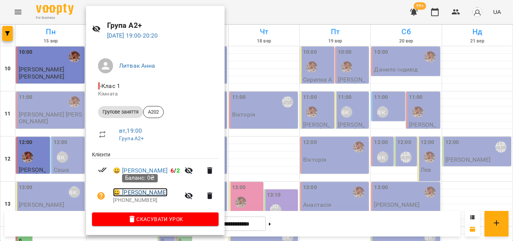
click at [133, 191] on link "😀 Супрун Наталія" at bounding box center [140, 192] width 54 height 9
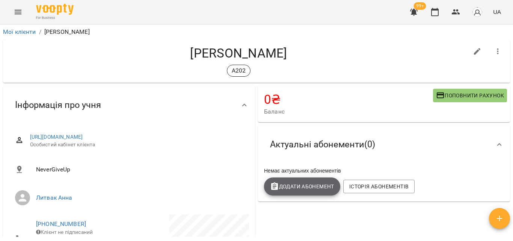
click at [295, 182] on button "Додати Абонемент" at bounding box center [302, 186] width 76 height 18
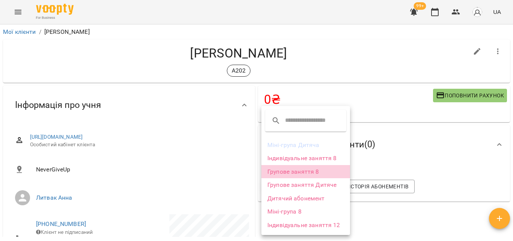
click at [297, 173] on li "Групове заняття 8" at bounding box center [305, 172] width 89 height 14
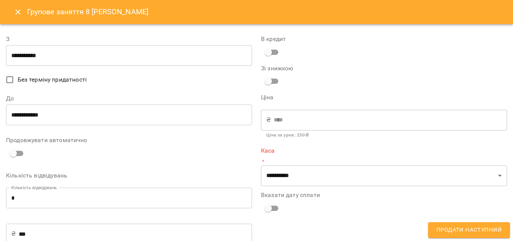
type input "**********"
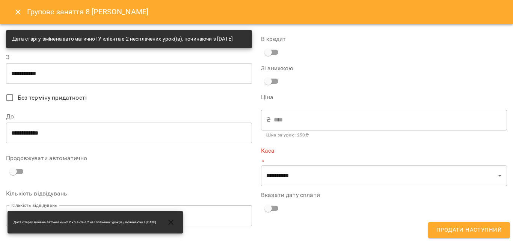
click at [30, 143] on input "**********" at bounding box center [129, 132] width 246 height 21
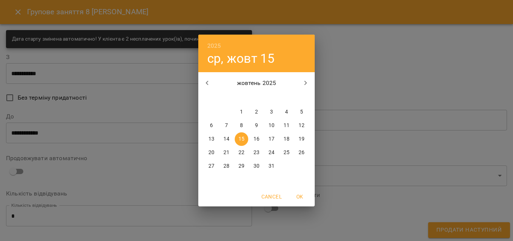
click at [285, 128] on p "11" at bounding box center [286, 126] width 6 height 8
type input "**********"
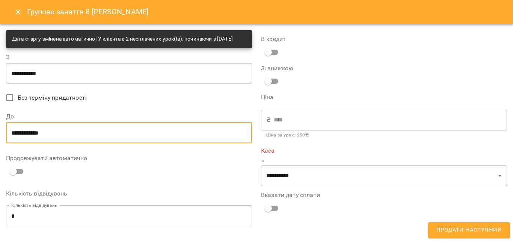
scroll to position [38, 0]
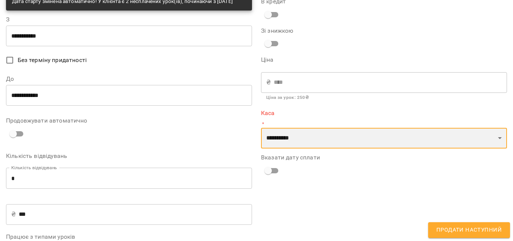
click at [309, 143] on select "**********" at bounding box center [384, 138] width 246 height 21
select select "****"
click at [261, 128] on select "**********" at bounding box center [384, 138] width 246 height 21
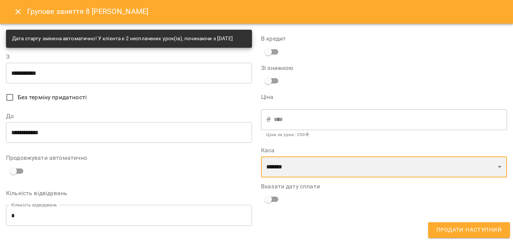
scroll to position [0, 0]
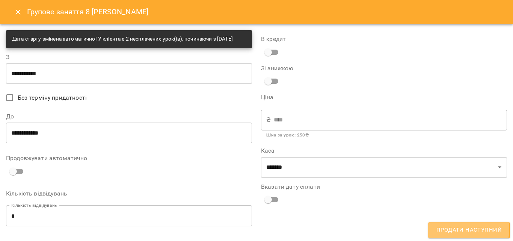
click at [460, 229] on span "Продати наступний" at bounding box center [468, 230] width 65 height 10
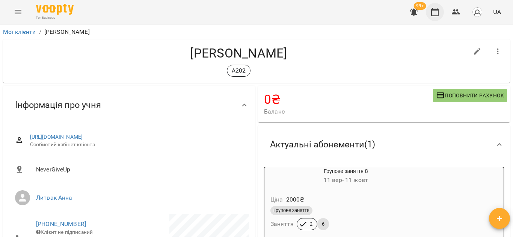
click at [439, 8] on icon "button" at bounding box center [434, 12] width 9 height 9
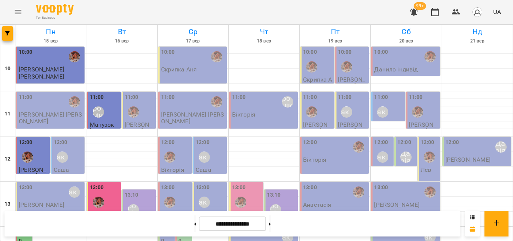
scroll to position [147, 0]
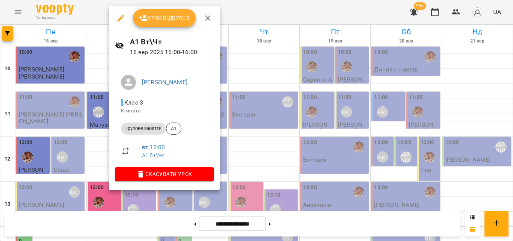
click at [258, 10] on div at bounding box center [256, 120] width 513 height 241
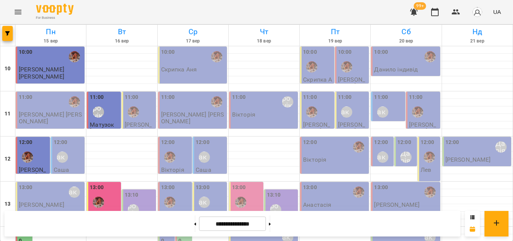
scroll to position [297, 0]
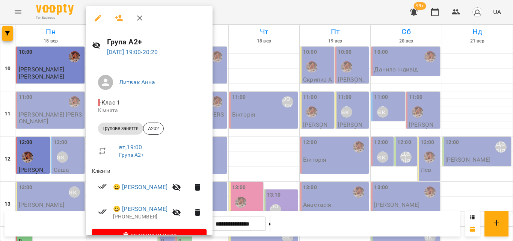
click at [276, 14] on div at bounding box center [256, 120] width 513 height 241
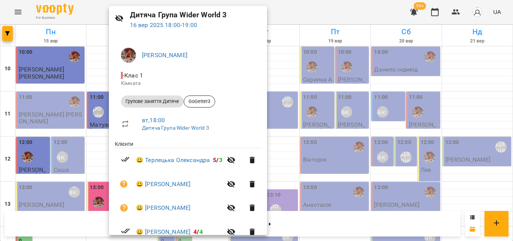
scroll to position [86, 0]
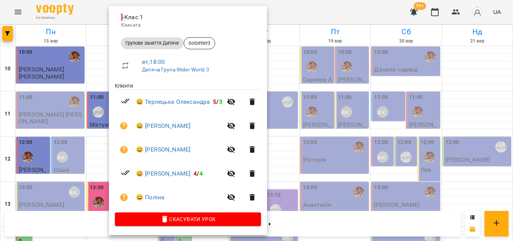
click at [302, 8] on div at bounding box center [256, 120] width 513 height 241
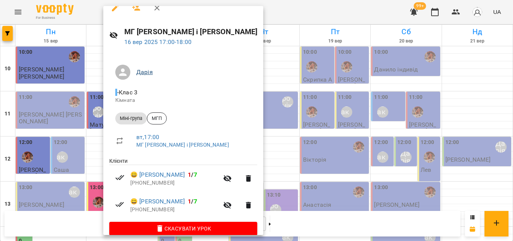
scroll to position [20, 0]
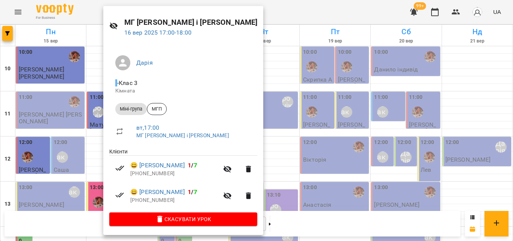
click at [249, 16] on div at bounding box center [256, 120] width 513 height 241
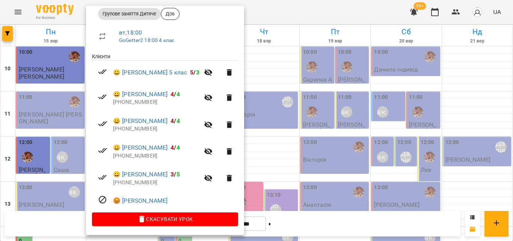
scroll to position [116, 0]
click at [333, 14] on div at bounding box center [256, 120] width 513 height 241
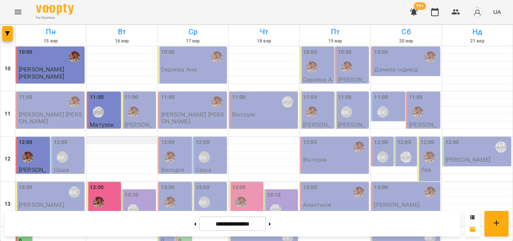
scroll to position [0, 0]
click at [115, 118] on div "11:00 [PERSON_NAME]" at bounding box center [105, 106] width 30 height 27
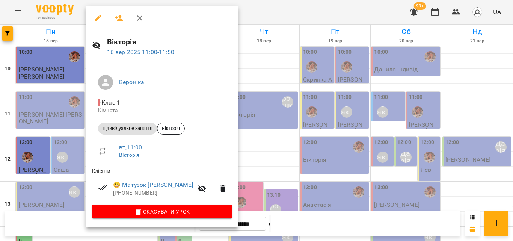
click at [264, 5] on div at bounding box center [256, 120] width 513 height 241
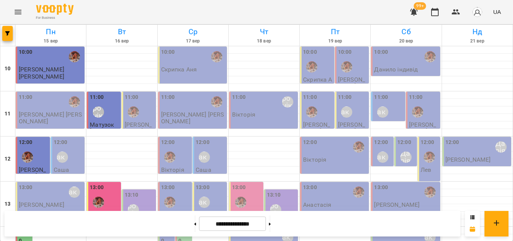
scroll to position [38, 0]
click at [95, 211] on p "2" at bounding box center [105, 214] width 30 height 6
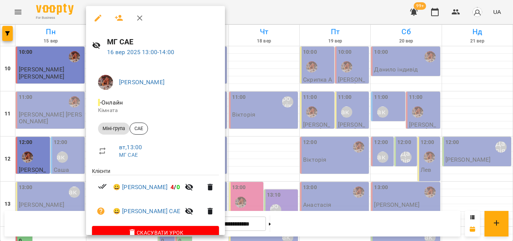
scroll to position [15, 0]
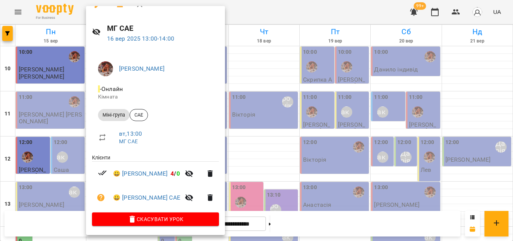
click at [283, 14] on div at bounding box center [256, 120] width 513 height 241
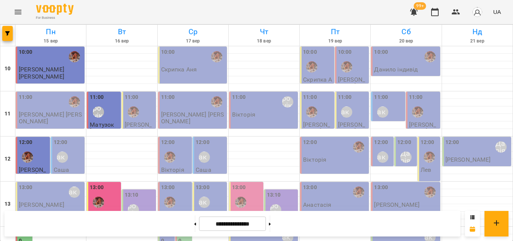
scroll to position [188, 0]
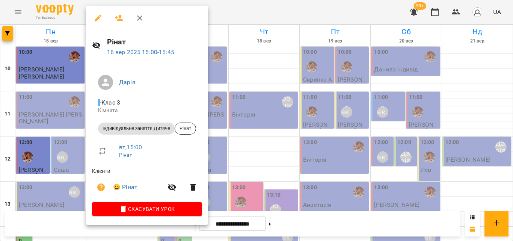
click at [253, 3] on div at bounding box center [256, 120] width 513 height 241
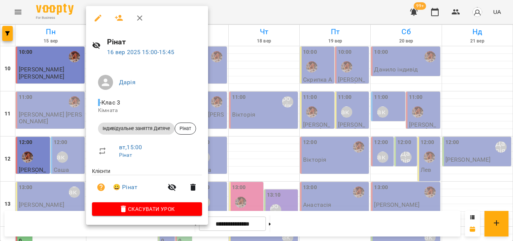
click at [218, 17] on div at bounding box center [256, 120] width 513 height 241
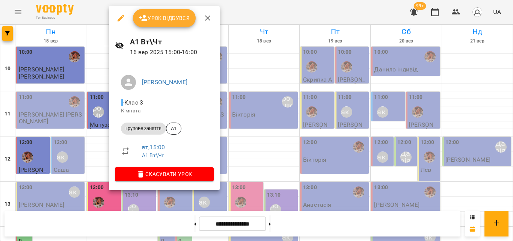
click at [240, 11] on div at bounding box center [256, 120] width 513 height 241
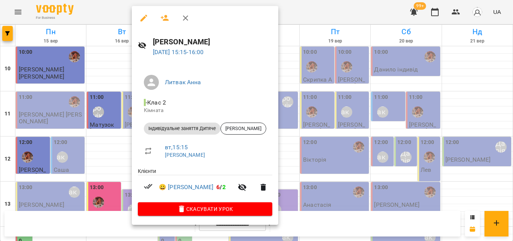
drag, startPoint x: 305, startPoint y: 13, endPoint x: 187, endPoint y: 98, distance: 145.5
click at [305, 13] on div at bounding box center [256, 120] width 513 height 241
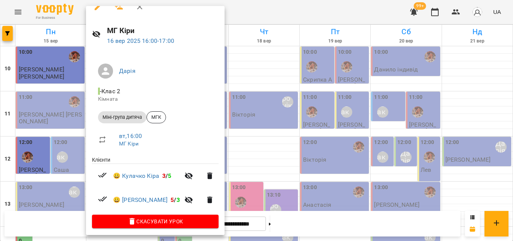
scroll to position [15, 0]
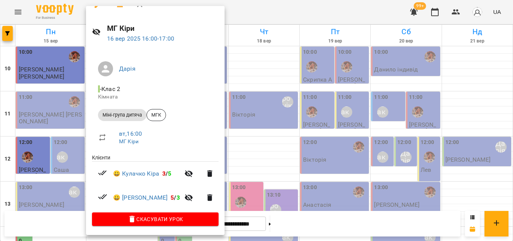
click at [271, 11] on div at bounding box center [256, 120] width 513 height 241
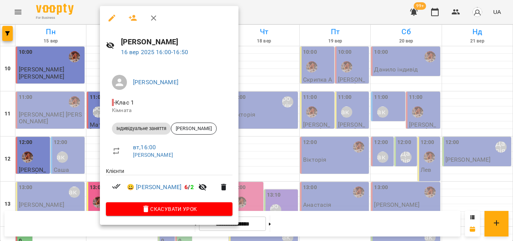
click at [277, 11] on div at bounding box center [256, 120] width 513 height 241
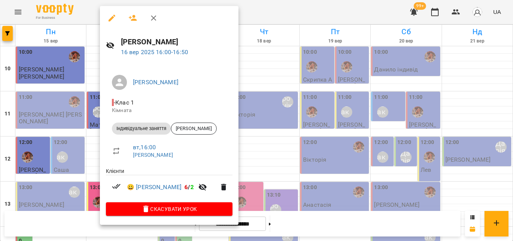
click at [279, 3] on div at bounding box center [256, 120] width 513 height 241
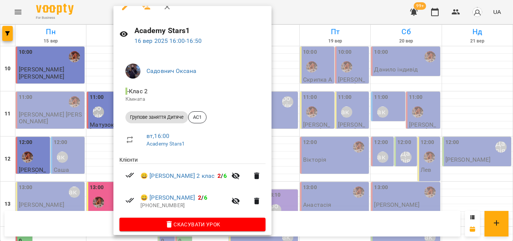
scroll to position [18, 0]
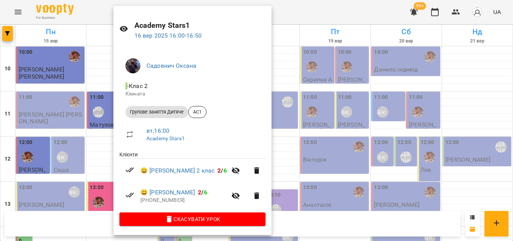
click at [304, 8] on div at bounding box center [256, 120] width 513 height 241
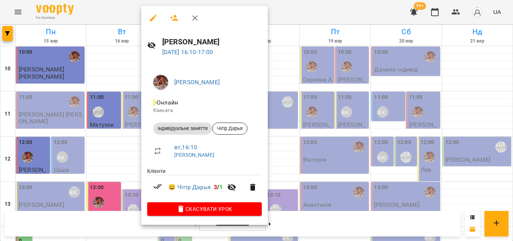
click at [288, 20] on div at bounding box center [256, 120] width 513 height 241
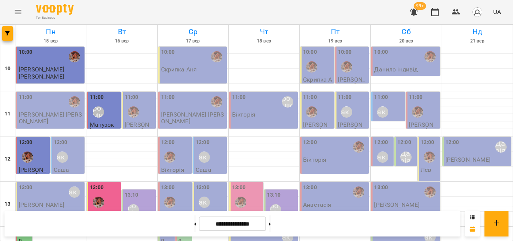
scroll to position [263, 0]
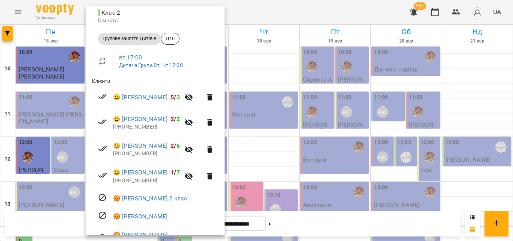
scroll to position [96, 0]
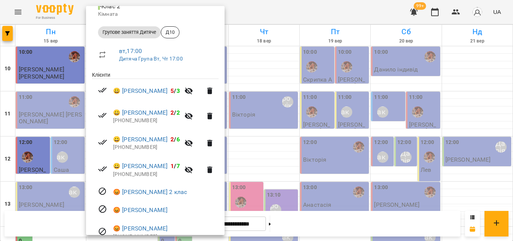
click at [275, 17] on div at bounding box center [256, 120] width 513 height 241
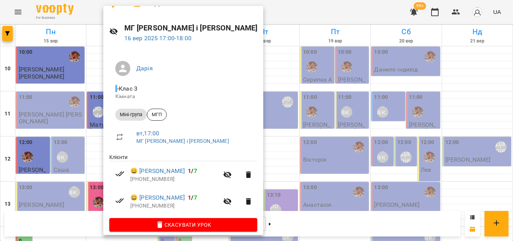
scroll to position [20, 0]
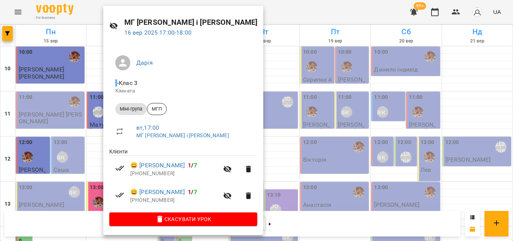
click at [289, 13] on div at bounding box center [256, 120] width 513 height 241
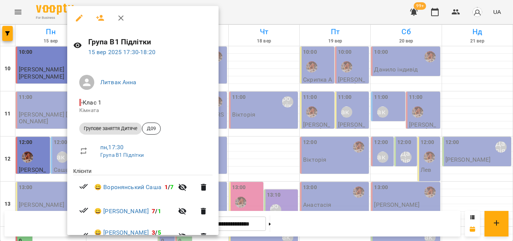
drag, startPoint x: 253, startPoint y: 11, endPoint x: 127, endPoint y: 104, distance: 156.6
click at [253, 11] on div at bounding box center [256, 120] width 513 height 241
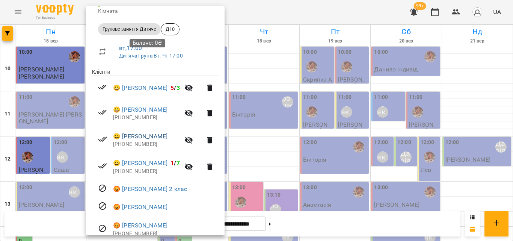
scroll to position [134, 0]
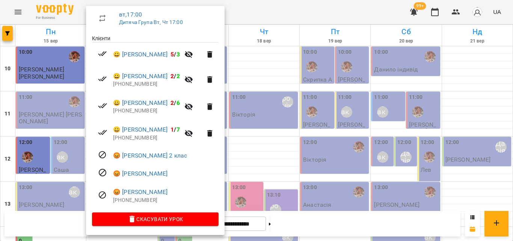
click at [277, 6] on div at bounding box center [256, 120] width 513 height 241
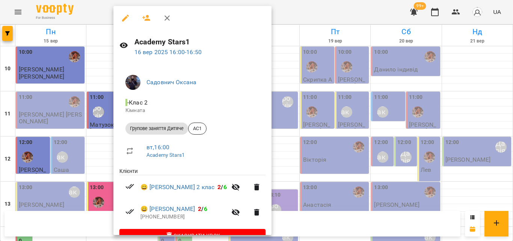
click at [308, 13] on div at bounding box center [256, 120] width 513 height 241
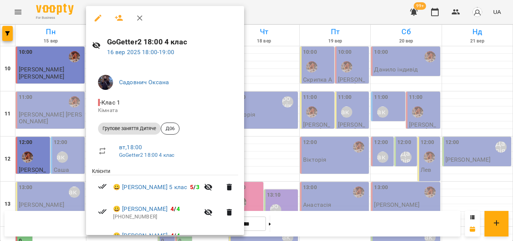
click at [303, 12] on div at bounding box center [256, 120] width 513 height 241
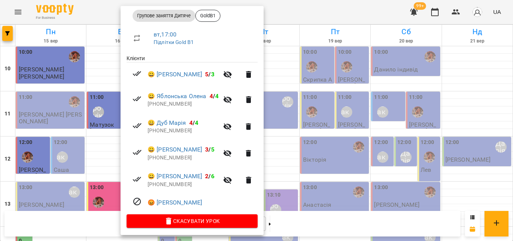
scroll to position [116, 0]
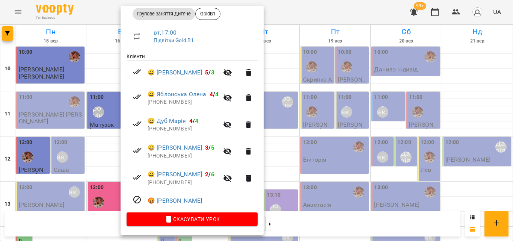
click at [306, 14] on div at bounding box center [256, 120] width 513 height 241
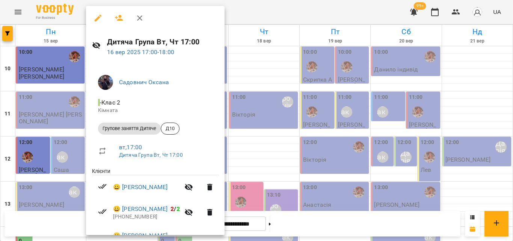
click at [252, 13] on div at bounding box center [256, 120] width 513 height 241
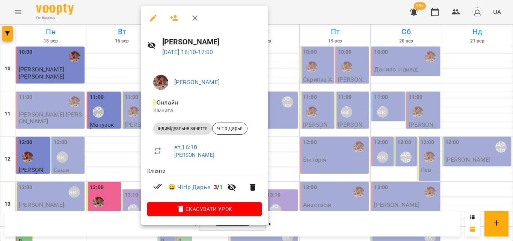
click at [287, 13] on div at bounding box center [256, 120] width 513 height 241
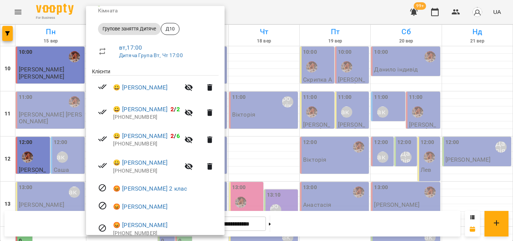
scroll to position [134, 0]
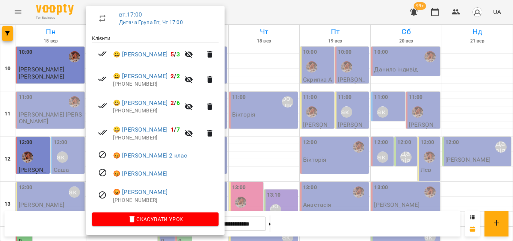
drag, startPoint x: 266, startPoint y: 16, endPoint x: 190, endPoint y: 72, distance: 94.2
click at [266, 15] on div at bounding box center [256, 120] width 513 height 241
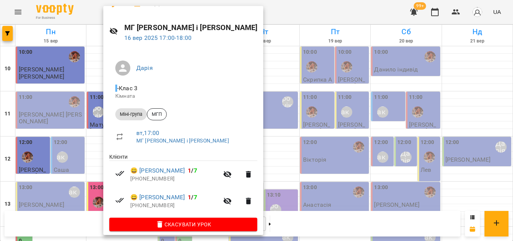
scroll to position [20, 0]
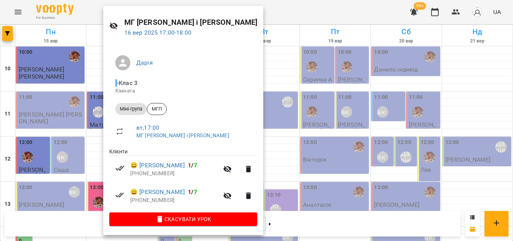
click at [289, 15] on div at bounding box center [256, 120] width 513 height 241
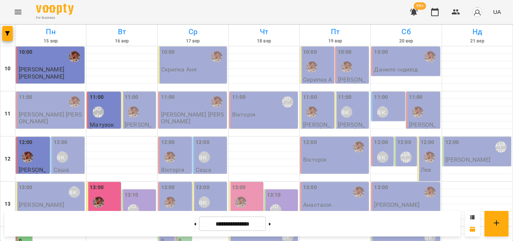
scroll to position [300, 0]
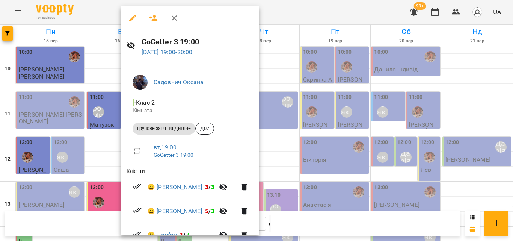
scroll to position [65, 0]
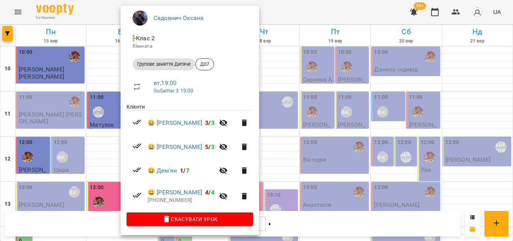
click at [299, 11] on div at bounding box center [256, 120] width 513 height 241
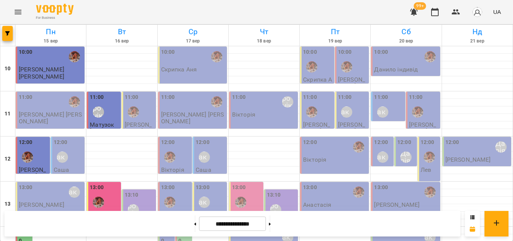
scroll to position [297, 0]
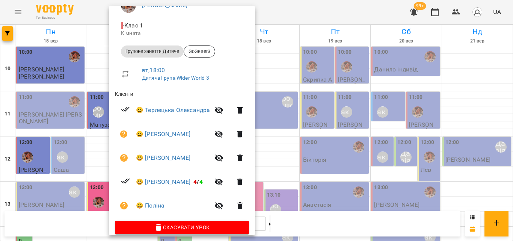
scroll to position [86, 0]
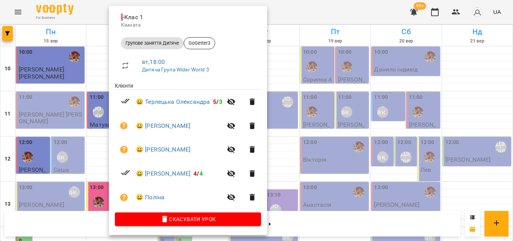
drag, startPoint x: 303, startPoint y: 9, endPoint x: 245, endPoint y: 60, distance: 77.4
click at [245, 61] on div "Дитяча Група Wider World 3 16 вер 2025 18:00 - 19:00 Анна Клочаник - Клас 1 Кім…" at bounding box center [256, 120] width 513 height 241
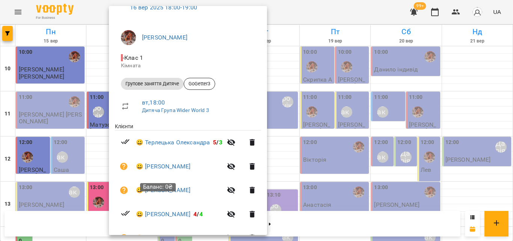
scroll to position [11, 0]
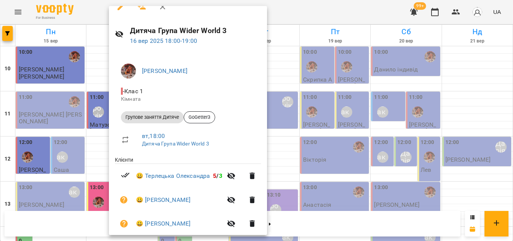
click at [324, 7] on div at bounding box center [256, 120] width 513 height 241
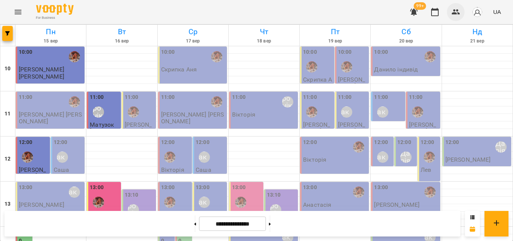
click at [451, 8] on button "button" at bounding box center [456, 12] width 18 height 18
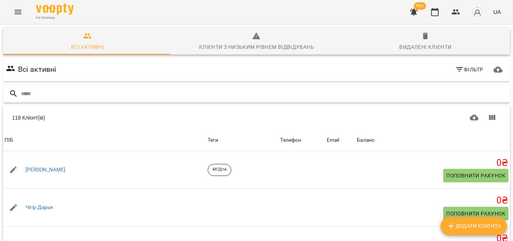
click at [164, 101] on div at bounding box center [256, 93] width 507 height 18
click at [165, 94] on input "text" at bounding box center [264, 93] width 486 height 12
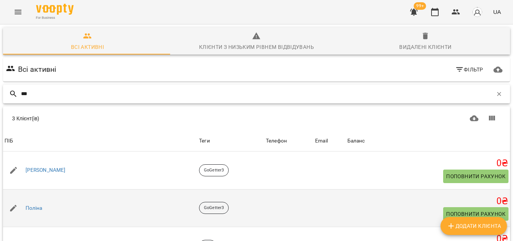
scroll to position [41, 0]
type input "***"
click at [41, 204] on link "Поліна" at bounding box center [34, 208] width 17 height 8
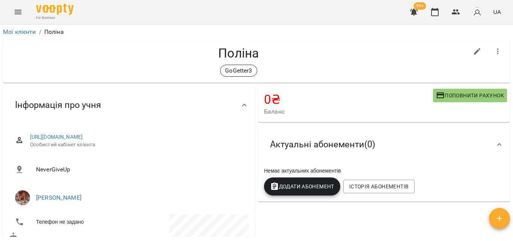
click at [497, 53] on icon "button" at bounding box center [498, 51] width 2 height 6
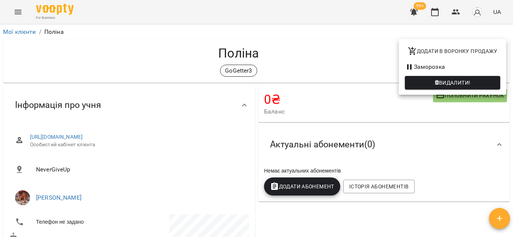
click at [364, 39] on div at bounding box center [256, 120] width 513 height 241
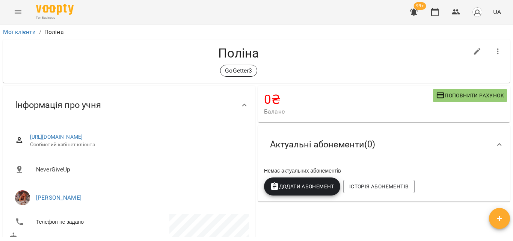
click at [468, 50] on button "button" at bounding box center [477, 51] width 18 height 18
select select "**"
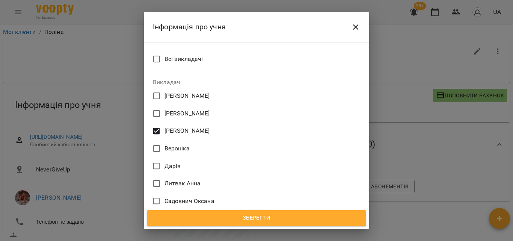
scroll to position [385, 0]
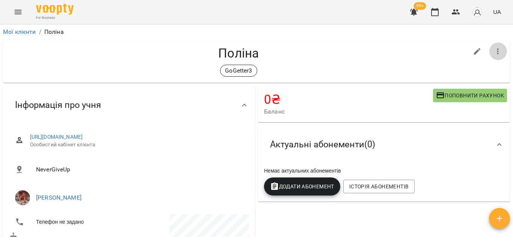
click at [493, 54] on icon "button" at bounding box center [497, 51] width 9 height 9
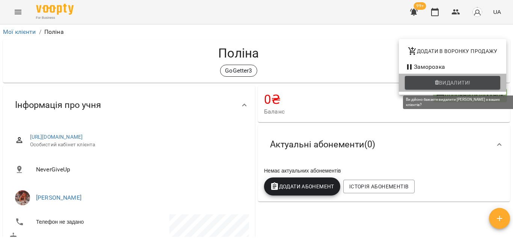
click at [454, 83] on span "Видалити!" at bounding box center [455, 82] width 32 height 9
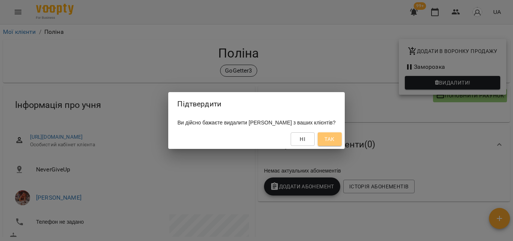
click at [324, 140] on span "Так" at bounding box center [329, 138] width 10 height 9
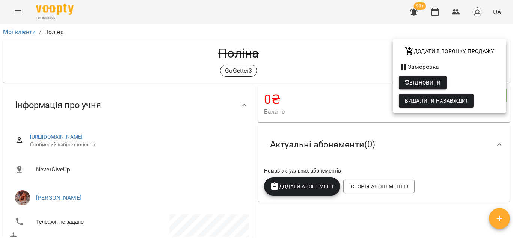
click at [438, 16] on div at bounding box center [256, 120] width 513 height 241
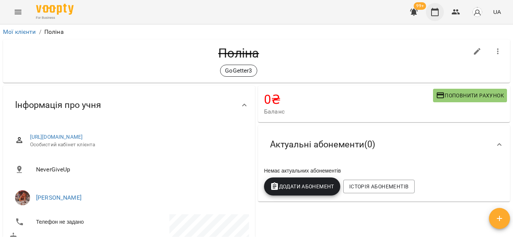
click at [433, 14] on icon "button" at bounding box center [434, 12] width 9 height 9
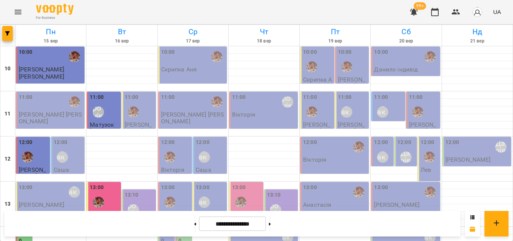
scroll to position [300, 0]
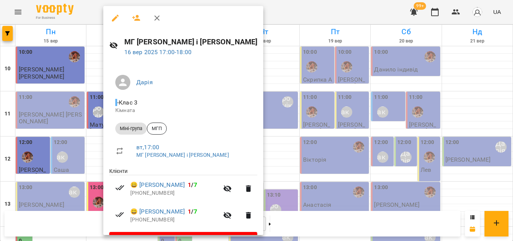
click at [270, 4] on div at bounding box center [256, 120] width 513 height 241
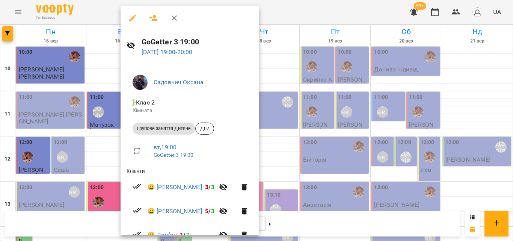
scroll to position [65, 0]
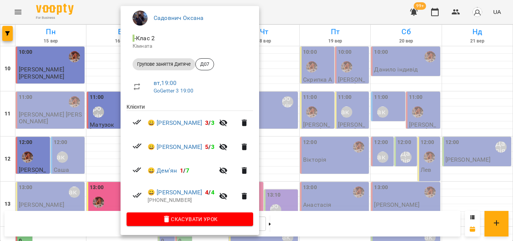
click at [299, 18] on div at bounding box center [256, 120] width 513 height 241
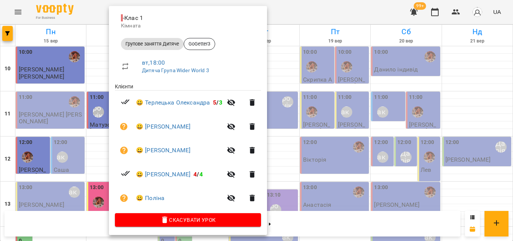
scroll to position [86, 0]
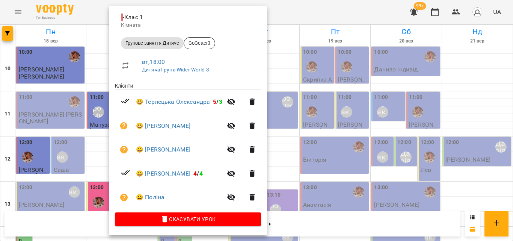
click at [306, 4] on div at bounding box center [256, 120] width 513 height 241
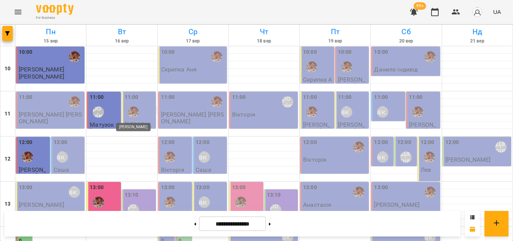
scroll to position [335, 0]
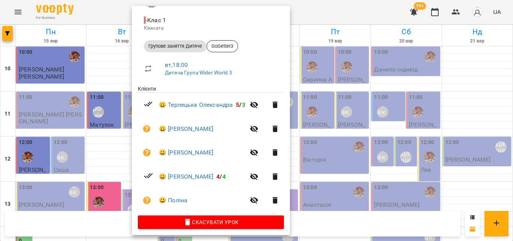
scroll to position [86, 0]
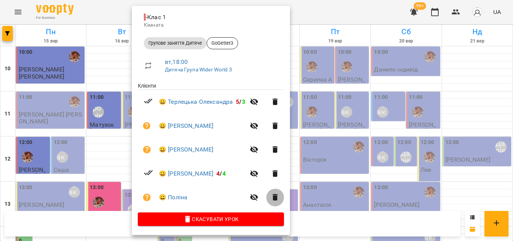
click at [279, 196] on icon "button" at bounding box center [275, 197] width 9 height 9
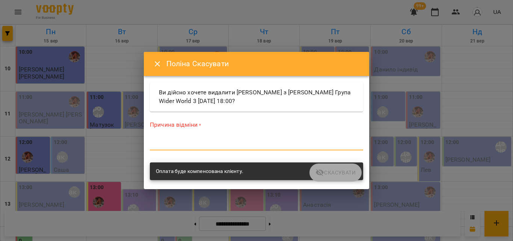
click at [181, 141] on textarea at bounding box center [256, 143] width 213 height 7
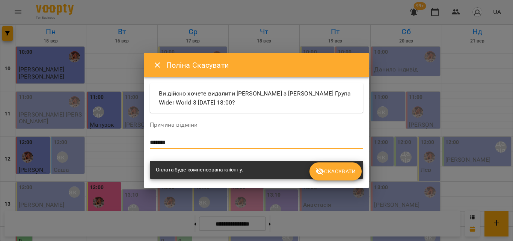
type textarea "*******"
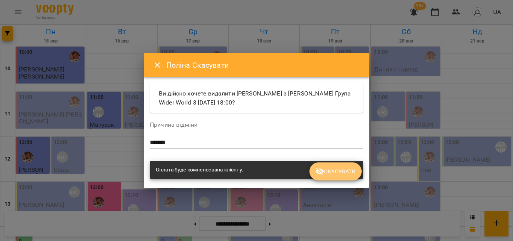
click at [327, 175] on span "Скасувати" at bounding box center [335, 171] width 40 height 9
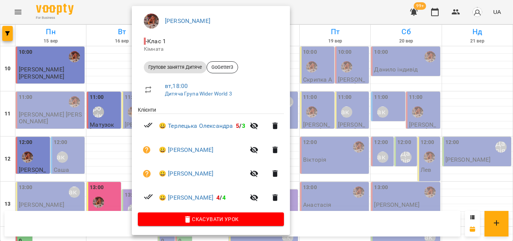
scroll to position [62, 0]
click at [318, 14] on div at bounding box center [256, 120] width 513 height 241
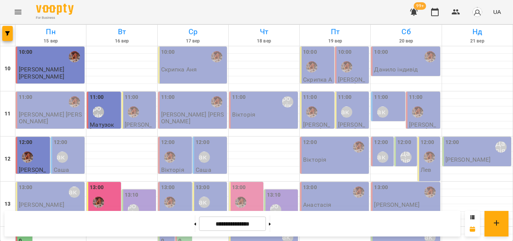
scroll to position [297, 0]
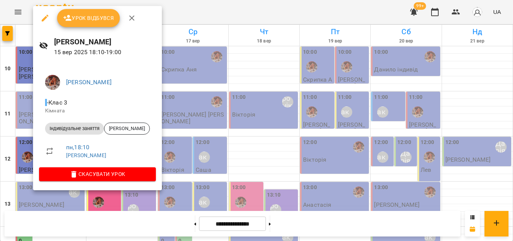
click at [220, 9] on div at bounding box center [256, 120] width 513 height 241
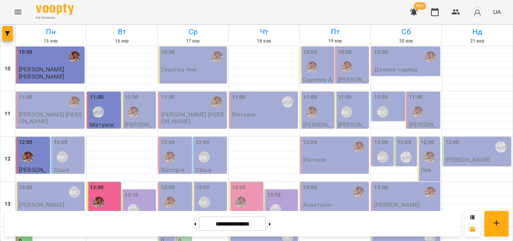
scroll to position [335, 0]
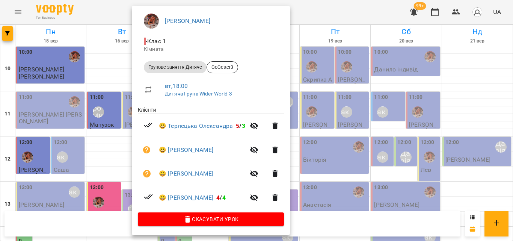
scroll to position [62, 0]
click at [319, 20] on div at bounding box center [256, 120] width 513 height 241
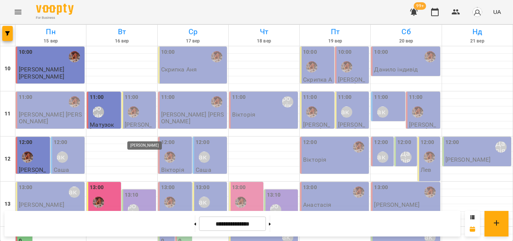
scroll to position [260, 0]
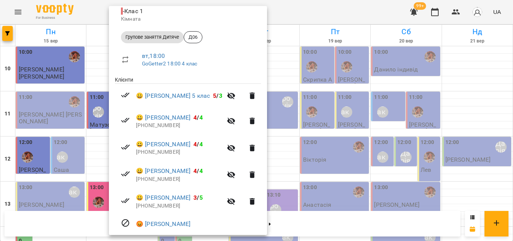
scroll to position [116, 0]
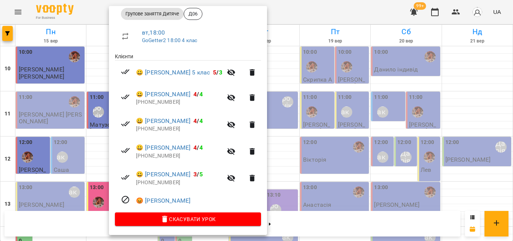
click at [326, 14] on div at bounding box center [256, 120] width 513 height 241
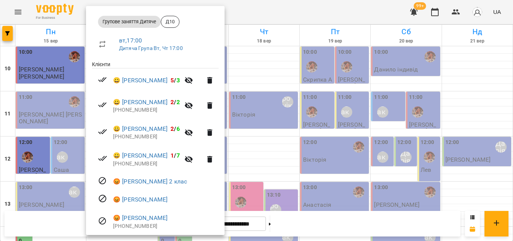
scroll to position [59, 0]
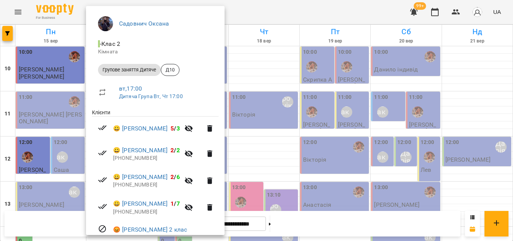
click at [277, 13] on div at bounding box center [256, 120] width 513 height 241
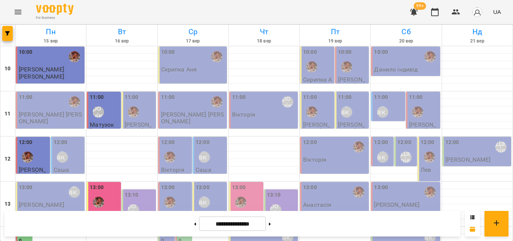
scroll to position [222, 0]
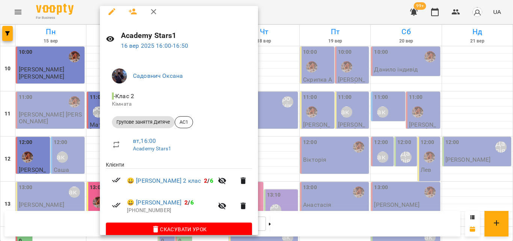
scroll to position [18, 0]
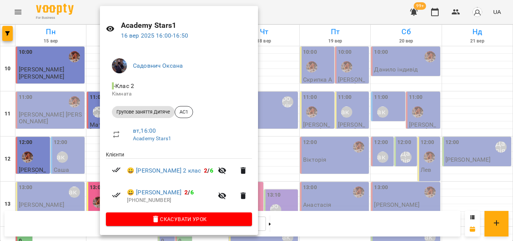
click at [270, 9] on div at bounding box center [256, 120] width 513 height 241
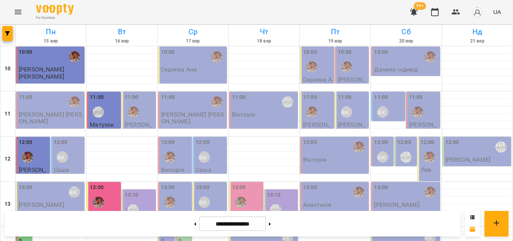
scroll to position [222, 0]
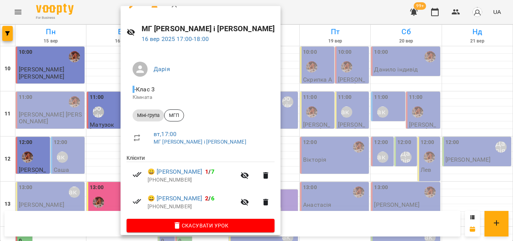
scroll to position [20, 0]
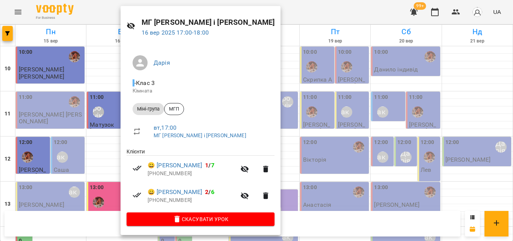
click at [303, 13] on div at bounding box center [256, 120] width 513 height 241
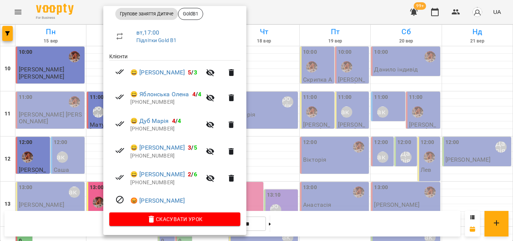
scroll to position [116, 0]
click at [297, 3] on div at bounding box center [256, 120] width 513 height 241
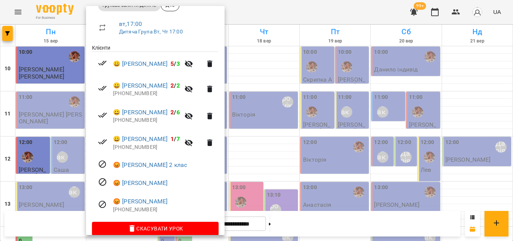
scroll to position [134, 0]
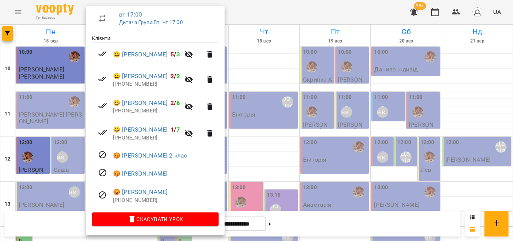
click at [281, 15] on div at bounding box center [256, 120] width 513 height 241
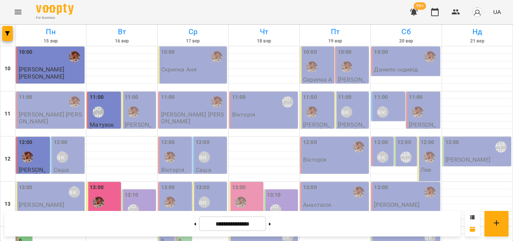
scroll to position [260, 0]
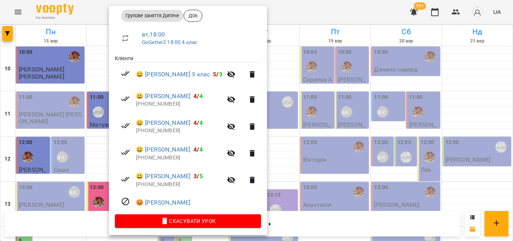
scroll to position [116, 0]
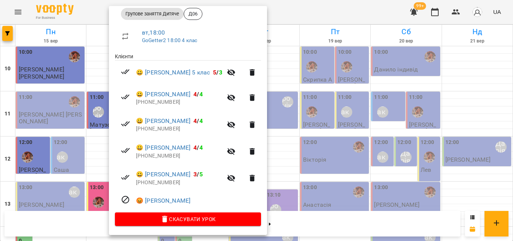
click at [303, 13] on div at bounding box center [256, 120] width 513 height 241
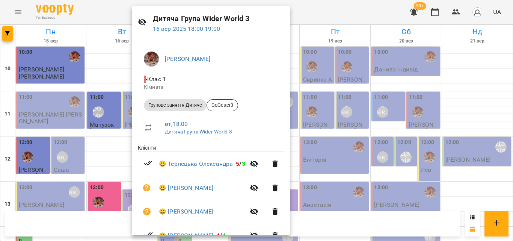
scroll to position [62, 0]
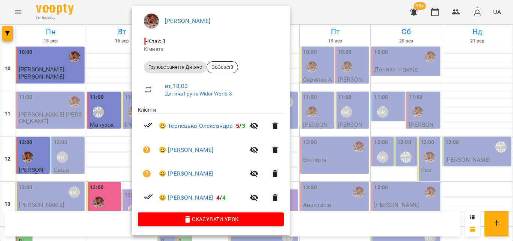
click at [317, 10] on div at bounding box center [256, 120] width 513 height 241
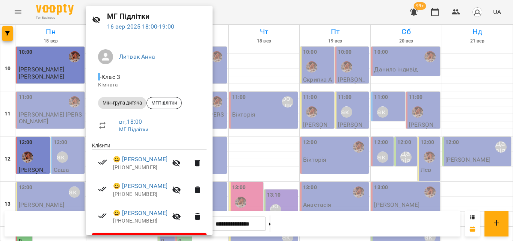
scroll to position [47, 0]
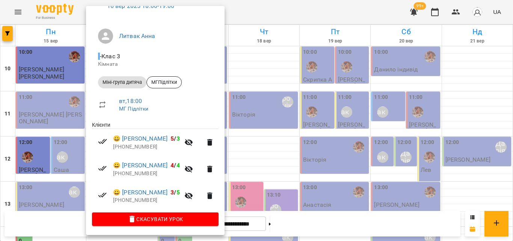
drag, startPoint x: 249, startPoint y: 15, endPoint x: 211, endPoint y: 33, distance: 41.0
click at [211, 33] on div "МГ Підлітки [DATE] 18:00 - 19:00 [PERSON_NAME] - Клас 3 Кімната Міні-група дитя…" at bounding box center [256, 120] width 513 height 241
click at [252, 3] on div at bounding box center [256, 120] width 513 height 241
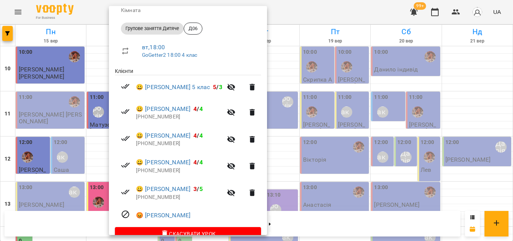
scroll to position [116, 0]
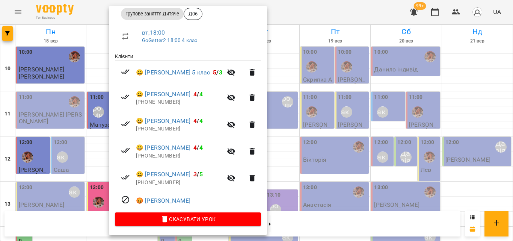
click at [300, 11] on div at bounding box center [256, 120] width 513 height 241
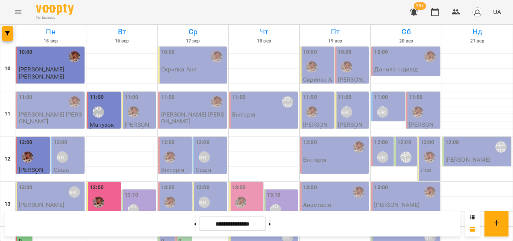
scroll to position [335, 0]
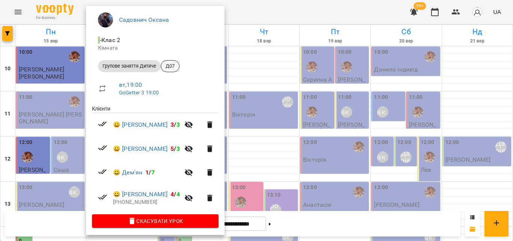
scroll to position [65, 0]
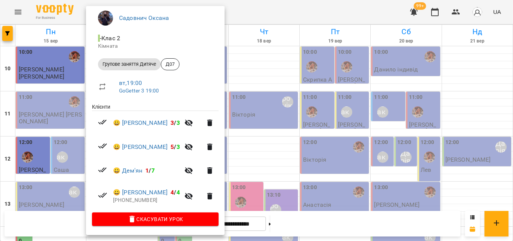
click at [288, 12] on div at bounding box center [256, 120] width 513 height 241
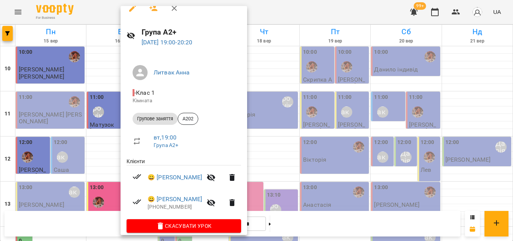
scroll to position [18, 0]
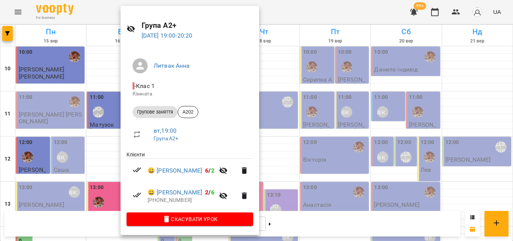
click at [283, 23] on div at bounding box center [256, 120] width 513 height 241
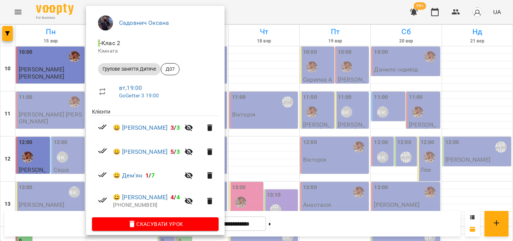
scroll to position [65, 0]
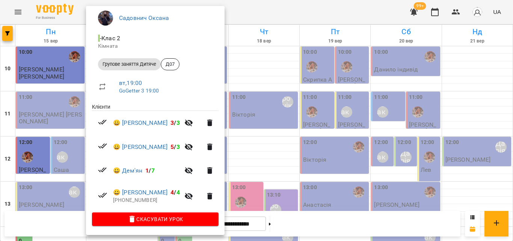
click at [289, 13] on div at bounding box center [256, 120] width 513 height 241
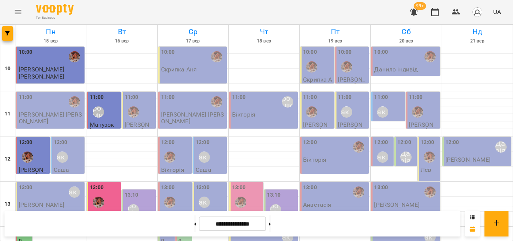
scroll to position [222, 0]
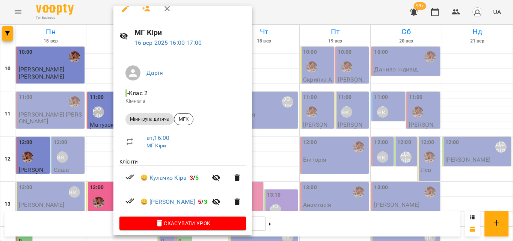
scroll to position [15, 0]
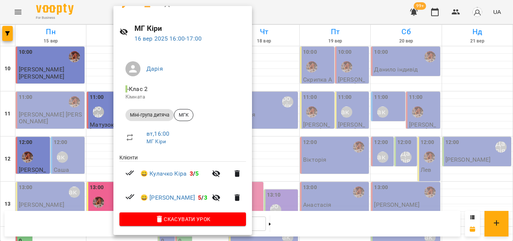
click at [286, 20] on div at bounding box center [256, 120] width 513 height 241
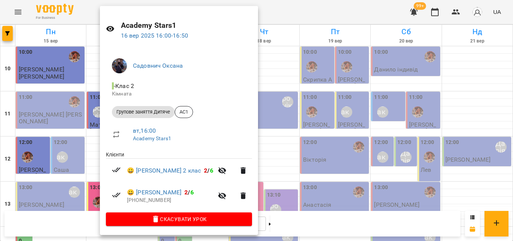
scroll to position [18, 0]
click at [281, 14] on div at bounding box center [256, 120] width 513 height 241
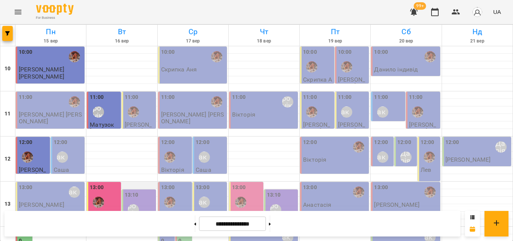
scroll to position [72, 0]
click at [72, 226] on div at bounding box center [50, 230] width 71 height 8
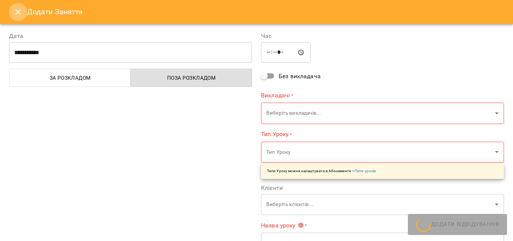
click at [19, 13] on icon "Close" at bounding box center [17, 11] width 5 height 5
drag, startPoint x: 19, startPoint y: 13, endPoint x: 47, endPoint y: 6, distance: 29.4
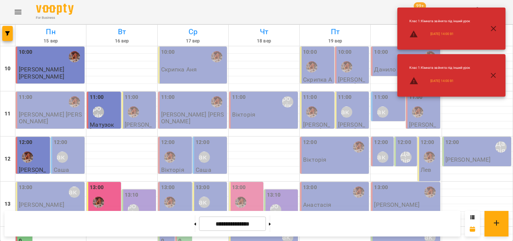
click at [114, 183] on div "13:00" at bounding box center [105, 196] width 30 height 27
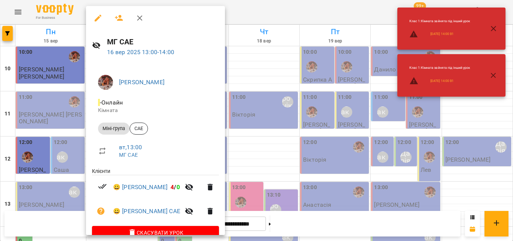
scroll to position [15, 0]
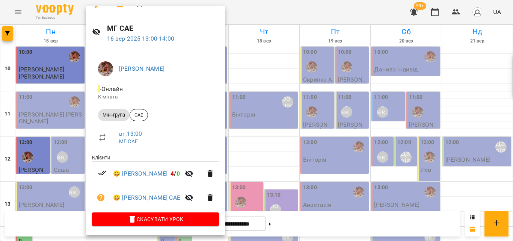
click at [270, 11] on div at bounding box center [256, 120] width 513 height 241
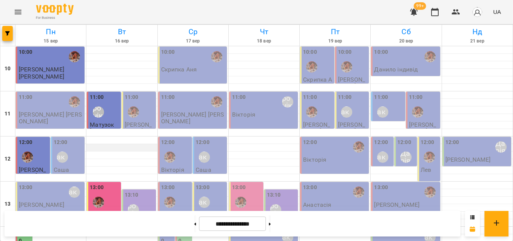
scroll to position [0, 0]
click at [110, 120] on div "11:00 [PERSON_NAME]" at bounding box center [105, 106] width 30 height 27
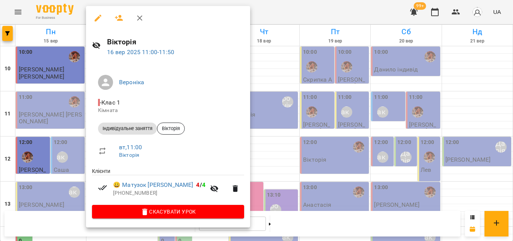
click at [242, 11] on div at bounding box center [256, 120] width 513 height 241
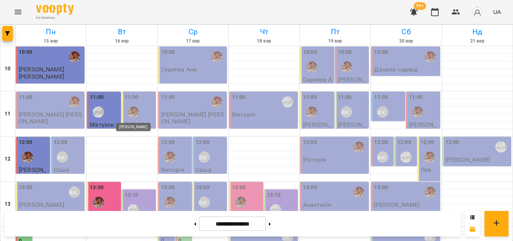
click at [131, 113] on img "Анна Клочаник" at bounding box center [133, 111] width 11 height 11
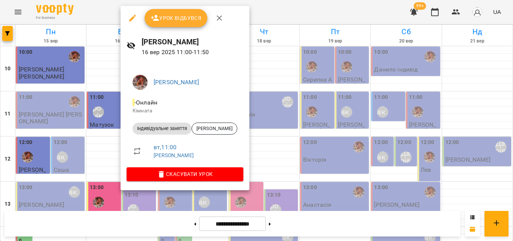
click at [267, 19] on div at bounding box center [256, 120] width 513 height 241
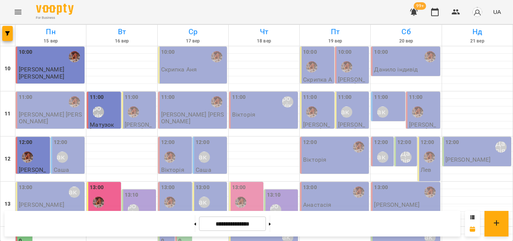
scroll to position [113, 0]
click at [116, 211] on p "2" at bounding box center [105, 214] width 30 height 6
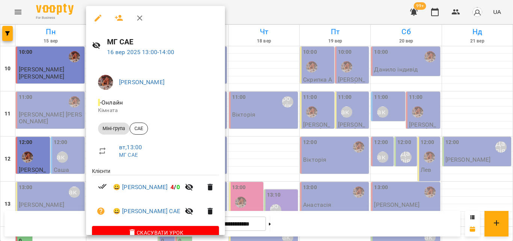
scroll to position [15, 0]
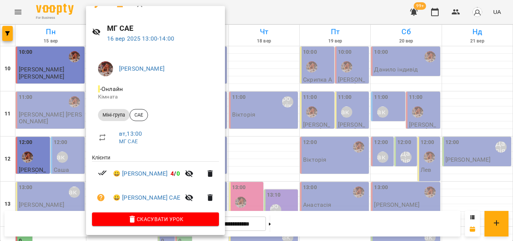
click at [244, 18] on div at bounding box center [256, 120] width 513 height 241
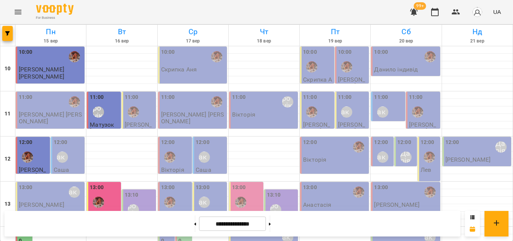
scroll to position [150, 0]
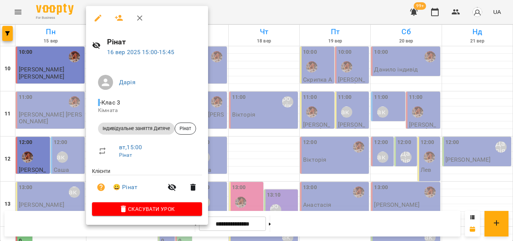
click at [249, 12] on div at bounding box center [256, 120] width 513 height 241
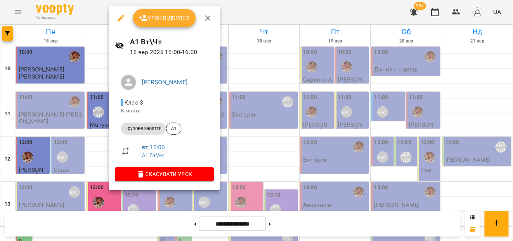
click at [240, 17] on div at bounding box center [256, 120] width 513 height 241
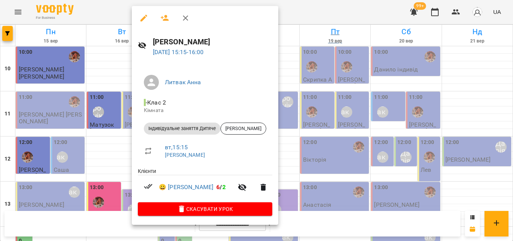
drag, startPoint x: 317, startPoint y: 17, endPoint x: 300, endPoint y: 26, distance: 19.1
click at [317, 17] on div at bounding box center [256, 120] width 513 height 241
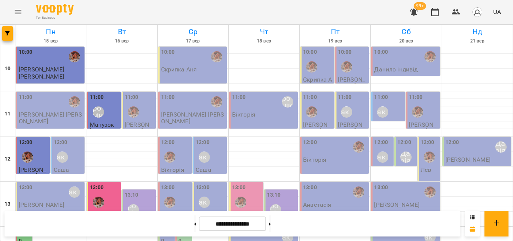
scroll to position [188, 0]
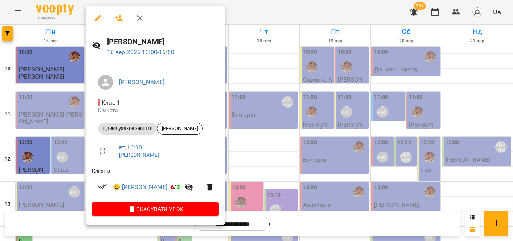
click at [274, 14] on div at bounding box center [256, 120] width 513 height 241
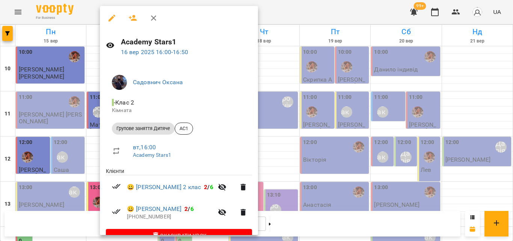
click at [310, 12] on div at bounding box center [256, 120] width 513 height 241
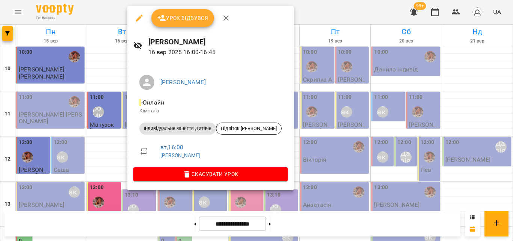
click at [294, 11] on div at bounding box center [256, 120] width 513 height 241
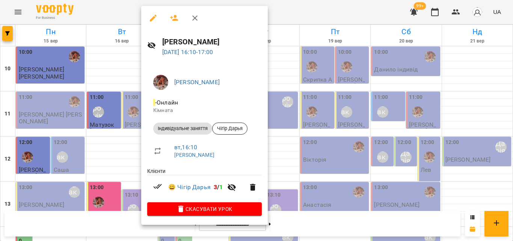
click at [310, 15] on div at bounding box center [256, 120] width 513 height 241
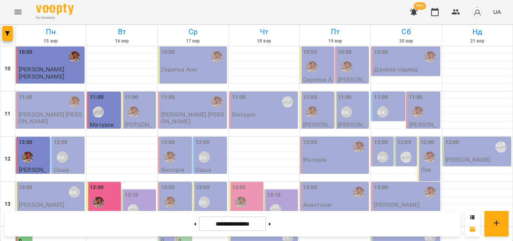
scroll to position [225, 0]
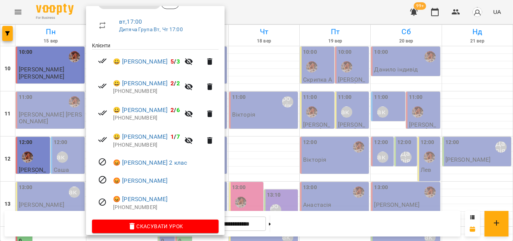
scroll to position [134, 0]
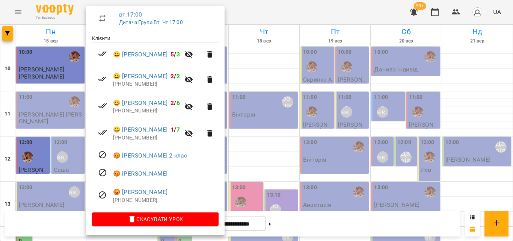
click at [261, 10] on div at bounding box center [256, 120] width 513 height 241
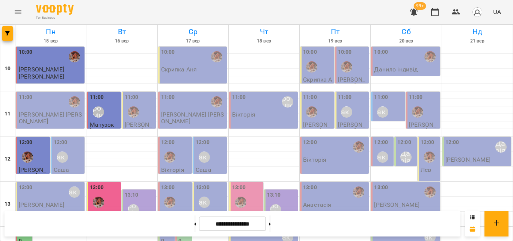
scroll to position [225, 0]
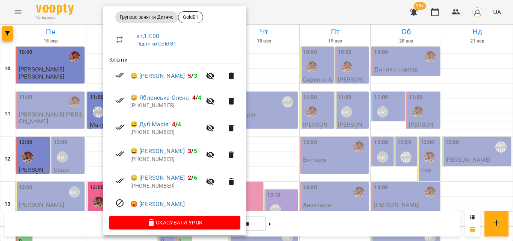
scroll to position [113, 0]
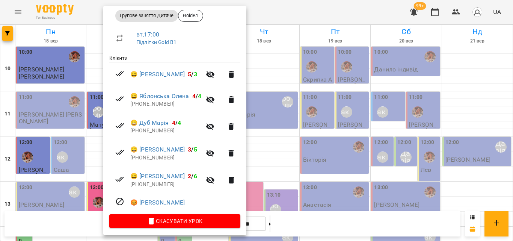
click at [282, 23] on div at bounding box center [256, 120] width 513 height 241
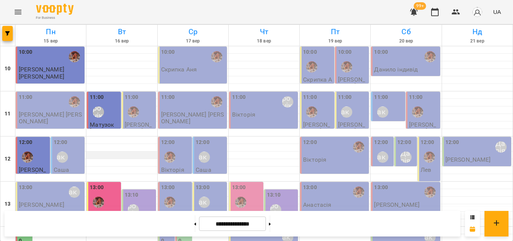
scroll to position [38, 0]
click at [98, 196] on img "Анна Клочаник" at bounding box center [98, 201] width 11 height 11
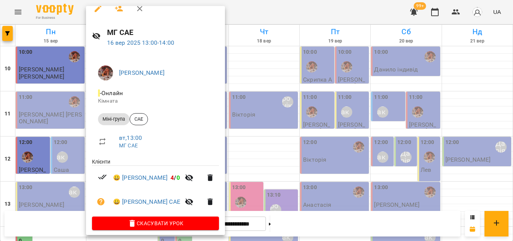
scroll to position [15, 0]
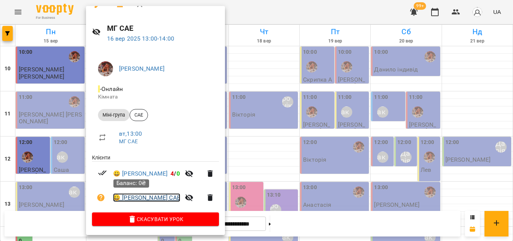
click at [125, 198] on link "😀 [PERSON_NAME] САЕ" at bounding box center [146, 197] width 67 height 9
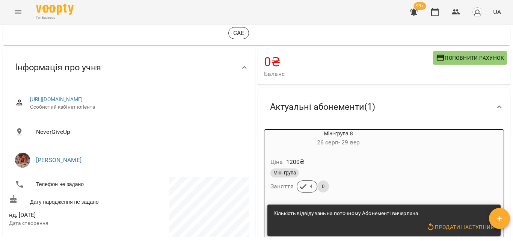
scroll to position [113, 0]
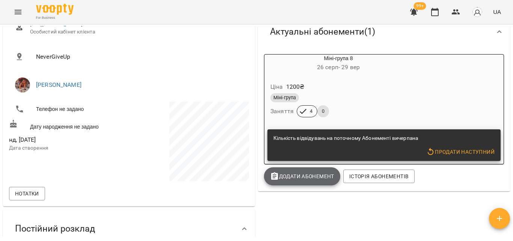
click at [290, 178] on span "Додати Абонемент" at bounding box center [302, 176] width 64 height 9
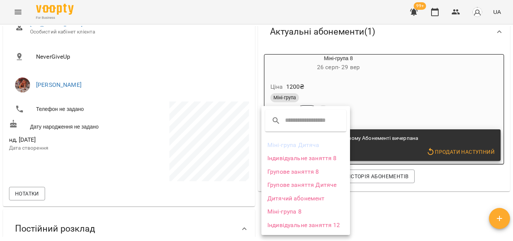
click at [409, 115] on div at bounding box center [256, 120] width 513 height 241
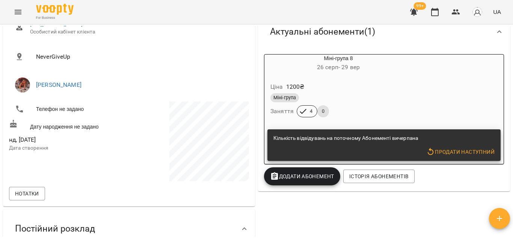
click at [450, 161] on div "Кількість відвідувань на поточному Абонементі вичерпана Продати наступний" at bounding box center [383, 145] width 233 height 32
click at [447, 148] on span "Продати наступний" at bounding box center [460, 151] width 68 height 9
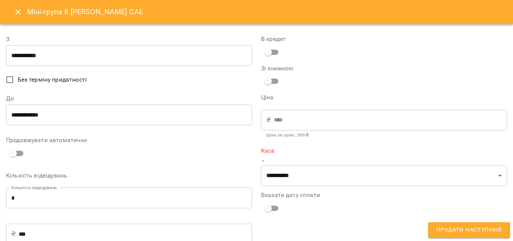
type input "**********"
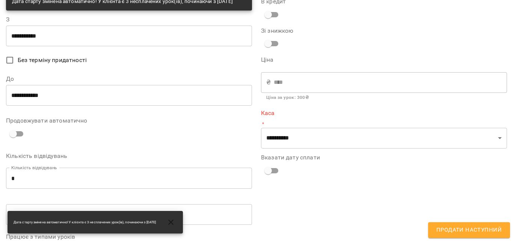
scroll to position [75, 0]
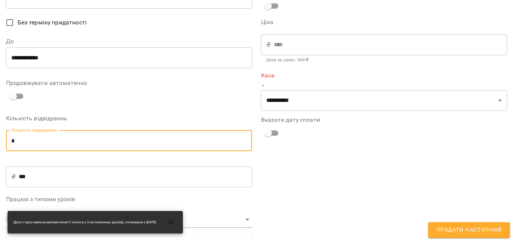
drag, startPoint x: 33, startPoint y: 142, endPoint x: 8, endPoint y: 146, distance: 25.0
click at [8, 146] on input "*" at bounding box center [129, 140] width 246 height 21
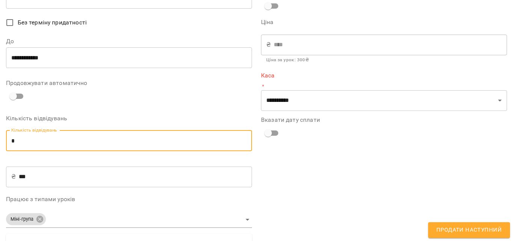
type input "*"
type input "****"
type input "*"
click at [42, 68] on input "**********" at bounding box center [129, 57] width 246 height 21
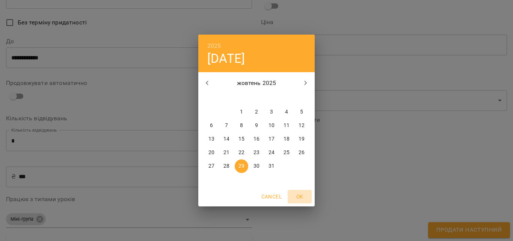
click at [302, 201] on span "OK" at bounding box center [300, 196] width 18 height 9
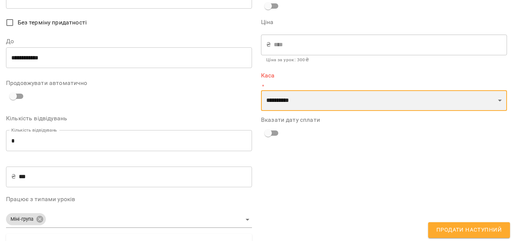
click at [277, 101] on select "**********" at bounding box center [384, 100] width 246 height 21
select select "****"
click at [261, 90] on select "**********" at bounding box center [384, 100] width 246 height 21
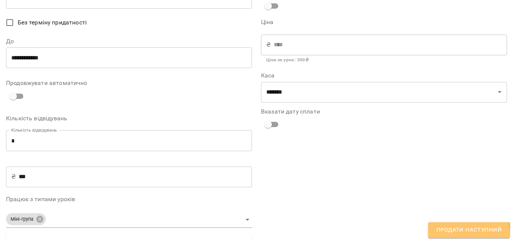
click at [461, 234] on span "Продати наступний" at bounding box center [468, 230] width 65 height 10
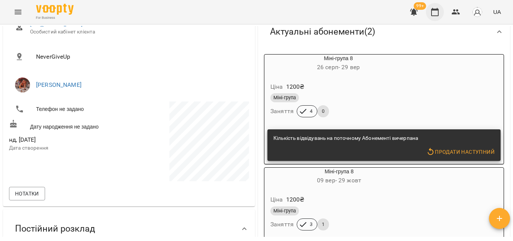
click at [438, 9] on icon "button" at bounding box center [435, 12] width 8 height 8
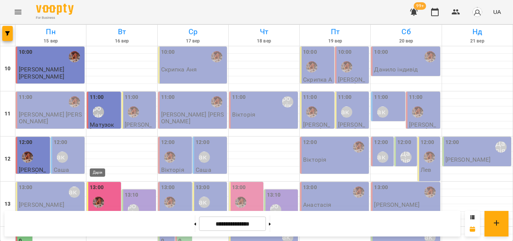
scroll to position [188, 0]
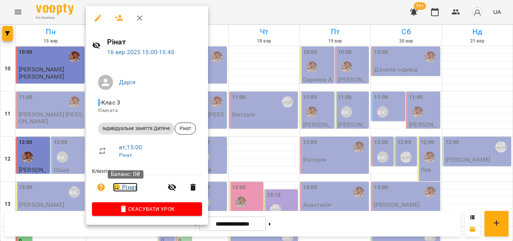
click at [123, 191] on link "😀 [PERSON_NAME]" at bounding box center [125, 186] width 24 height 9
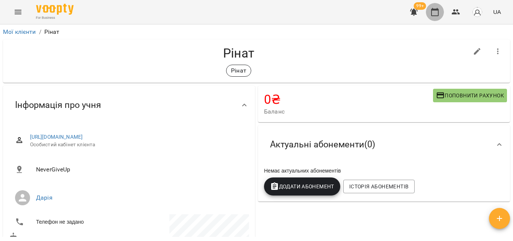
click at [437, 6] on button "button" at bounding box center [435, 12] width 18 height 18
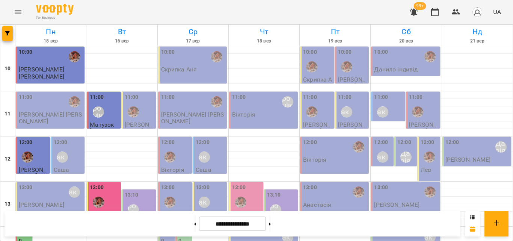
scroll to position [263, 0]
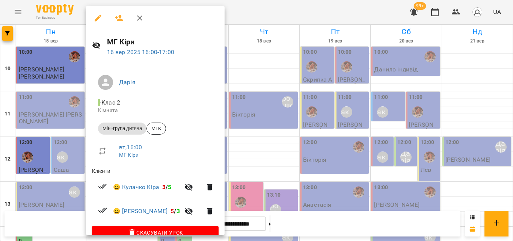
click at [252, 23] on div at bounding box center [256, 120] width 513 height 241
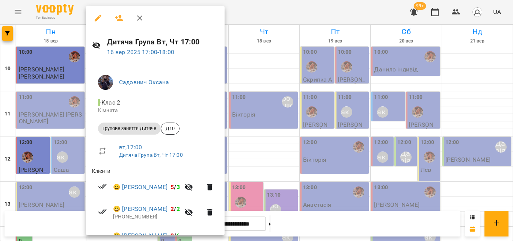
click at [263, 13] on div at bounding box center [256, 120] width 513 height 241
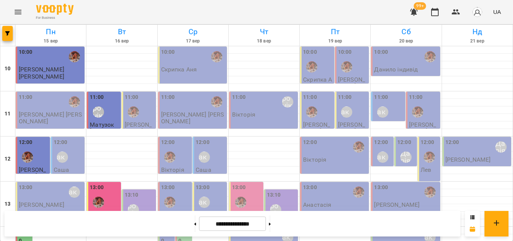
scroll to position [188, 0]
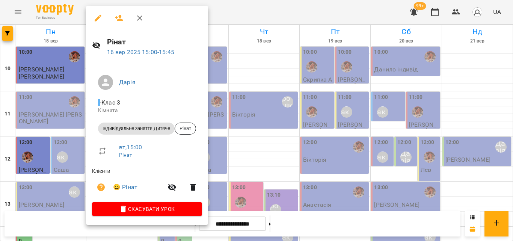
click at [226, 8] on div at bounding box center [256, 120] width 513 height 241
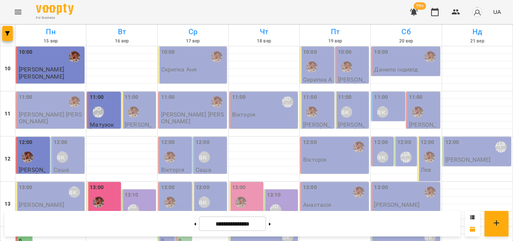
scroll to position [335, 0]
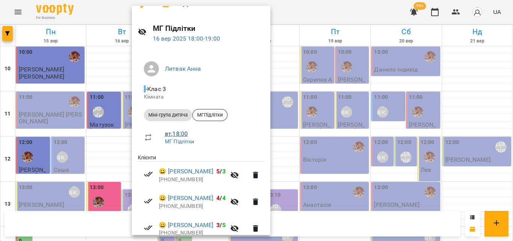
scroll to position [38, 0]
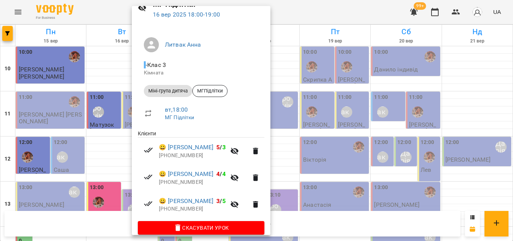
click at [110, 7] on div at bounding box center [256, 120] width 513 height 241
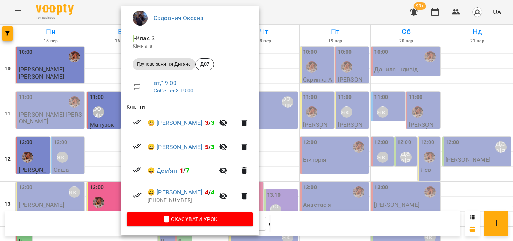
scroll to position [65, 0]
click at [321, 8] on div at bounding box center [256, 120] width 513 height 241
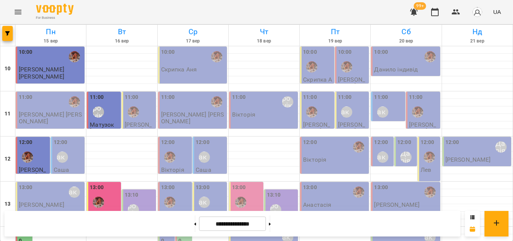
scroll to position [150, 0]
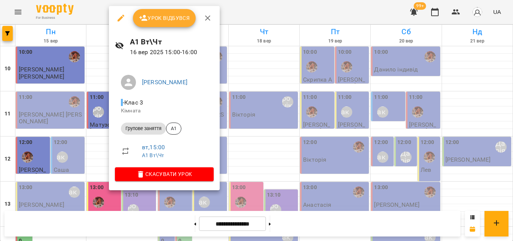
click at [492, 3] on div at bounding box center [256, 120] width 513 height 241
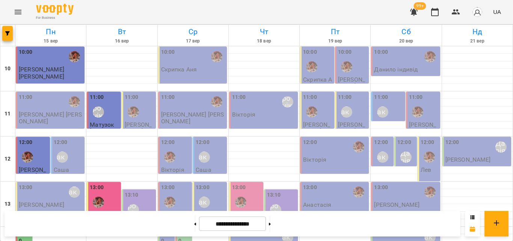
scroll to position [225, 0]
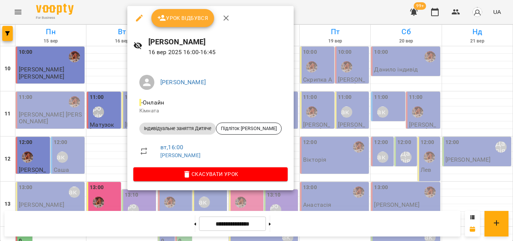
click at [114, 16] on div at bounding box center [256, 120] width 513 height 241
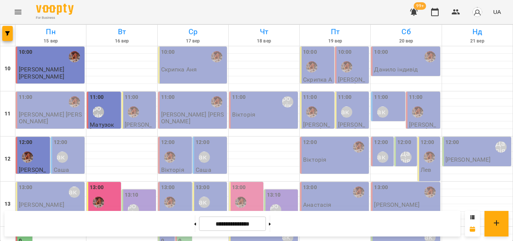
scroll to position [263, 0]
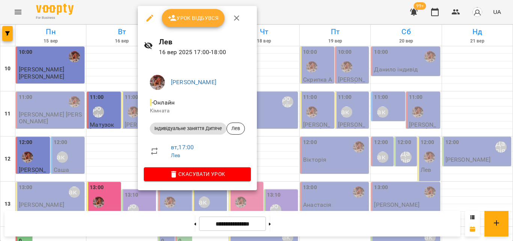
click at [190, 23] on span "Урок відбувся" at bounding box center [193, 18] width 51 height 9
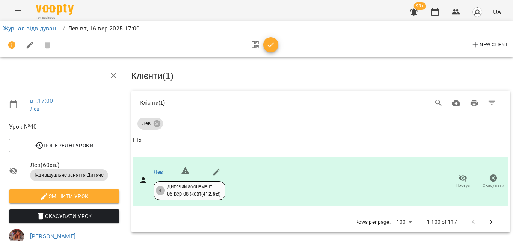
scroll to position [38, 0]
click at [264, 47] on span "button" at bounding box center [270, 45] width 15 height 9
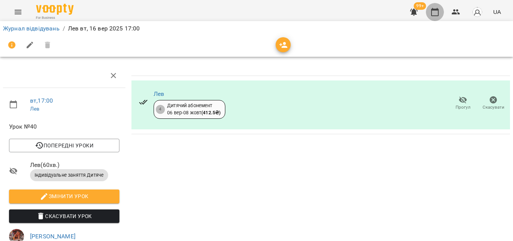
click at [433, 15] on icon "button" at bounding box center [434, 12] width 9 height 9
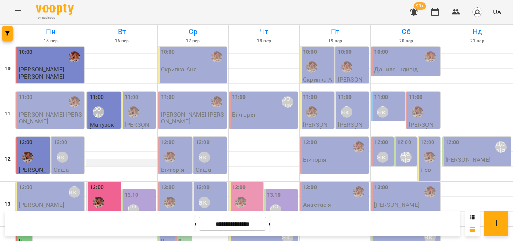
scroll to position [300, 0]
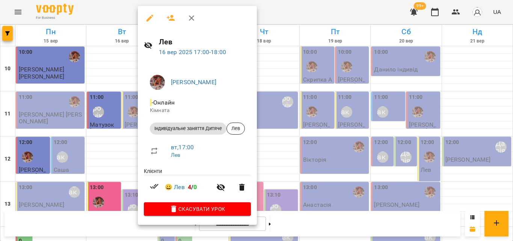
click at [291, 19] on div at bounding box center [256, 120] width 513 height 241
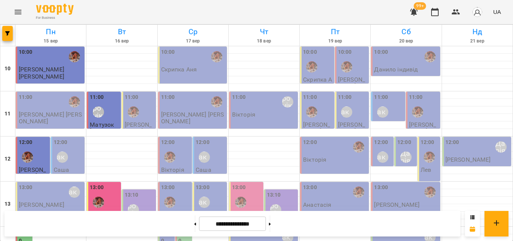
scroll to position [263, 0]
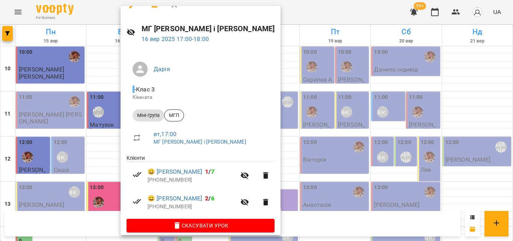
scroll to position [20, 0]
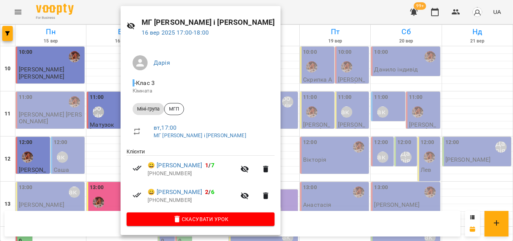
click at [299, 10] on div at bounding box center [256, 120] width 513 height 241
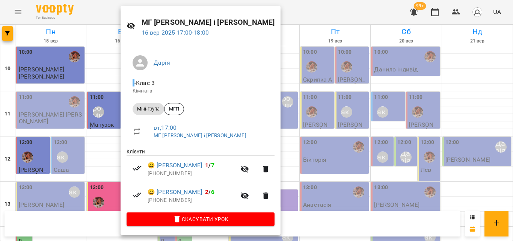
drag, startPoint x: 297, startPoint y: 11, endPoint x: 241, endPoint y: 65, distance: 77.3
click at [296, 10] on div at bounding box center [256, 120] width 513 height 241
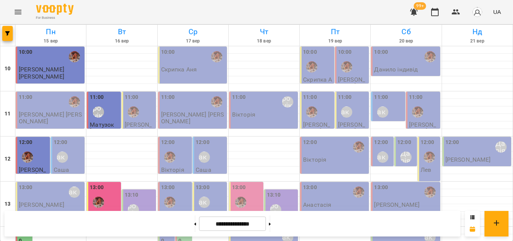
scroll to position [335, 0]
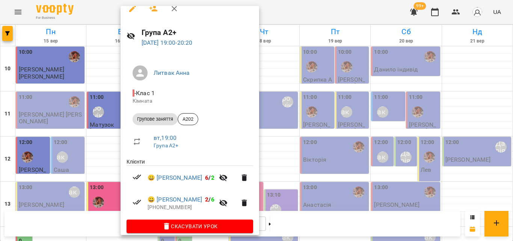
scroll to position [18, 0]
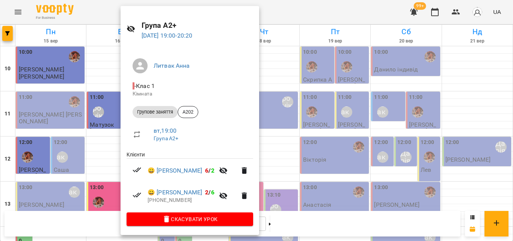
click at [282, 9] on div at bounding box center [256, 120] width 513 height 241
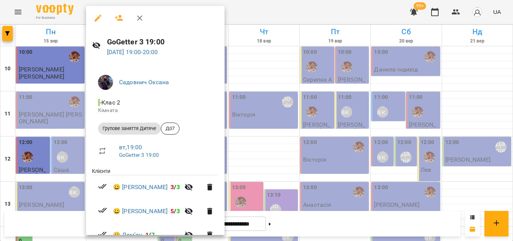
click at [291, 11] on div at bounding box center [256, 120] width 513 height 241
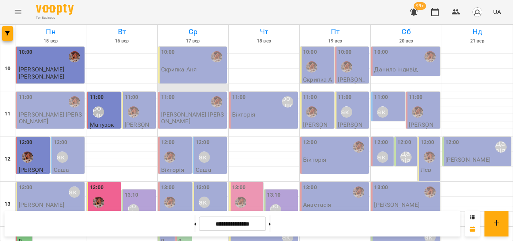
scroll to position [0, 0]
click at [211, 154] on div "Литвак Анна" at bounding box center [204, 156] width 17 height 17
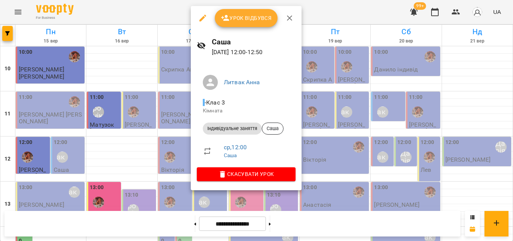
click at [167, 17] on div at bounding box center [256, 120] width 513 height 241
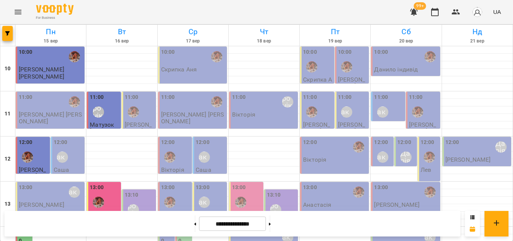
scroll to position [297, 0]
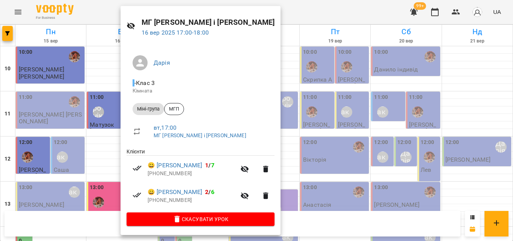
scroll to position [20, 0]
click at [298, 12] on div at bounding box center [256, 120] width 513 height 241
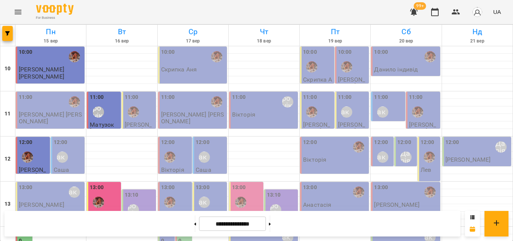
scroll to position [222, 0]
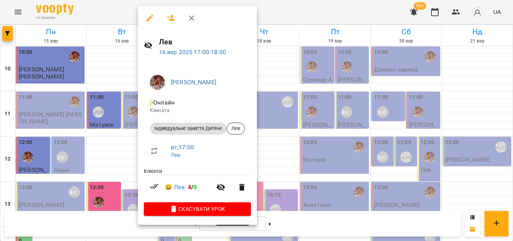
drag, startPoint x: 119, startPoint y: 18, endPoint x: 175, endPoint y: 43, distance: 60.8
click at [175, 43] on div "Лев 16 вер 2025 17:00 - 18:00 Анна Клочаник - Онлайн Кімната Індивідуальне заня…" at bounding box center [256, 120] width 513 height 241
click at [170, 40] on h6 "Лев" at bounding box center [205, 42] width 92 height 12
click at [175, 81] on link "[PERSON_NAME]" at bounding box center [193, 81] width 45 height 7
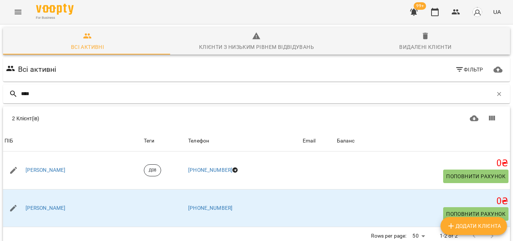
scroll to position [33, 0]
type input "****"
click at [21, 9] on icon "Menu" at bounding box center [18, 12] width 9 height 9
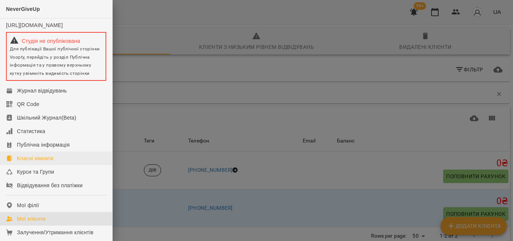
scroll to position [38, 0]
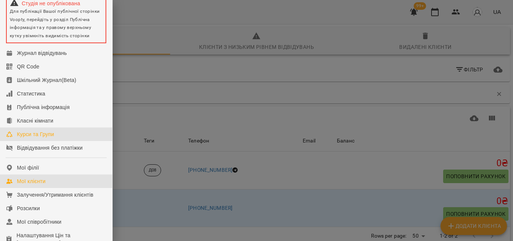
click at [37, 137] on div "Курси та Групи" at bounding box center [35, 134] width 37 height 8
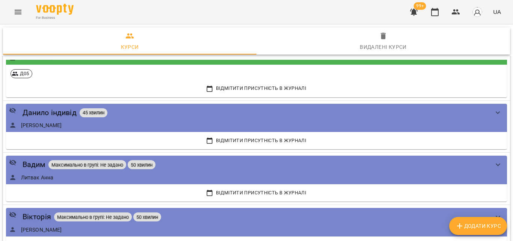
scroll to position [1352, 0]
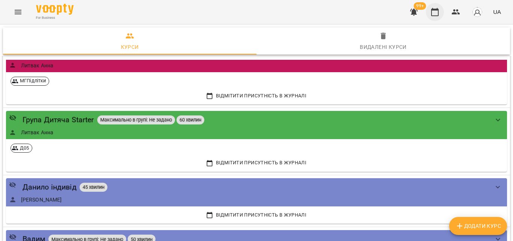
click at [433, 12] on icon "button" at bounding box center [434, 12] width 9 height 9
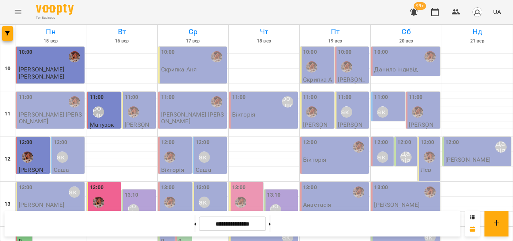
scroll to position [35, 0]
click at [184, 111] on p "[PERSON_NAME] [PERSON_NAME]" at bounding box center [193, 117] width 64 height 13
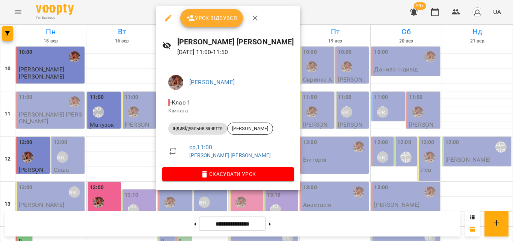
click at [141, 15] on div at bounding box center [256, 120] width 513 height 241
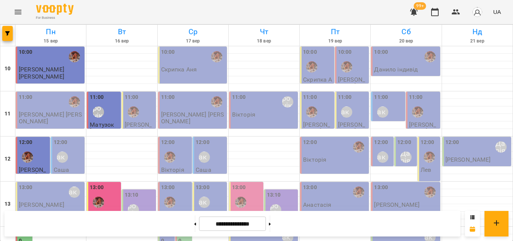
click at [54, 93] on div "11:00" at bounding box center [51, 101] width 64 height 17
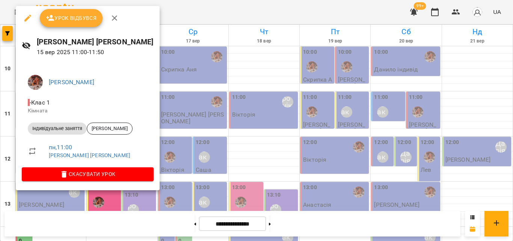
click at [184, 15] on div at bounding box center [256, 120] width 513 height 241
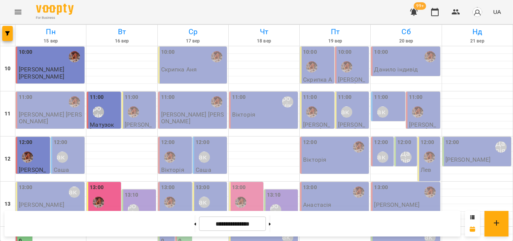
scroll to position [0, 0]
click at [130, 14] on div "For Business 99+ UA" at bounding box center [256, 12] width 513 height 24
click at [171, 158] on img "Анна Клочаник" at bounding box center [169, 156] width 11 height 11
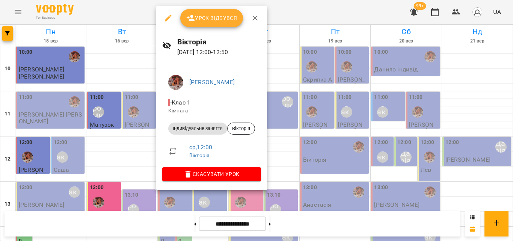
click at [150, 6] on div at bounding box center [256, 120] width 513 height 241
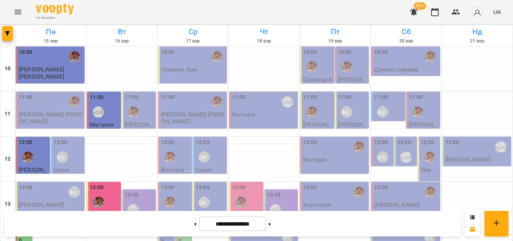
click at [181, 77] on div "10:00 Скрипка Аня" at bounding box center [192, 65] width 69 height 37
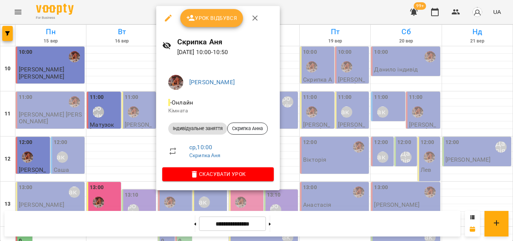
click at [118, 9] on div at bounding box center [256, 120] width 513 height 241
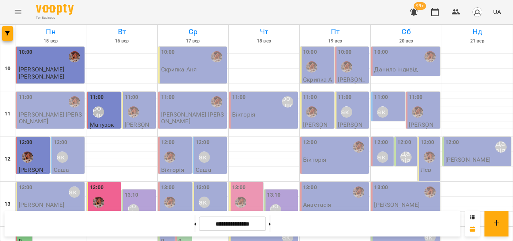
scroll to position [38, 0]
click at [177, 138] on div "12:00" at bounding box center [176, 151] width 30 height 27
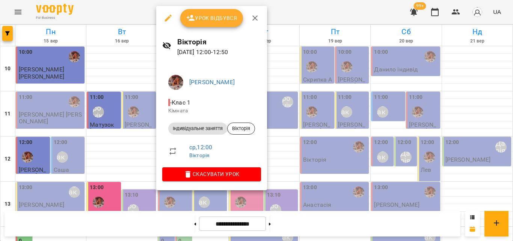
click at [134, 11] on div at bounding box center [256, 120] width 513 height 241
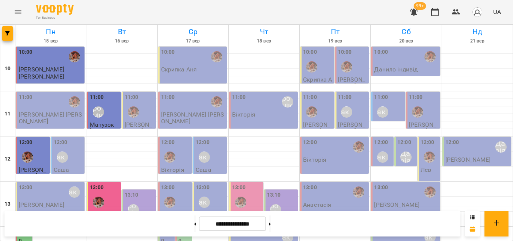
click at [211, 138] on div "12:00 Литвак Анна" at bounding box center [211, 151] width 30 height 27
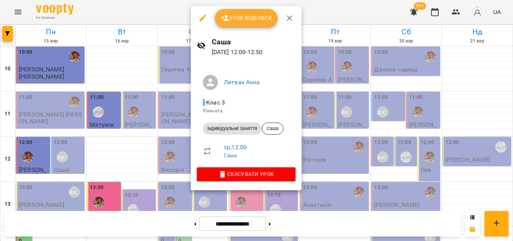
click at [146, 16] on div at bounding box center [256, 120] width 513 height 241
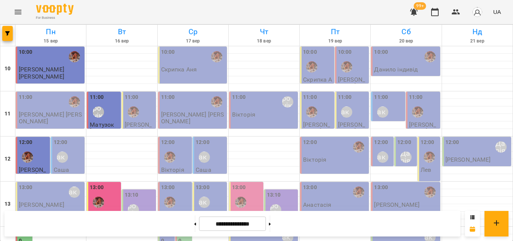
scroll to position [75, 0]
click at [170, 211] on p "Анастасія" at bounding box center [175, 214] width 28 height 6
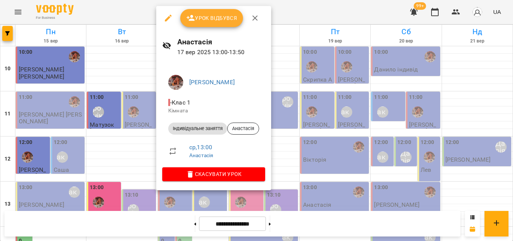
click at [152, 17] on div at bounding box center [256, 120] width 513 height 241
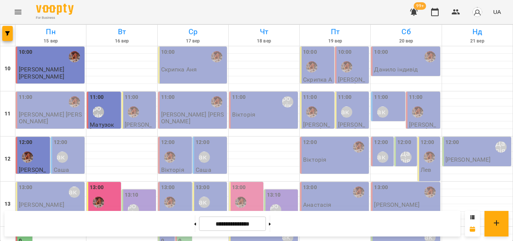
scroll to position [222, 0]
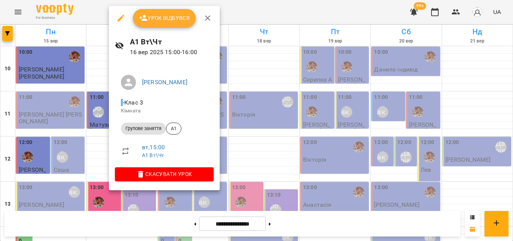
click at [93, 12] on div at bounding box center [256, 120] width 513 height 241
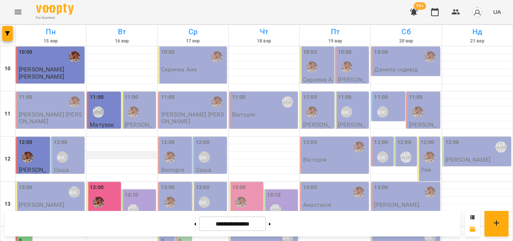
scroll to position [150, 0]
click at [143, 191] on div "13:10 Вероніка" at bounding box center [140, 204] width 30 height 27
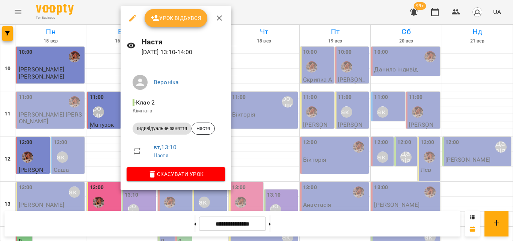
click at [249, 16] on div at bounding box center [256, 120] width 513 height 241
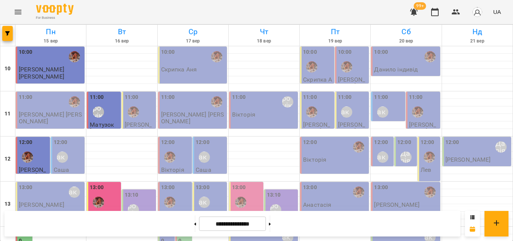
scroll to position [297, 0]
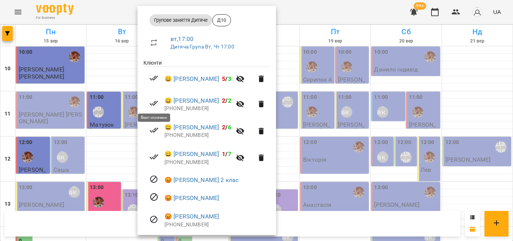
scroll to position [96, 0]
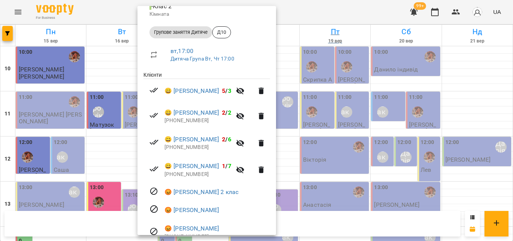
drag, startPoint x: 311, startPoint y: 12, endPoint x: 324, endPoint y: 30, distance: 22.5
click at [311, 12] on div at bounding box center [256, 120] width 513 height 241
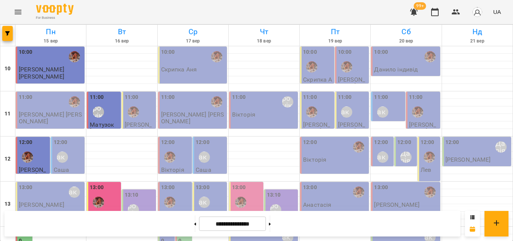
scroll to position [185, 0]
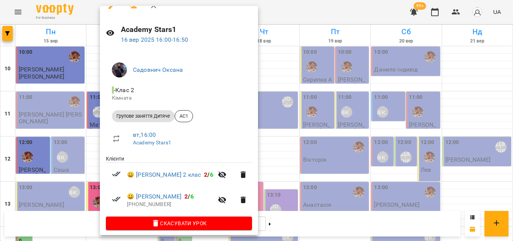
scroll to position [18, 0]
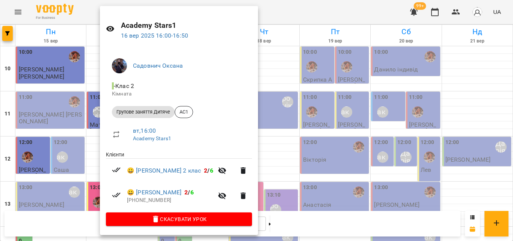
click at [283, 7] on div at bounding box center [256, 120] width 513 height 241
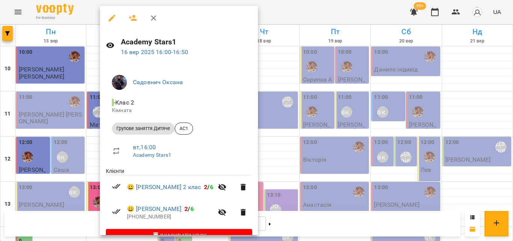
click at [260, 8] on div at bounding box center [256, 120] width 513 height 241
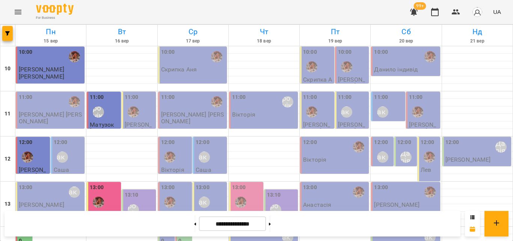
scroll to position [222, 0]
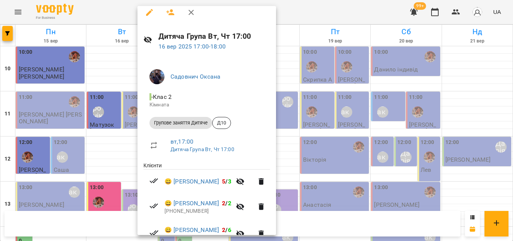
scroll to position [0, 0]
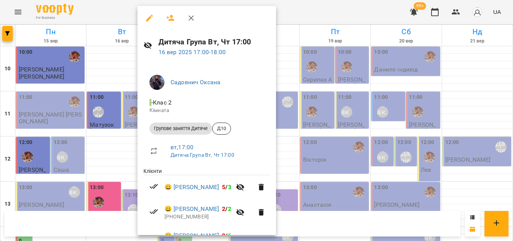
click at [330, 13] on div at bounding box center [256, 120] width 513 height 241
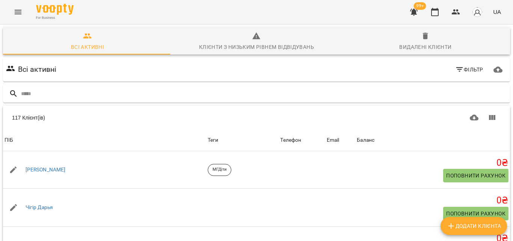
click at [14, 11] on icon "Menu" at bounding box center [18, 12] width 9 height 9
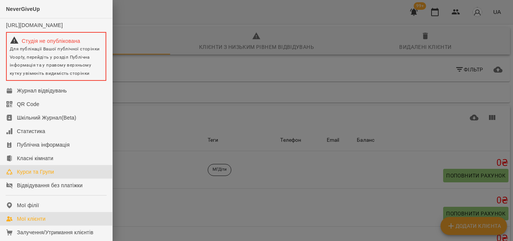
click at [34, 175] on div "Курси та Групи" at bounding box center [35, 172] width 37 height 8
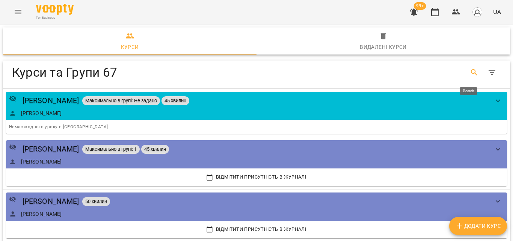
click at [473, 73] on button "Search" at bounding box center [474, 72] width 18 height 18
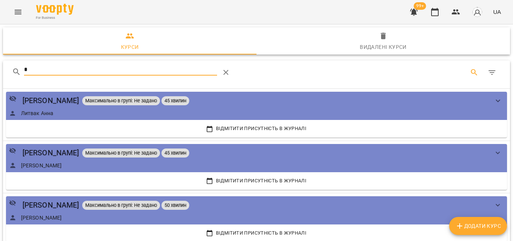
type input "*"
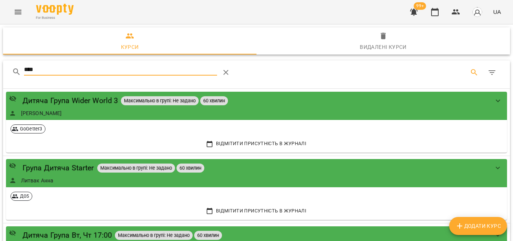
type input "*****"
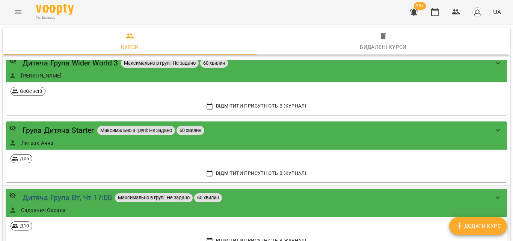
scroll to position [75, 0]
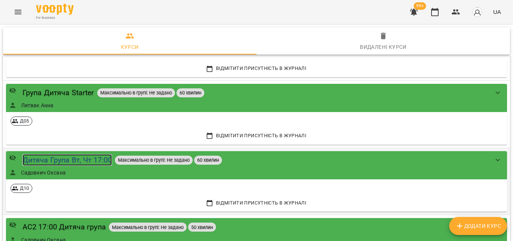
click at [82, 157] on div "Дитяча Група Вт, Чт 17:00" at bounding box center [68, 160] width 90 height 12
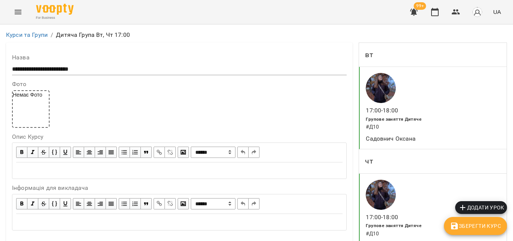
scroll to position [682, 0]
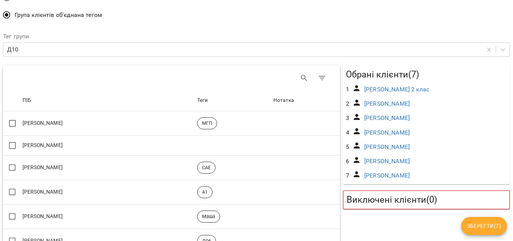
scroll to position [75, 0]
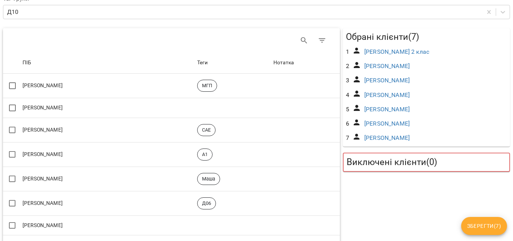
click at [352, 54] on icon at bounding box center [356, 50] width 9 height 9
click at [353, 50] on icon at bounding box center [356, 50] width 9 height 9
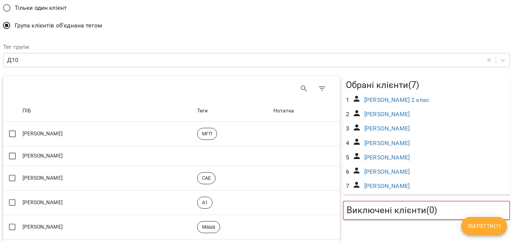
scroll to position [41, 0]
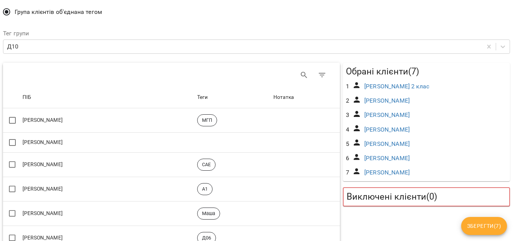
click at [420, 198] on h5 "Виключені клієнти ( 0 )" at bounding box center [427, 197] width 160 height 12
click at [442, 188] on div "Виключені клієнти ( 0 )" at bounding box center [426, 196] width 167 height 19
click at [300, 75] on icon "Search" at bounding box center [304, 75] width 9 height 9
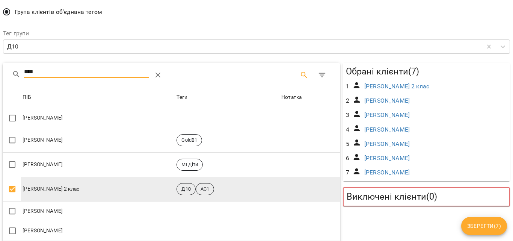
type input "****"
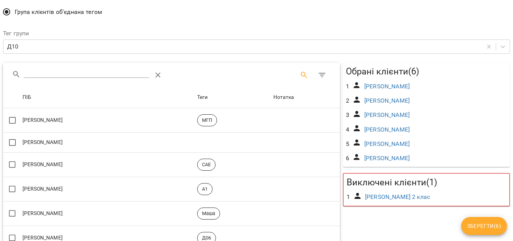
click at [118, 76] on input "Search" at bounding box center [86, 72] width 125 height 12
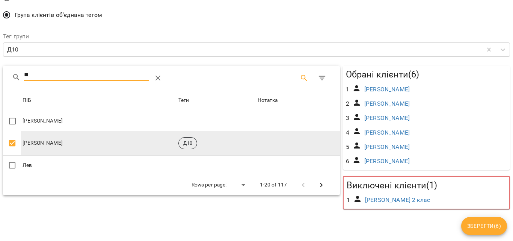
type input "**"
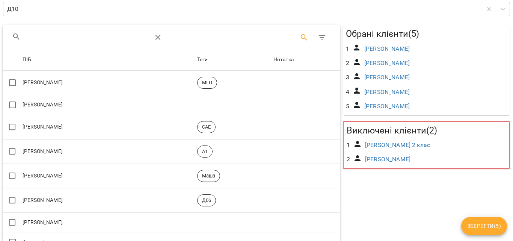
scroll to position [116, 0]
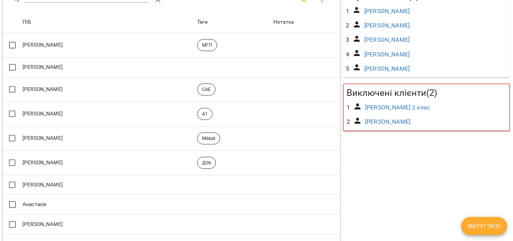
click at [492, 225] on span "Зберегти ( 5 )" at bounding box center [484, 225] width 34 height 9
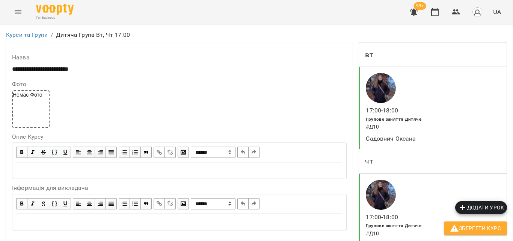
scroll to position [644, 0]
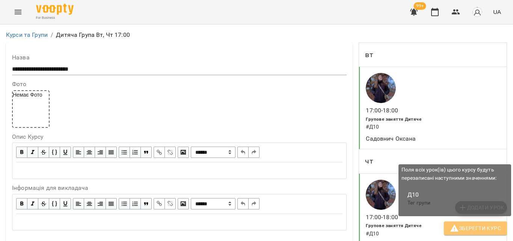
click at [472, 229] on span "Зберегти Курс" at bounding box center [475, 227] width 51 height 9
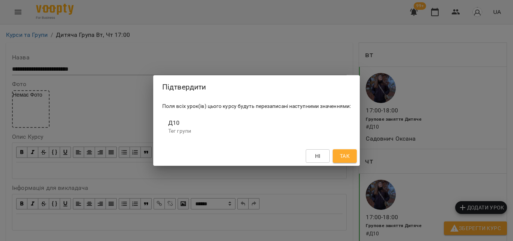
click at [346, 152] on span "Так" at bounding box center [345, 155] width 10 height 9
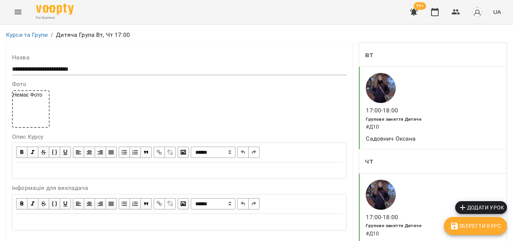
scroll to position [689, 0]
click at [457, 229] on icon "button" at bounding box center [454, 225] width 9 height 9
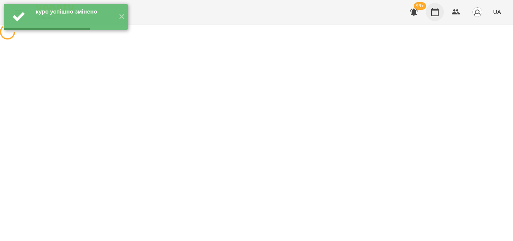
scroll to position [0, 0]
click at [434, 14] on icon "button" at bounding box center [434, 12] width 9 height 9
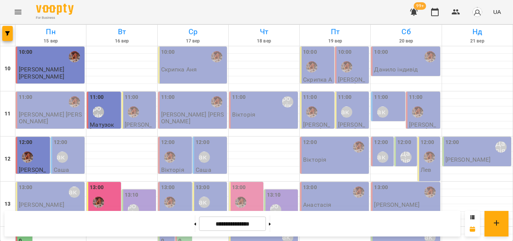
scroll to position [260, 0]
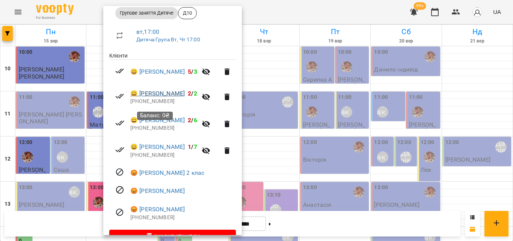
scroll to position [134, 0]
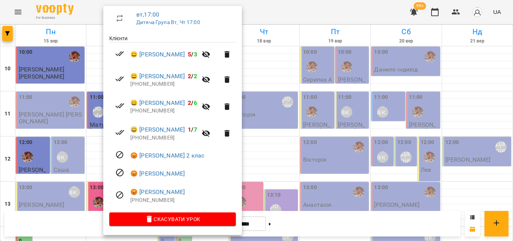
click at [294, 17] on div at bounding box center [256, 120] width 513 height 241
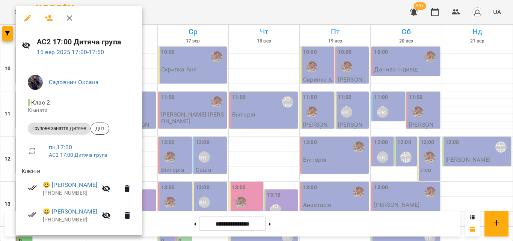
scroll to position [47, 0]
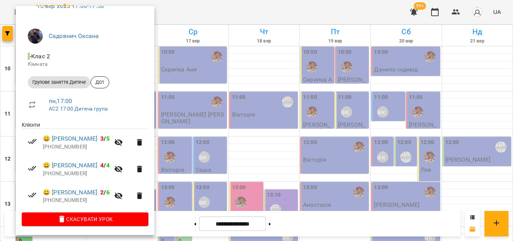
click at [181, 20] on div at bounding box center [256, 120] width 513 height 241
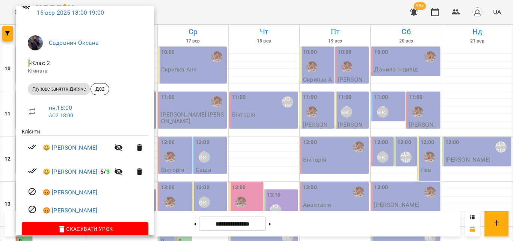
scroll to position [50, 0]
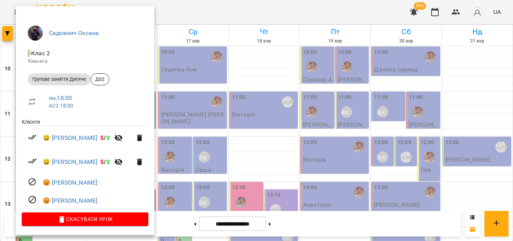
click at [199, 12] on div at bounding box center [256, 120] width 513 height 241
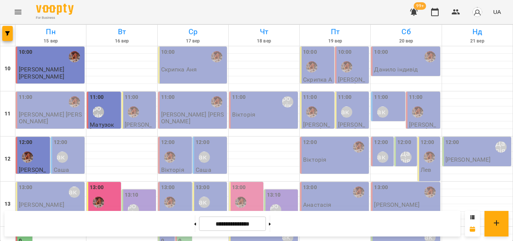
scroll to position [297, 0]
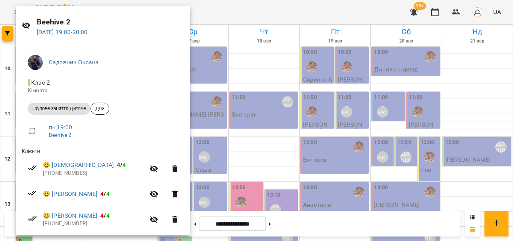
scroll to position [0, 0]
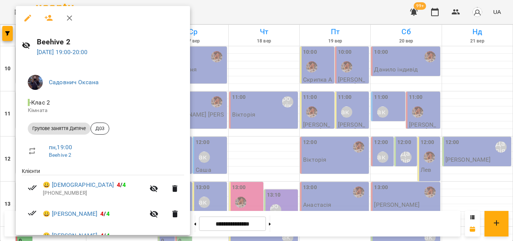
click at [210, 13] on div at bounding box center [256, 120] width 513 height 241
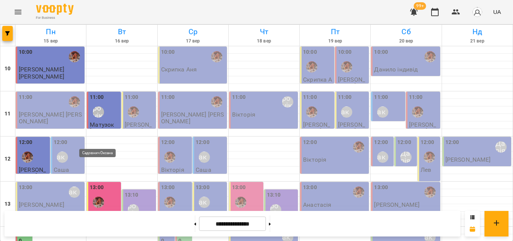
scroll to position [297, 0]
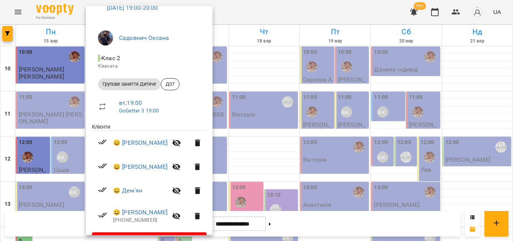
scroll to position [65, 0]
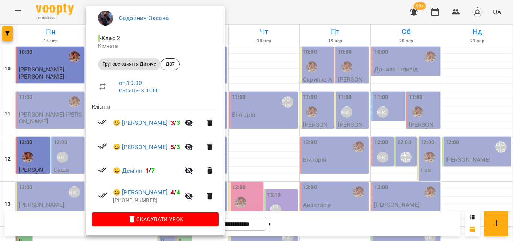
click at [302, 13] on div at bounding box center [256, 120] width 513 height 241
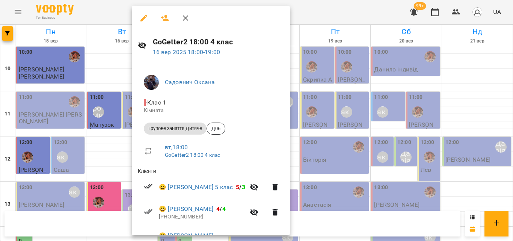
scroll to position [113, 0]
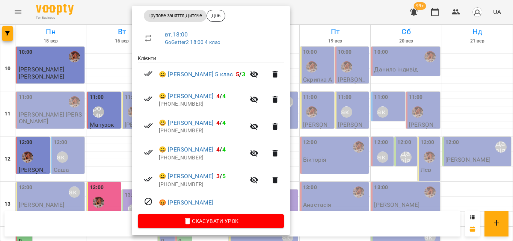
click at [319, 12] on div at bounding box center [256, 120] width 513 height 241
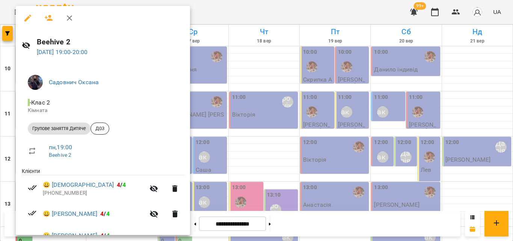
click at [234, 6] on div at bounding box center [256, 120] width 513 height 241
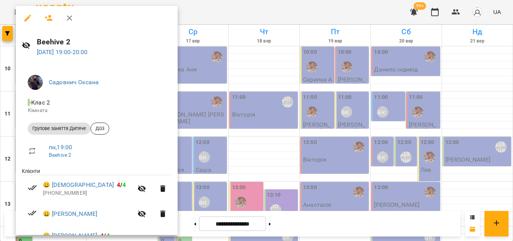
scroll to position [95, 0]
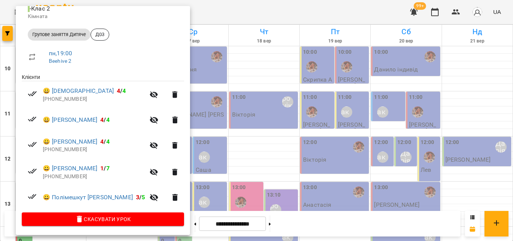
drag, startPoint x: 210, startPoint y: 17, endPoint x: 153, endPoint y: 51, distance: 66.0
click at [163, 46] on div "Beehive 2 15 вер 2025 19:00 - 20:00 Садовнич Оксана - Клас 2 Кімната Групове за…" at bounding box center [256, 120] width 513 height 241
click at [210, 16] on div at bounding box center [256, 120] width 513 height 241
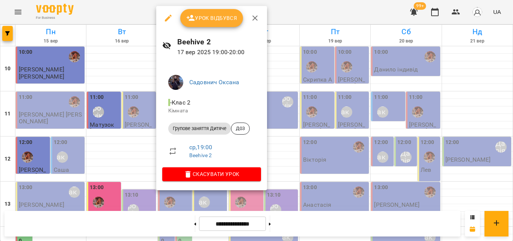
click at [289, 18] on div at bounding box center [256, 120] width 513 height 241
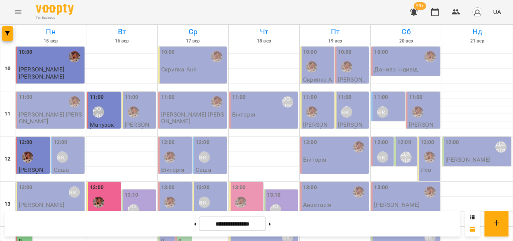
scroll to position [260, 0]
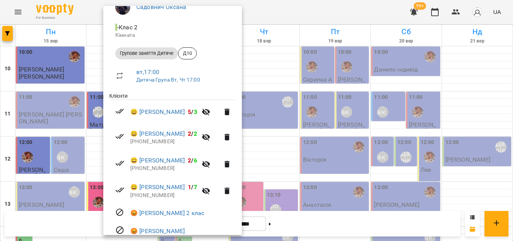
scroll to position [134, 0]
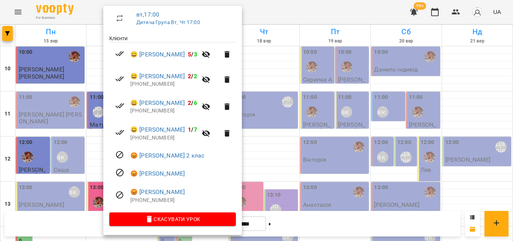
drag, startPoint x: 290, startPoint y: 16, endPoint x: 290, endPoint y: 20, distance: 4.1
click at [290, 20] on div at bounding box center [256, 120] width 513 height 241
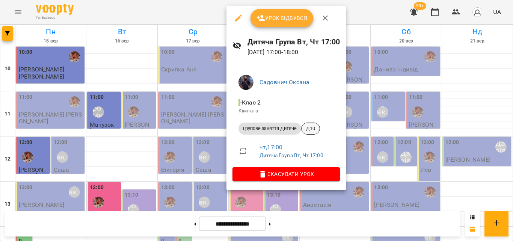
click at [308, 129] on span "Д10" at bounding box center [311, 128] width 18 height 7
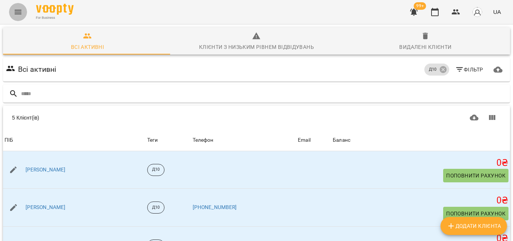
click at [17, 11] on icon "Menu" at bounding box center [18, 12] width 9 height 9
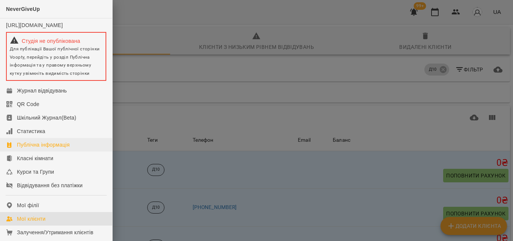
scroll to position [38, 0]
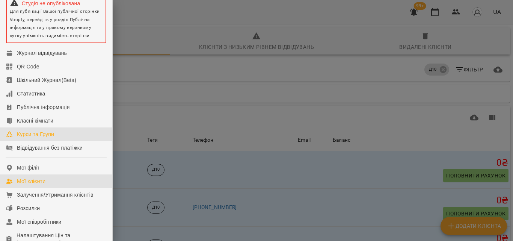
click at [27, 138] on div "Курси та Групи" at bounding box center [35, 134] width 37 height 8
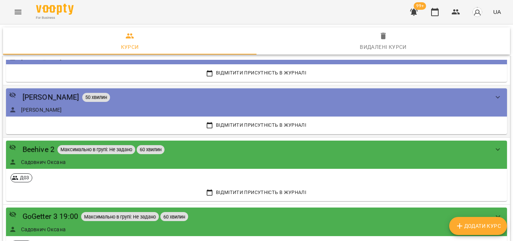
scroll to position [113, 0]
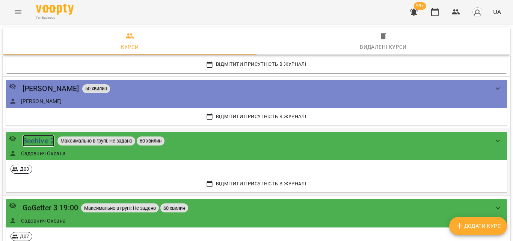
click at [31, 143] on div "Beehive 2" at bounding box center [39, 141] width 32 height 12
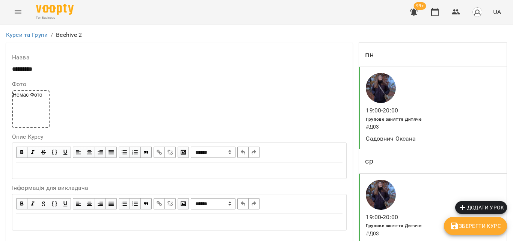
scroll to position [638, 0]
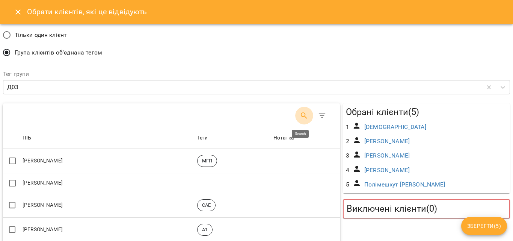
click at [300, 115] on icon "Search" at bounding box center [304, 115] width 9 height 9
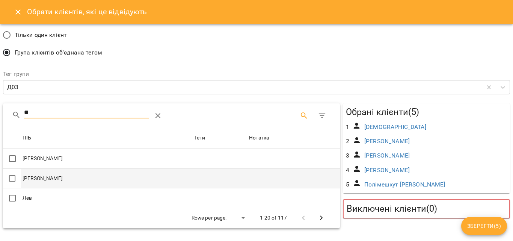
type input "**"
click at [135, 181] on td "[PERSON_NAME]" at bounding box center [107, 178] width 172 height 20
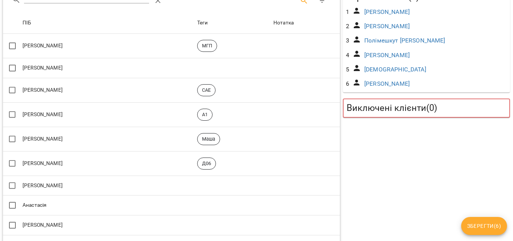
scroll to position [75, 0]
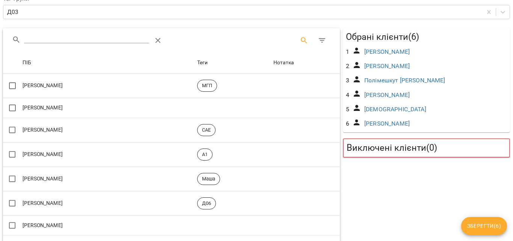
click at [500, 225] on span "Зберегти ( 6 )" at bounding box center [484, 225] width 34 height 9
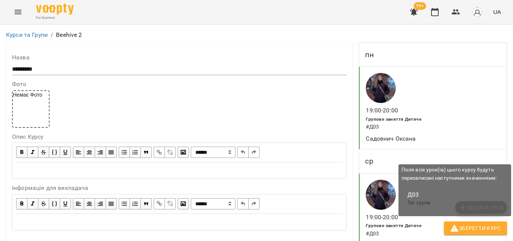
click at [465, 228] on span "Зберегти Курс" at bounding box center [475, 227] width 51 height 9
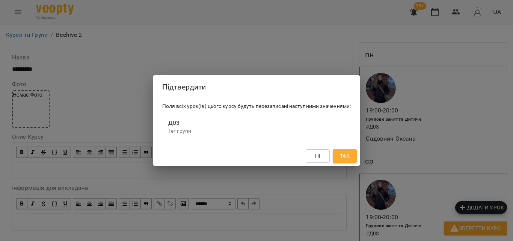
click at [343, 160] on button "Так" at bounding box center [345, 156] width 24 height 14
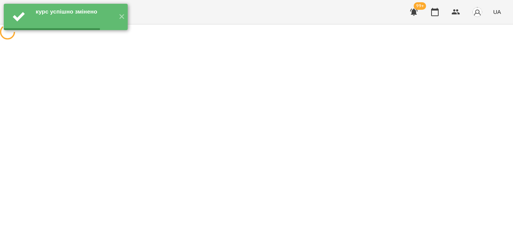
scroll to position [0, 0]
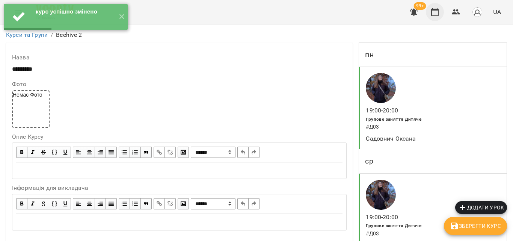
click at [441, 11] on button "button" at bounding box center [435, 12] width 18 height 18
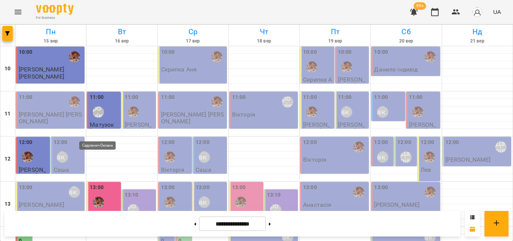
scroll to position [260, 0]
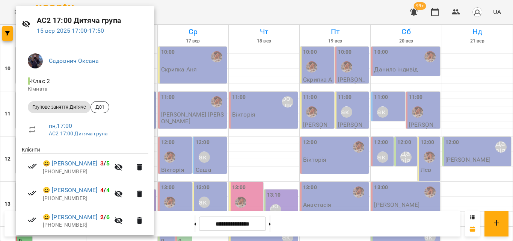
scroll to position [38, 0]
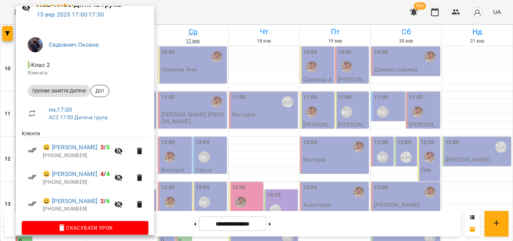
drag, startPoint x: 196, startPoint y: 18, endPoint x: 175, endPoint y: 34, distance: 26.3
click at [195, 18] on div at bounding box center [256, 120] width 513 height 241
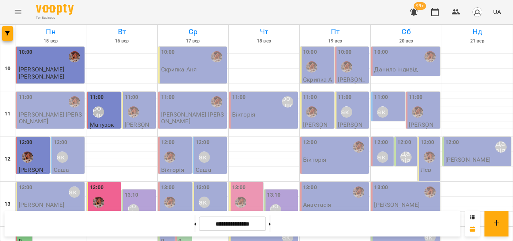
scroll to position [335, 0]
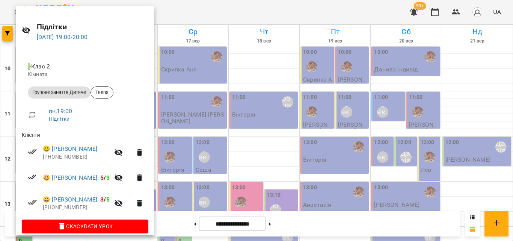
scroll to position [23, 0]
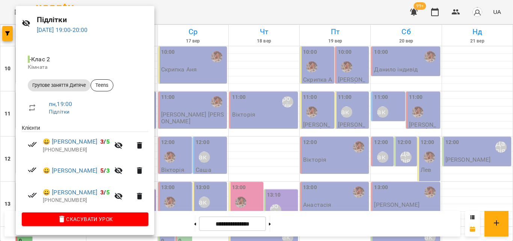
drag, startPoint x: 195, startPoint y: 9, endPoint x: 130, endPoint y: 79, distance: 95.1
click at [195, 9] on div at bounding box center [256, 120] width 513 height 241
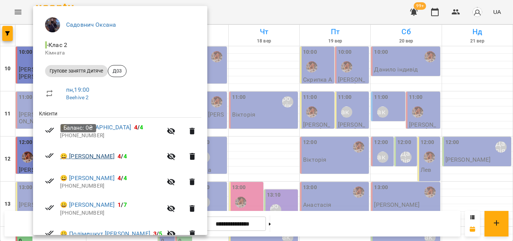
scroll to position [0, 0]
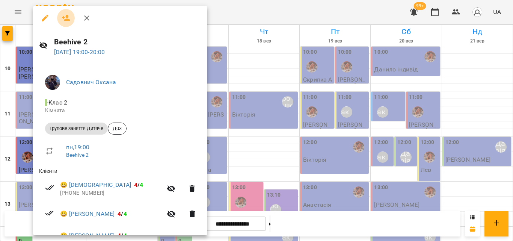
click at [71, 21] on button "button" at bounding box center [66, 18] width 18 height 18
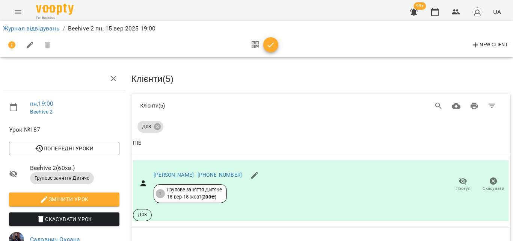
scroll to position [75, 0]
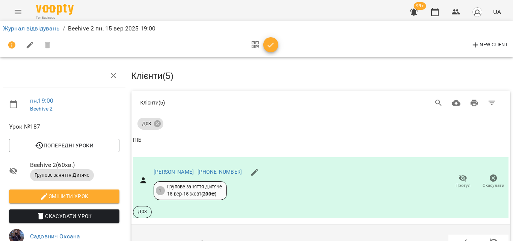
click at [459, 237] on icon "button" at bounding box center [463, 241] width 9 height 9
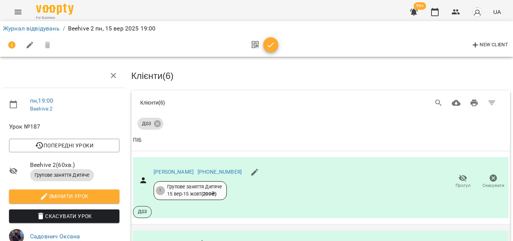
drag, startPoint x: 274, startPoint y: 43, endPoint x: 317, endPoint y: 44, distance: 43.6
click at [317, 44] on div "New Client" at bounding box center [256, 45] width 507 height 18
click at [276, 46] on span "button" at bounding box center [270, 45] width 15 height 9
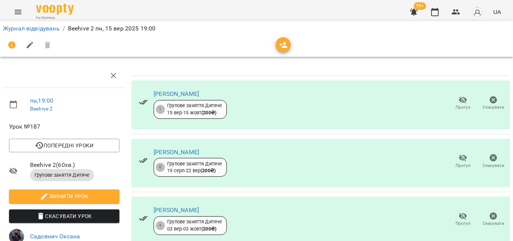
scroll to position [198, 0]
click at [436, 10] on icon "button" at bounding box center [435, 12] width 8 height 8
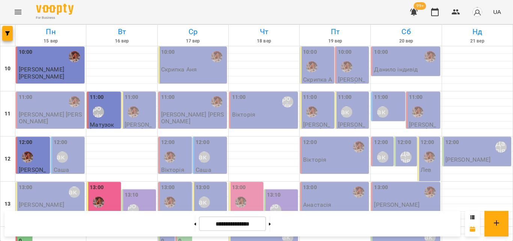
scroll to position [300, 0]
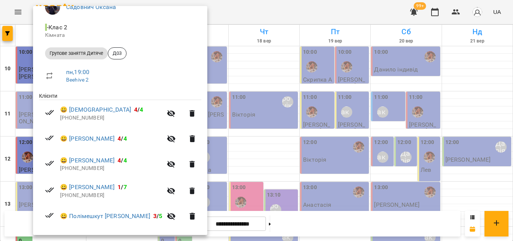
scroll to position [119, 0]
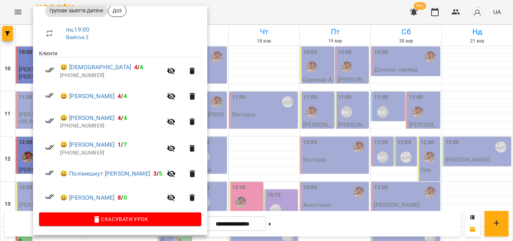
click at [244, 14] on div at bounding box center [256, 120] width 513 height 241
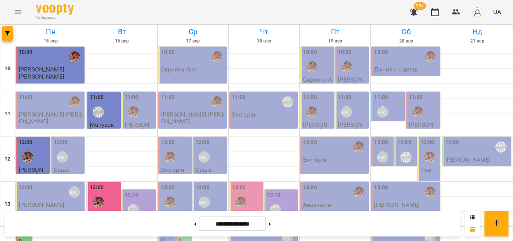
scroll to position [335, 0]
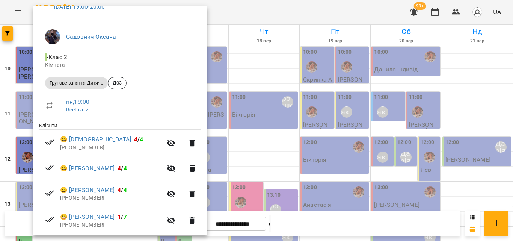
scroll to position [44, 0]
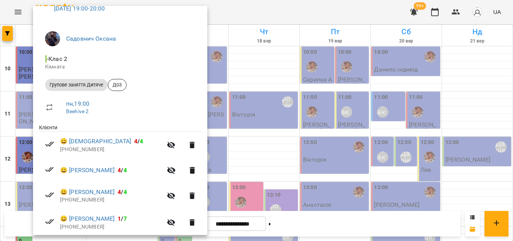
click at [225, 12] on div at bounding box center [256, 120] width 513 height 241
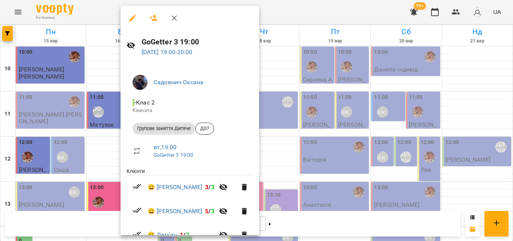
click at [291, 9] on div at bounding box center [256, 120] width 513 height 241
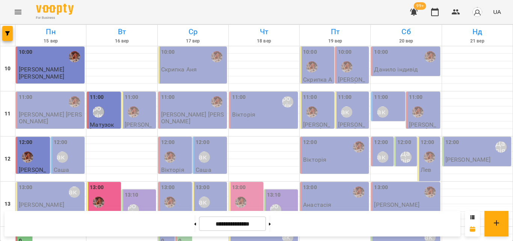
scroll to position [335, 0]
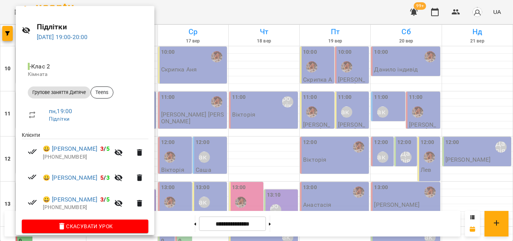
scroll to position [23, 0]
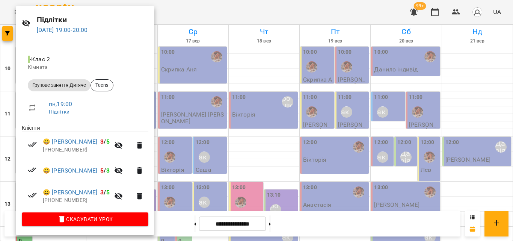
click at [192, 6] on div at bounding box center [256, 120] width 513 height 241
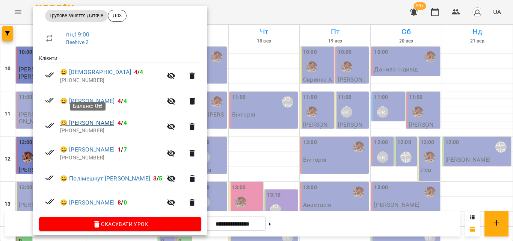
scroll to position [119, 0]
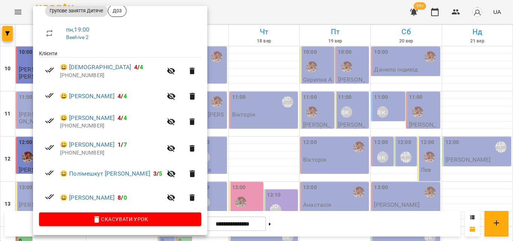
click at [225, 19] on div at bounding box center [256, 120] width 513 height 241
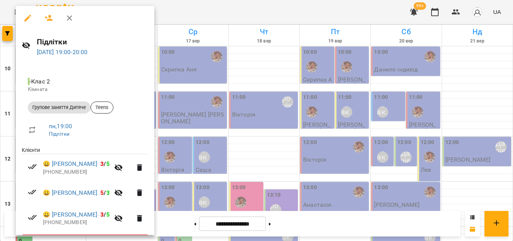
scroll to position [23, 0]
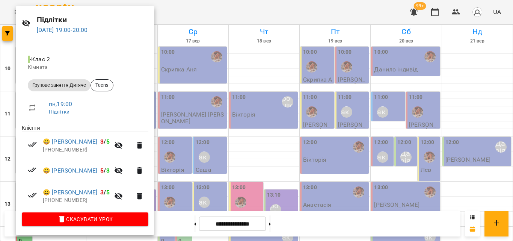
drag, startPoint x: 208, startPoint y: 16, endPoint x: 85, endPoint y: 103, distance: 150.5
click at [207, 16] on div at bounding box center [256, 120] width 513 height 241
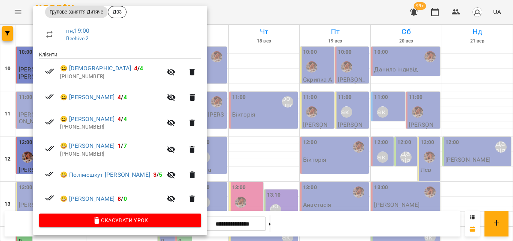
scroll to position [119, 0]
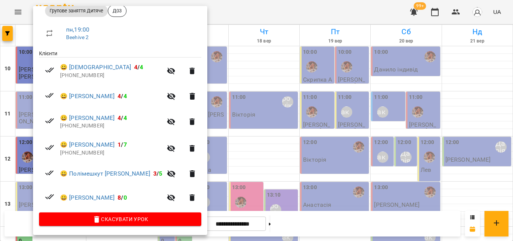
click at [240, 8] on div at bounding box center [256, 120] width 513 height 241
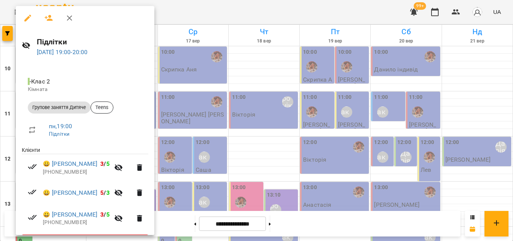
scroll to position [23, 0]
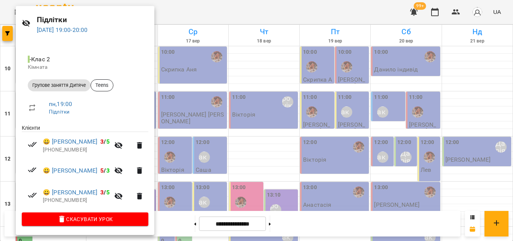
click at [193, 11] on div at bounding box center [256, 120] width 513 height 241
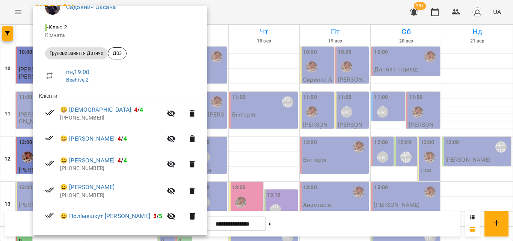
scroll to position [113, 0]
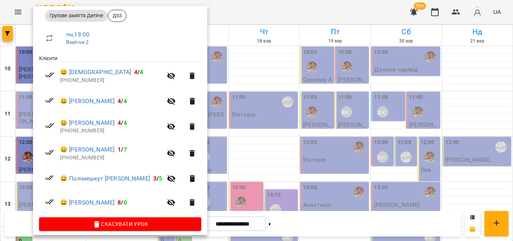
drag, startPoint x: 249, startPoint y: 24, endPoint x: 257, endPoint y: 9, distance: 17.1
click at [257, 9] on div at bounding box center [256, 120] width 513 height 241
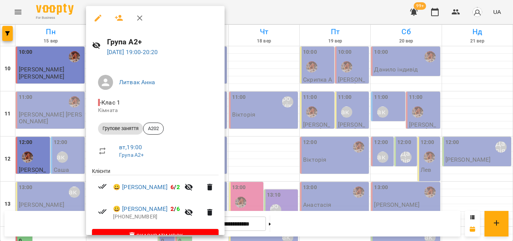
scroll to position [18, 0]
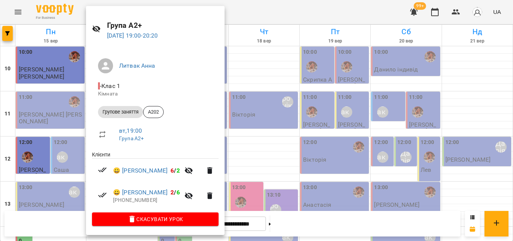
click at [262, 6] on div at bounding box center [256, 120] width 513 height 241
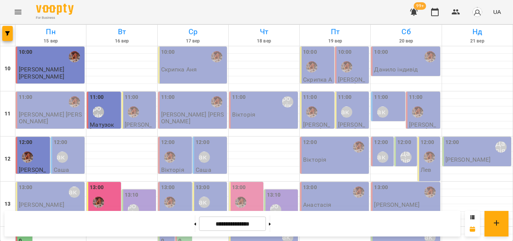
scroll to position [335, 0]
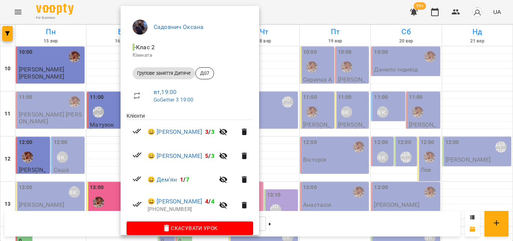
scroll to position [65, 0]
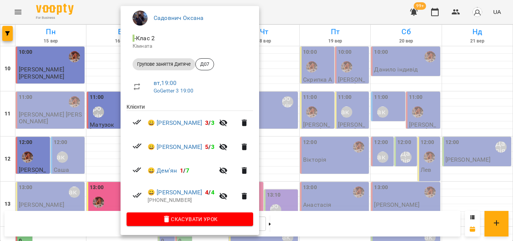
click at [116, 14] on div at bounding box center [256, 120] width 513 height 241
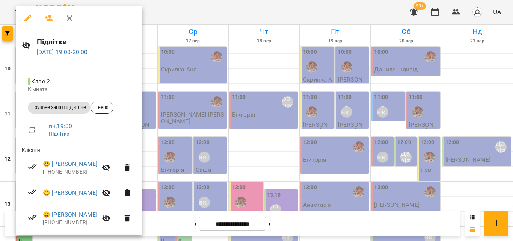
scroll to position [23, 0]
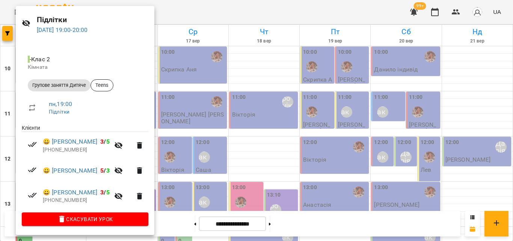
click at [199, 8] on div at bounding box center [256, 120] width 513 height 241
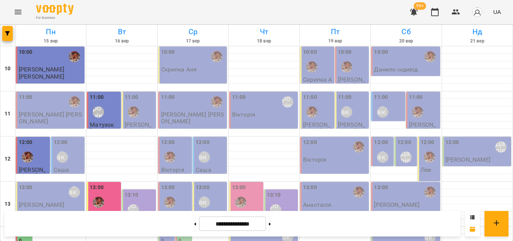
scroll to position [297, 0]
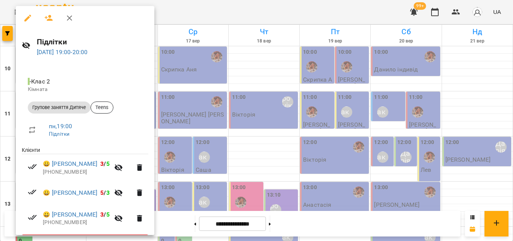
scroll to position [23, 0]
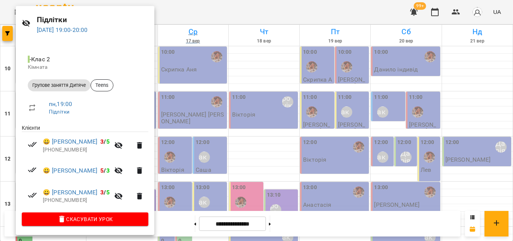
click at [191, 6] on div at bounding box center [256, 120] width 513 height 241
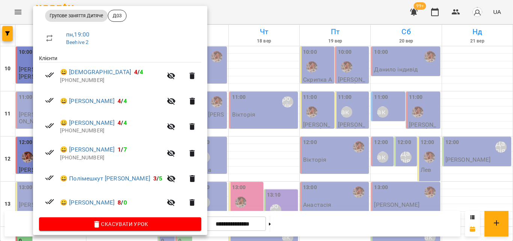
scroll to position [119, 0]
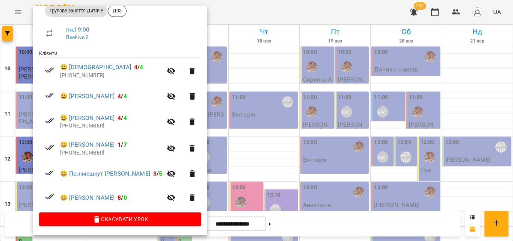
click at [202, 17] on div at bounding box center [256, 120] width 513 height 241
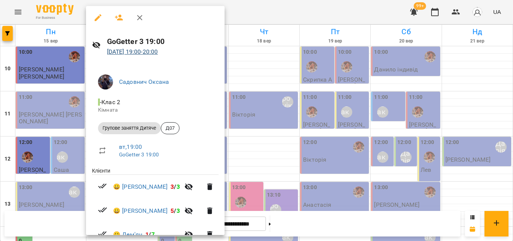
scroll to position [0, 0]
click at [125, 20] on button "button" at bounding box center [119, 18] width 18 height 18
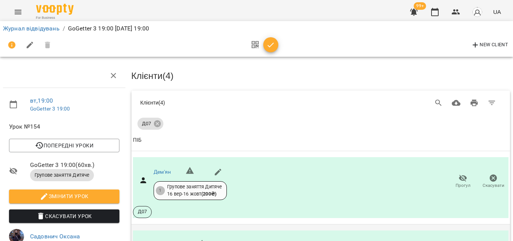
scroll to position [113, 0]
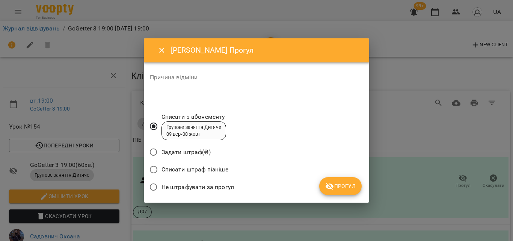
click at [202, 184] on span "Не штрафувати за прогул" at bounding box center [197, 186] width 72 height 9
click at [343, 193] on button "Прогул" at bounding box center [340, 186] width 42 height 18
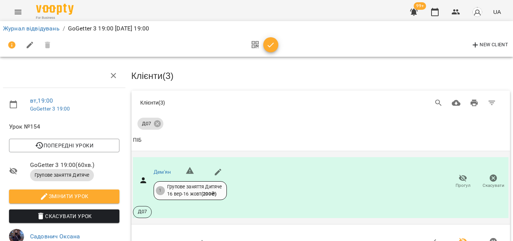
scroll to position [217, 0]
click at [274, 53] on div at bounding box center [262, 45] width 31 height 18
click at [273, 44] on icon "button" at bounding box center [270, 45] width 9 height 9
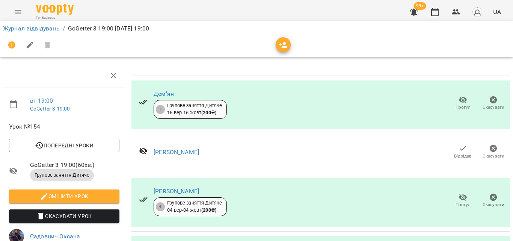
scroll to position [110, 0]
click at [439, 10] on icon "button" at bounding box center [435, 12] width 8 height 8
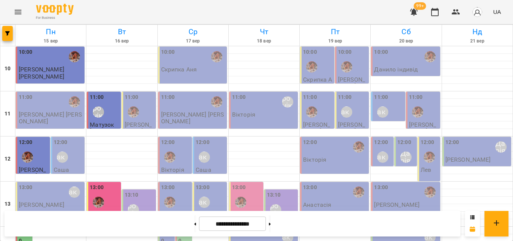
scroll to position [335, 0]
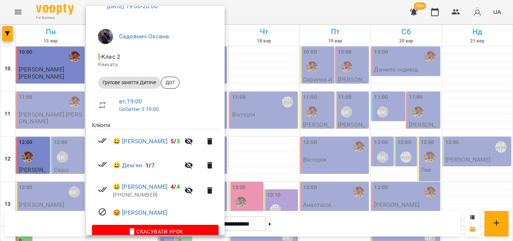
scroll to position [59, 0]
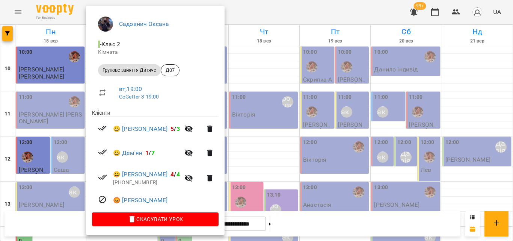
click at [294, 5] on div at bounding box center [256, 120] width 513 height 241
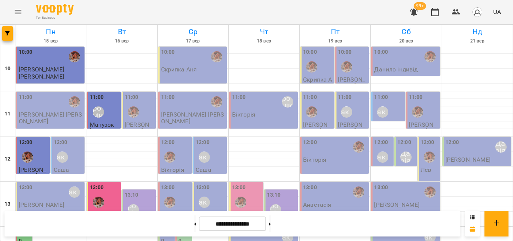
scroll to position [335, 0]
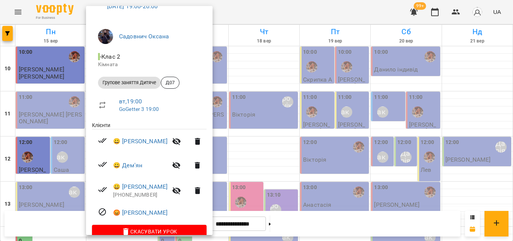
scroll to position [59, 0]
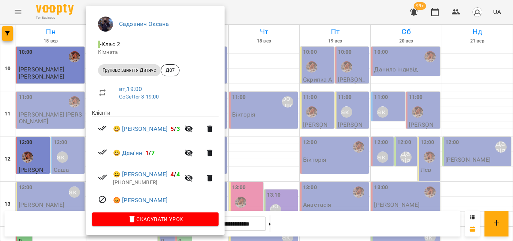
click at [273, 8] on div at bounding box center [256, 120] width 513 height 241
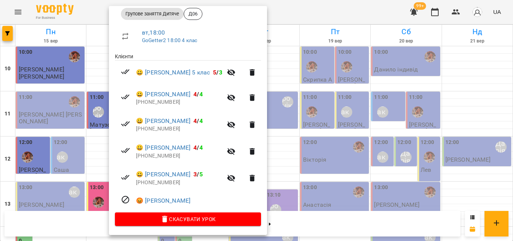
scroll to position [116, 0]
click at [293, 15] on div at bounding box center [256, 120] width 513 height 241
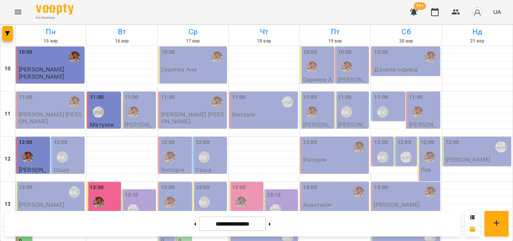
scroll to position [297, 0]
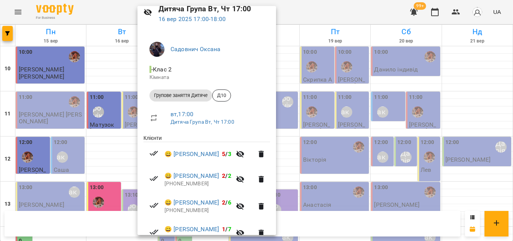
scroll to position [0, 0]
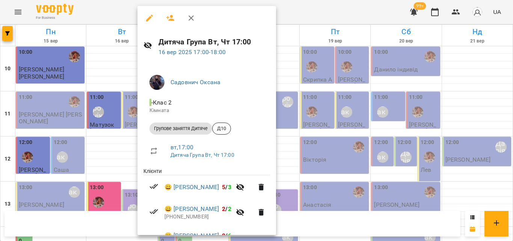
click at [172, 18] on icon "button" at bounding box center [170, 18] width 9 height 9
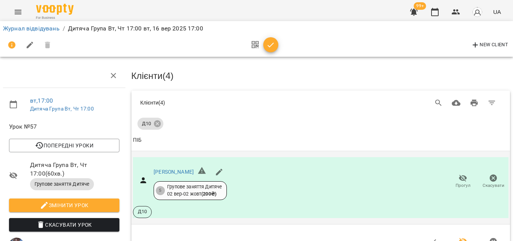
scroll to position [215, 0]
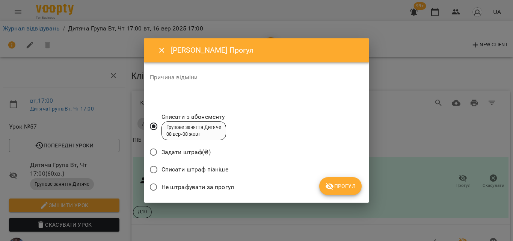
click at [173, 185] on span "Не штрафувати за прогул" at bounding box center [197, 186] width 72 height 9
click at [331, 175] on div "Списати штраф пізніше" at bounding box center [256, 170] width 213 height 18
click at [347, 192] on button "Прогул" at bounding box center [340, 186] width 42 height 18
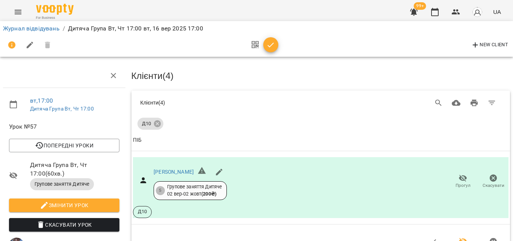
click at [271, 44] on icon "button" at bounding box center [270, 45] width 9 height 9
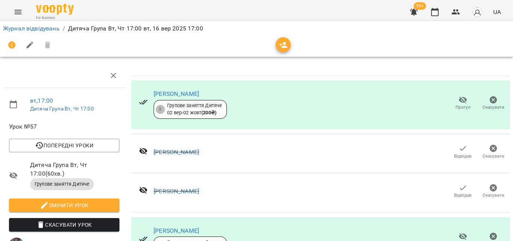
scroll to position [200, 0]
click at [438, 9] on icon "button" at bounding box center [435, 12] width 8 height 8
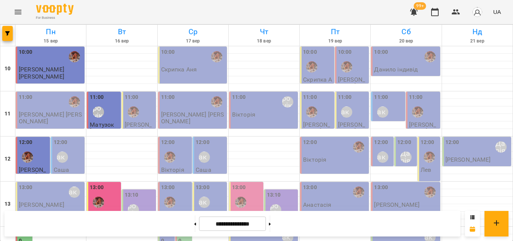
scroll to position [335, 0]
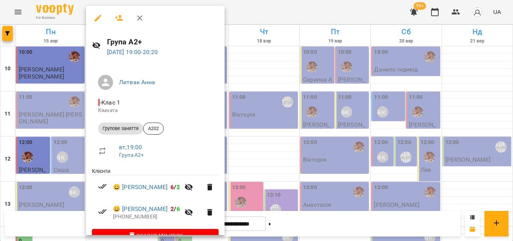
click at [262, 11] on div at bounding box center [256, 120] width 513 height 241
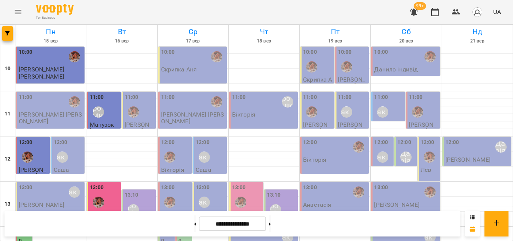
scroll to position [297, 0]
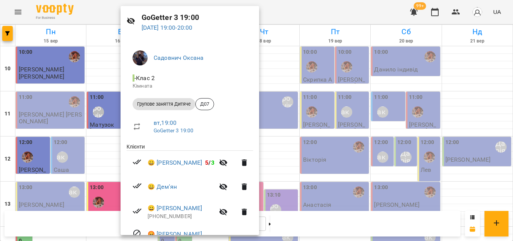
scroll to position [59, 0]
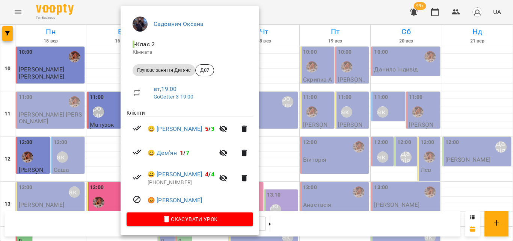
click at [307, 3] on div at bounding box center [256, 120] width 513 height 241
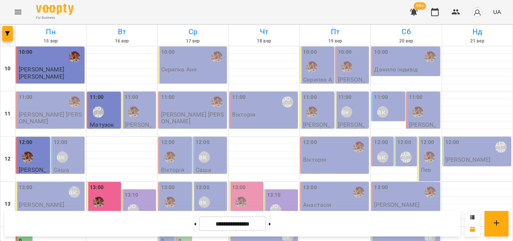
scroll to position [335, 0]
